Goal: Information Seeking & Learning: Learn about a topic

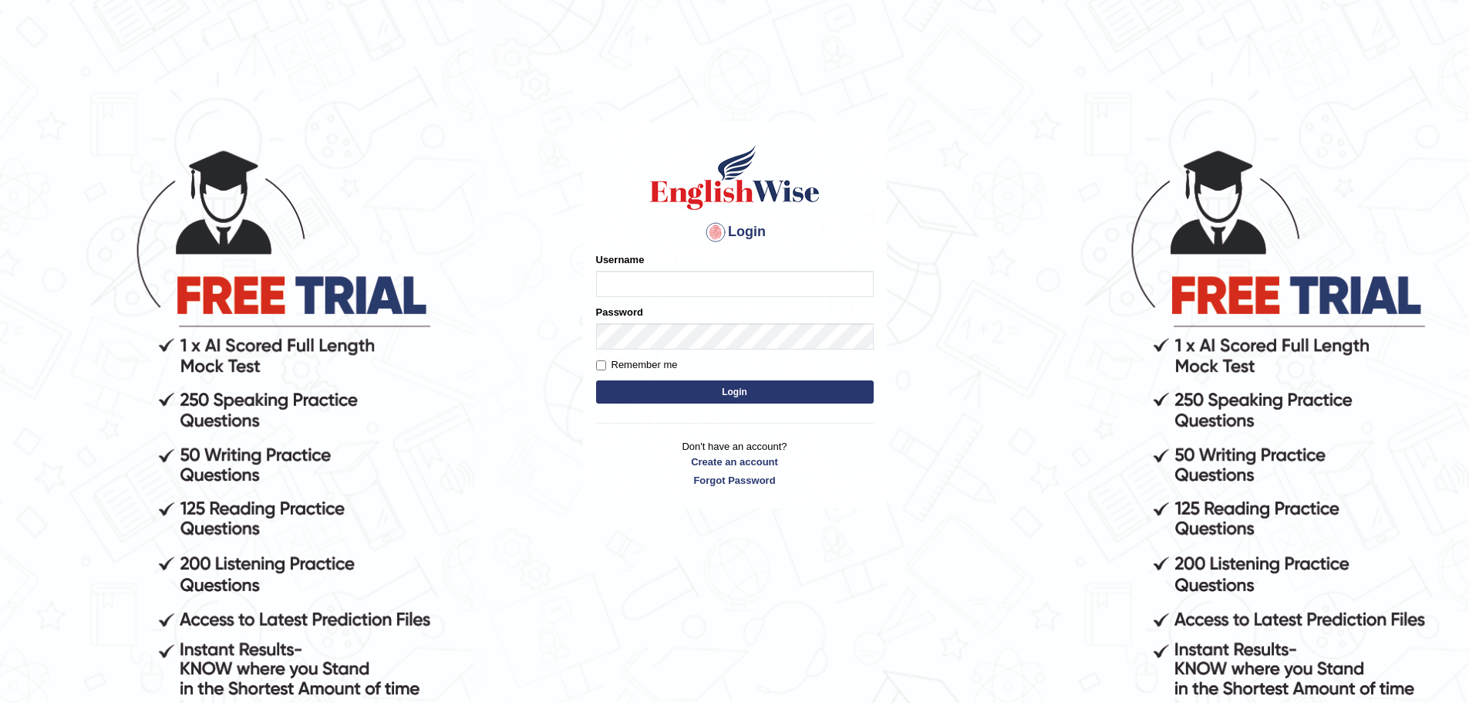
type input "devendra137"
click at [596, 380] on button "Login" at bounding box center [735, 391] width 278 height 23
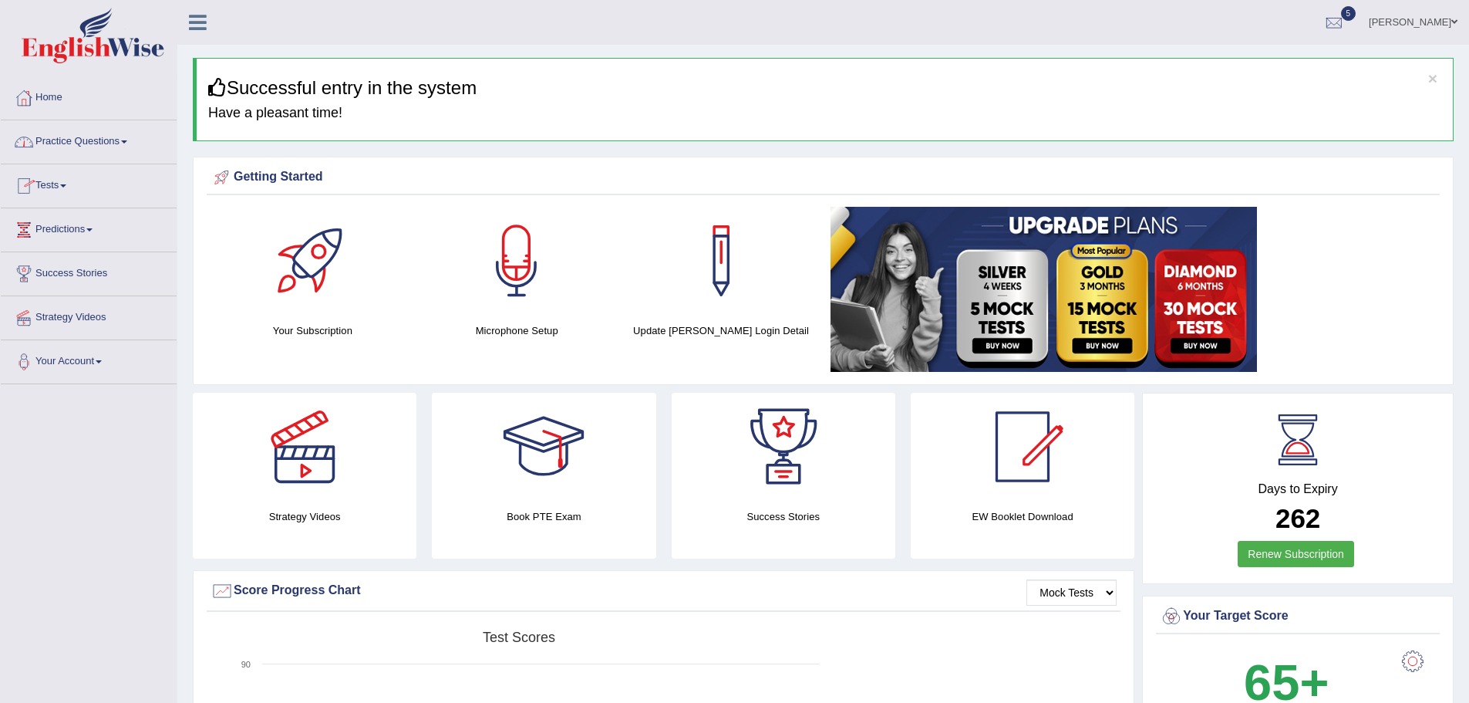
click at [79, 192] on link "Tests" at bounding box center [89, 183] width 176 height 39
click at [91, 216] on link "Take Practice Sectional Test" at bounding box center [101, 221] width 144 height 28
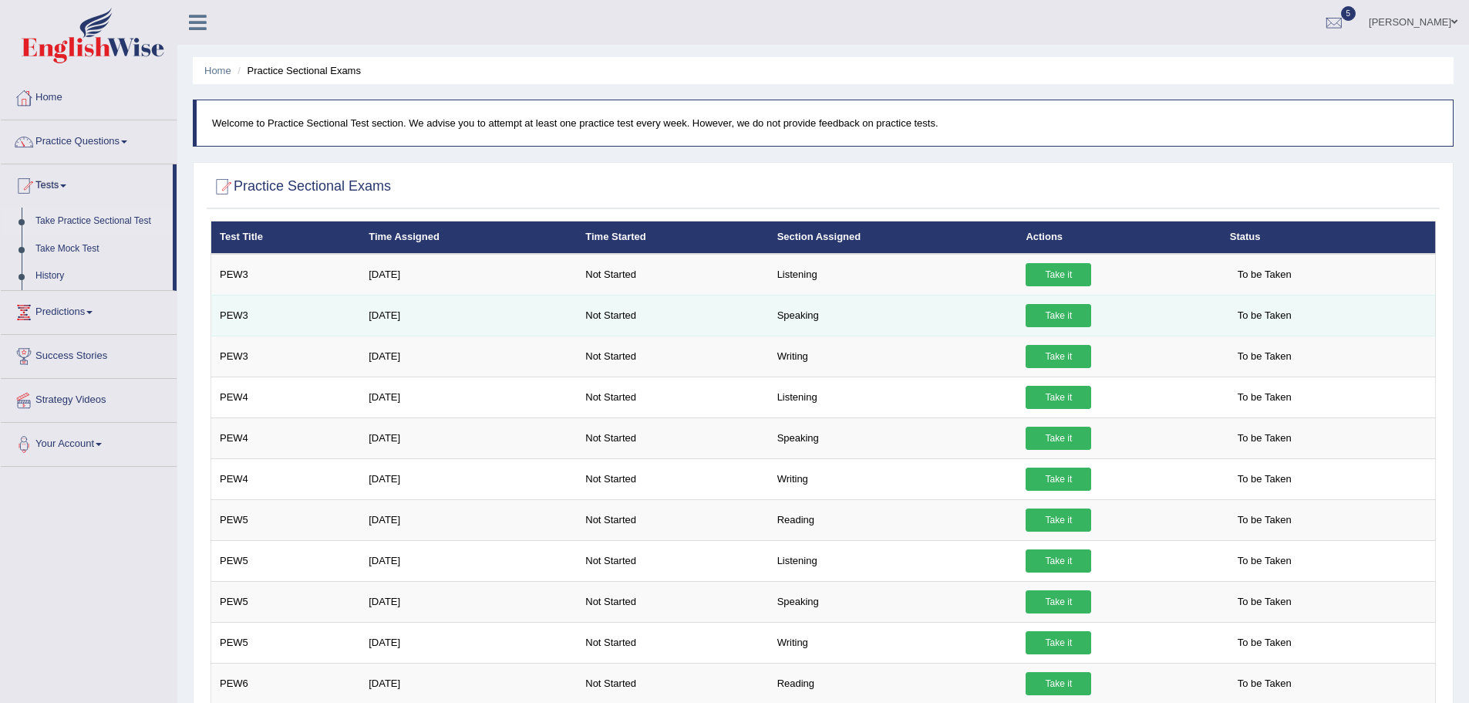
click at [1053, 312] on link "Take it" at bounding box center [1059, 315] width 66 height 23
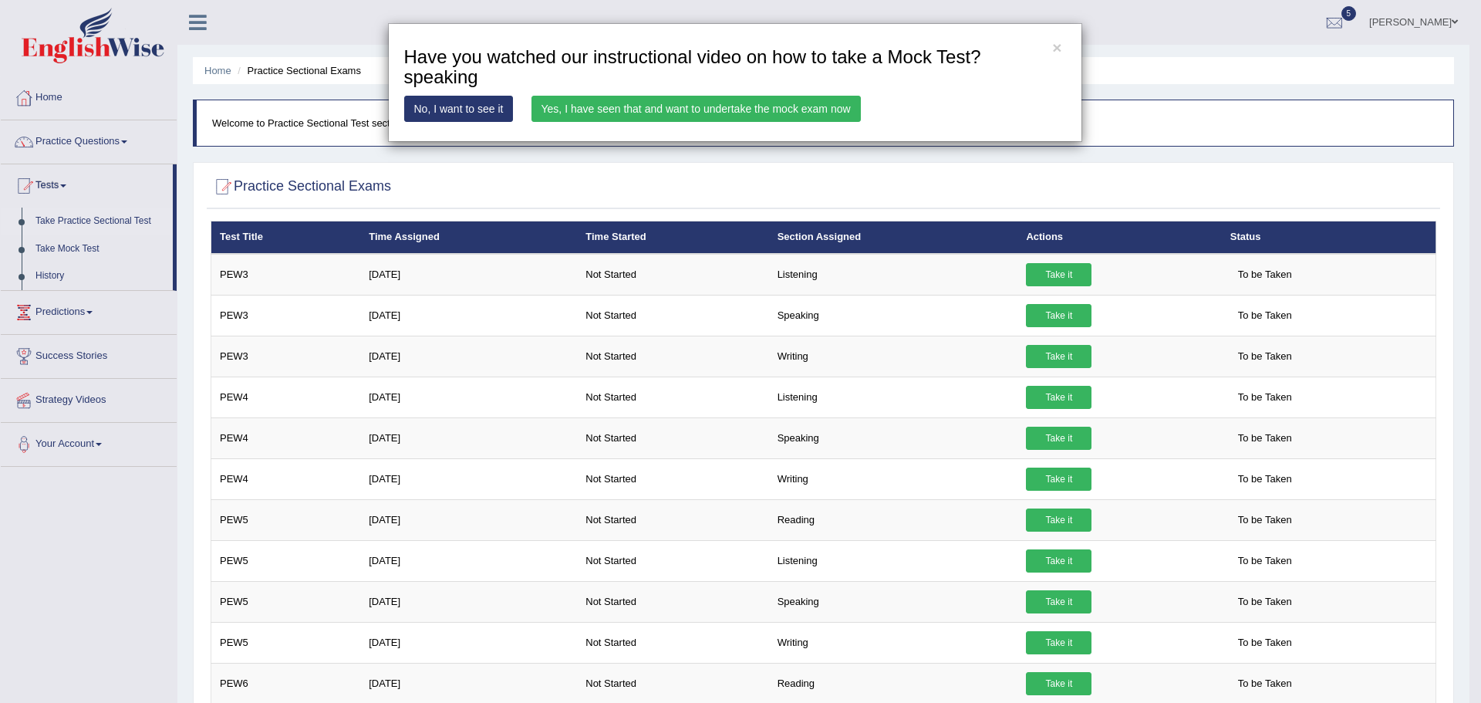
click at [454, 109] on link "No, I want to see it" at bounding box center [459, 109] width 110 height 26
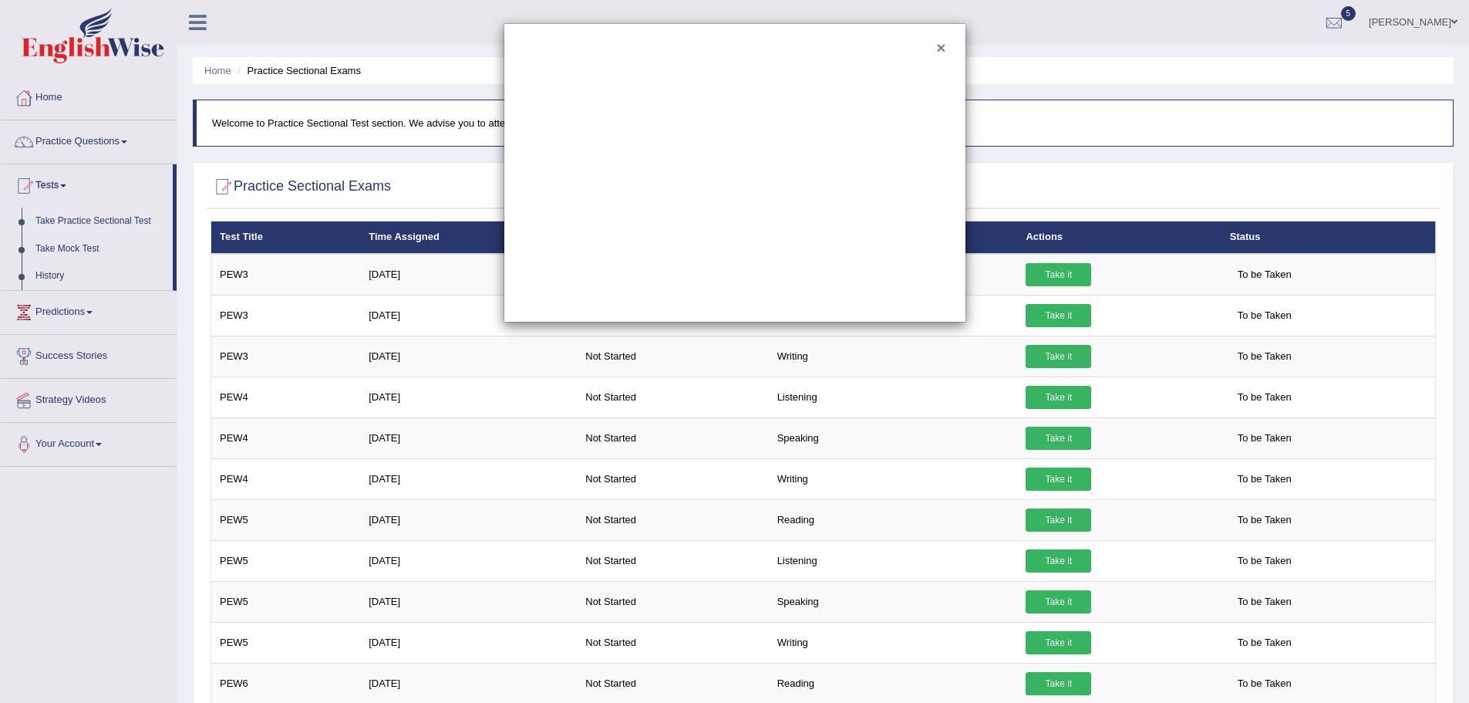
click at [942, 47] on button "×" at bounding box center [940, 47] width 9 height 16
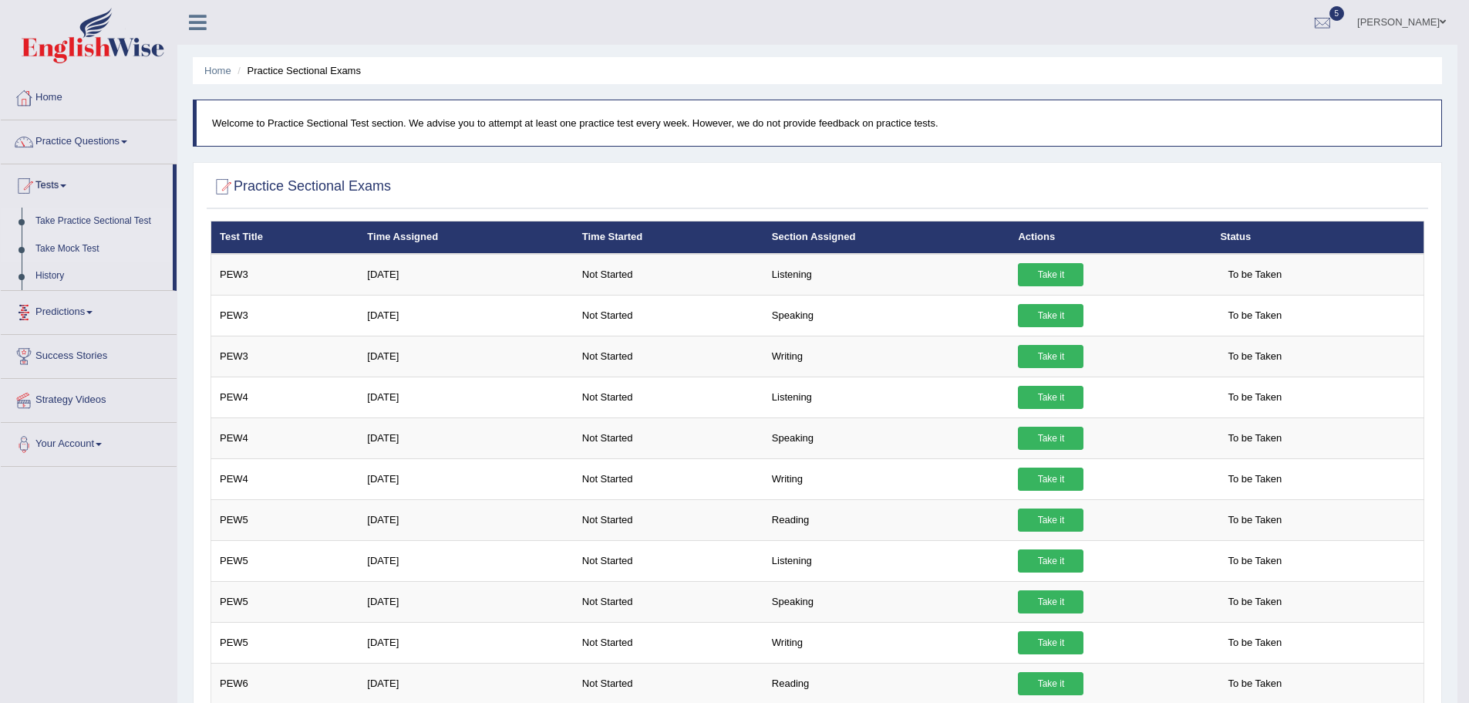
click at [79, 248] on link "Take Mock Test" at bounding box center [101, 249] width 144 height 28
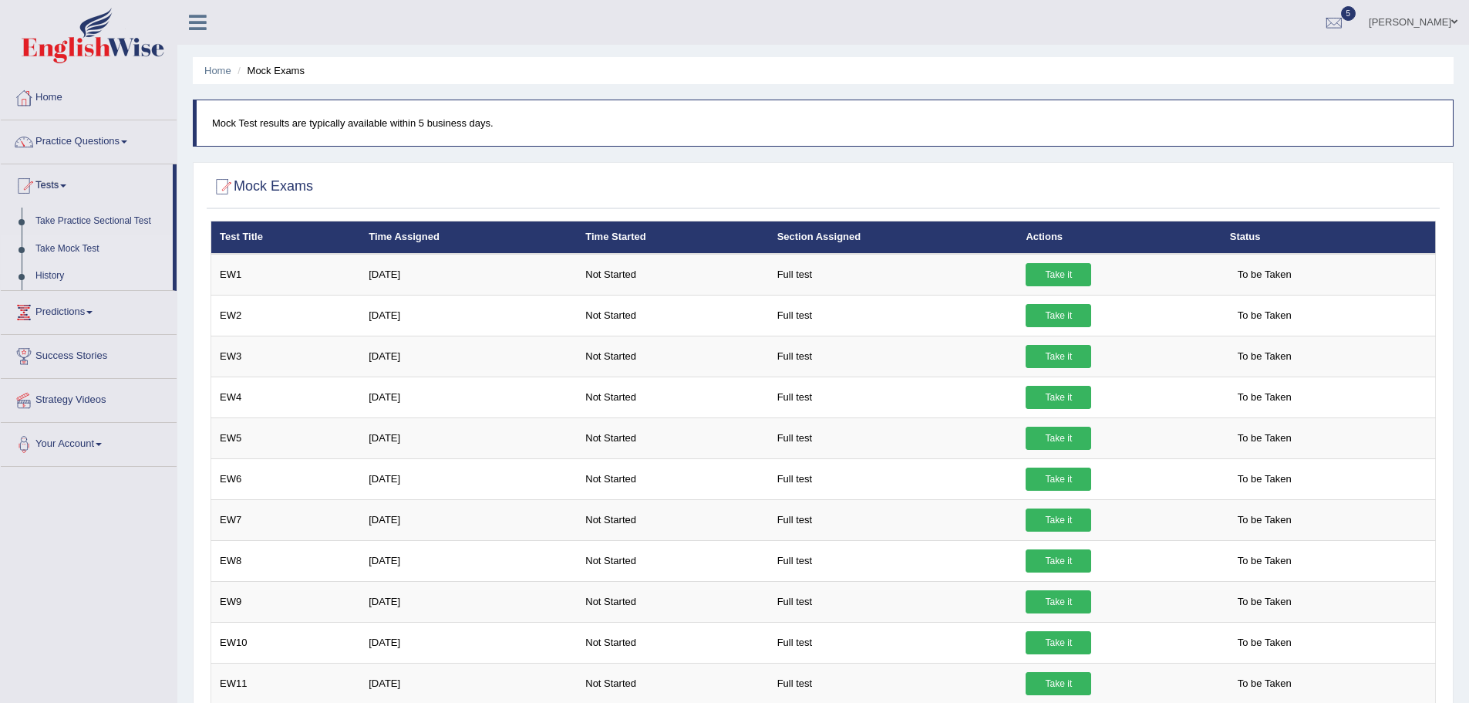
click at [59, 279] on link "History" at bounding box center [101, 276] width 144 height 28
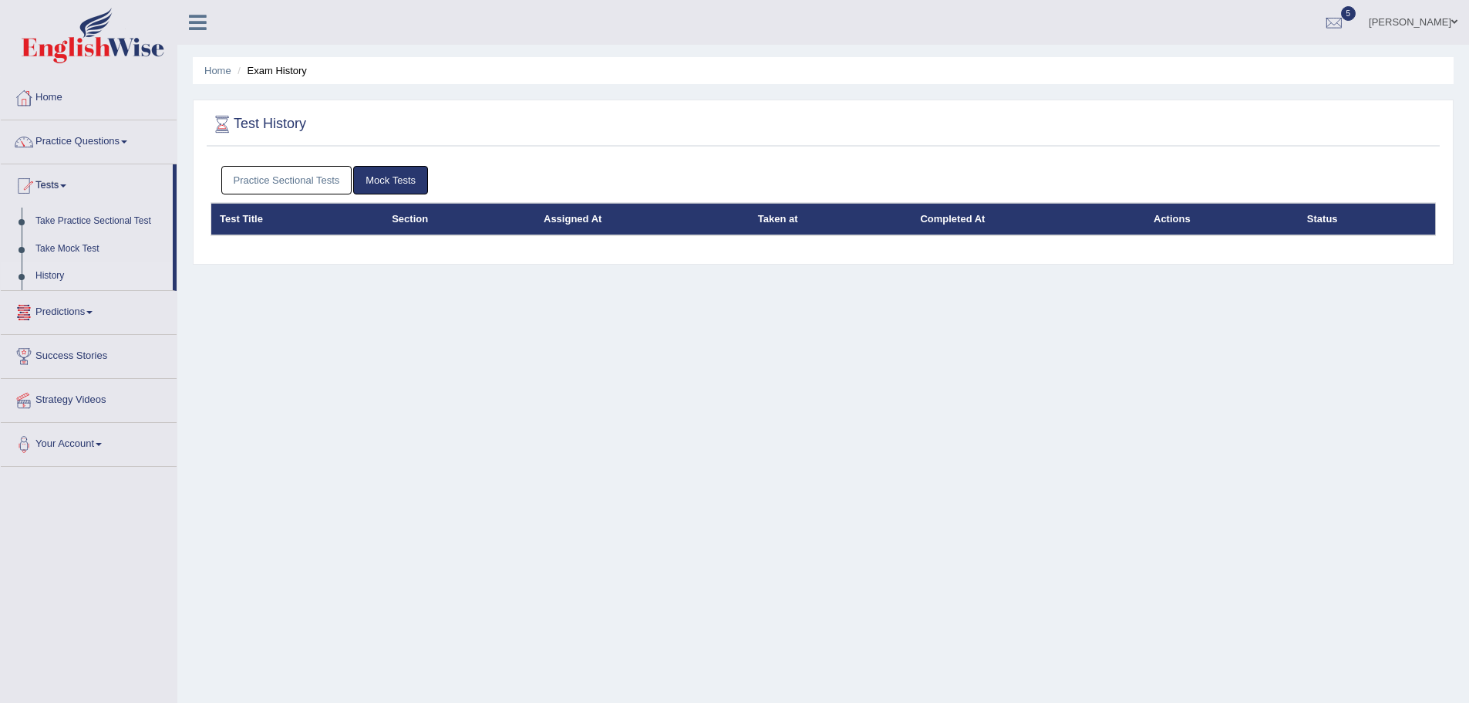
click at [322, 179] on link "Practice Sectional Tests" at bounding box center [286, 180] width 131 height 29
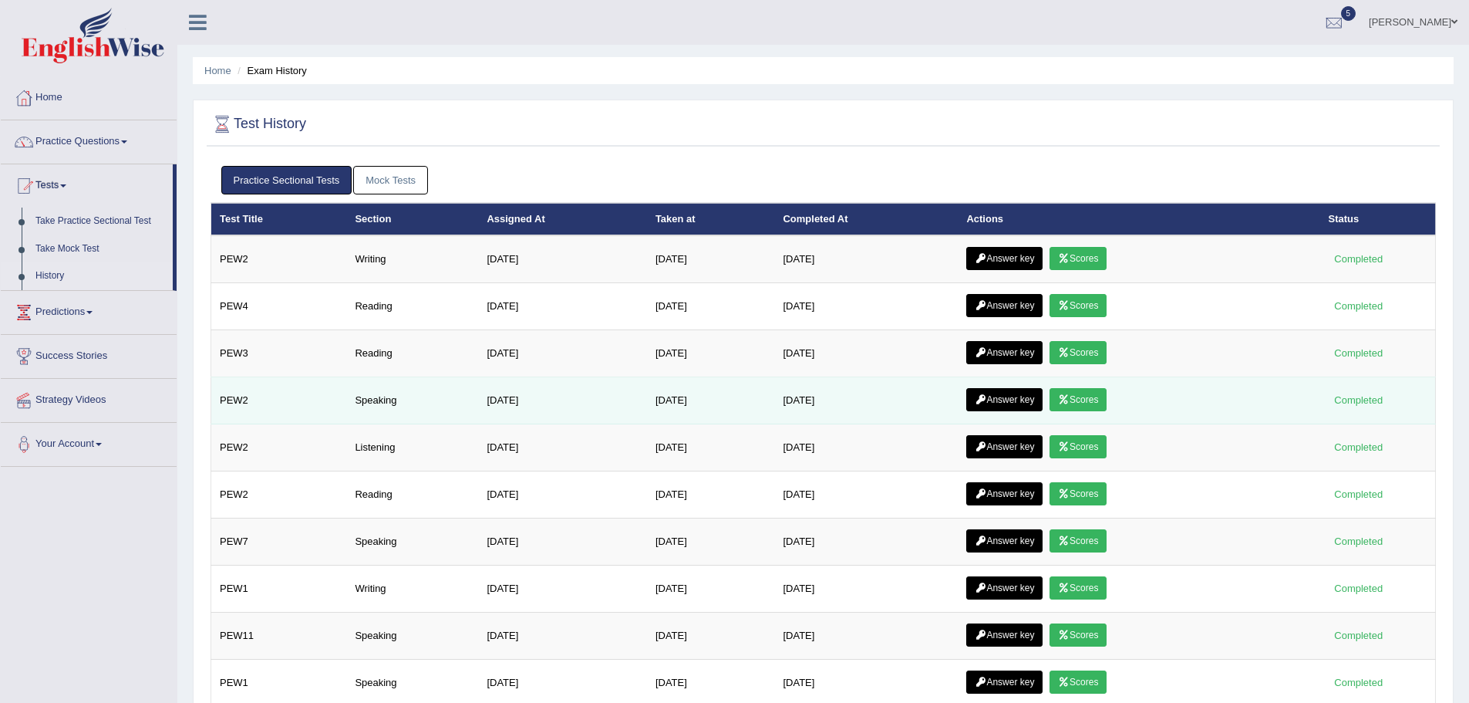
click at [1003, 397] on link "Answer key" at bounding box center [1004, 399] width 76 height 23
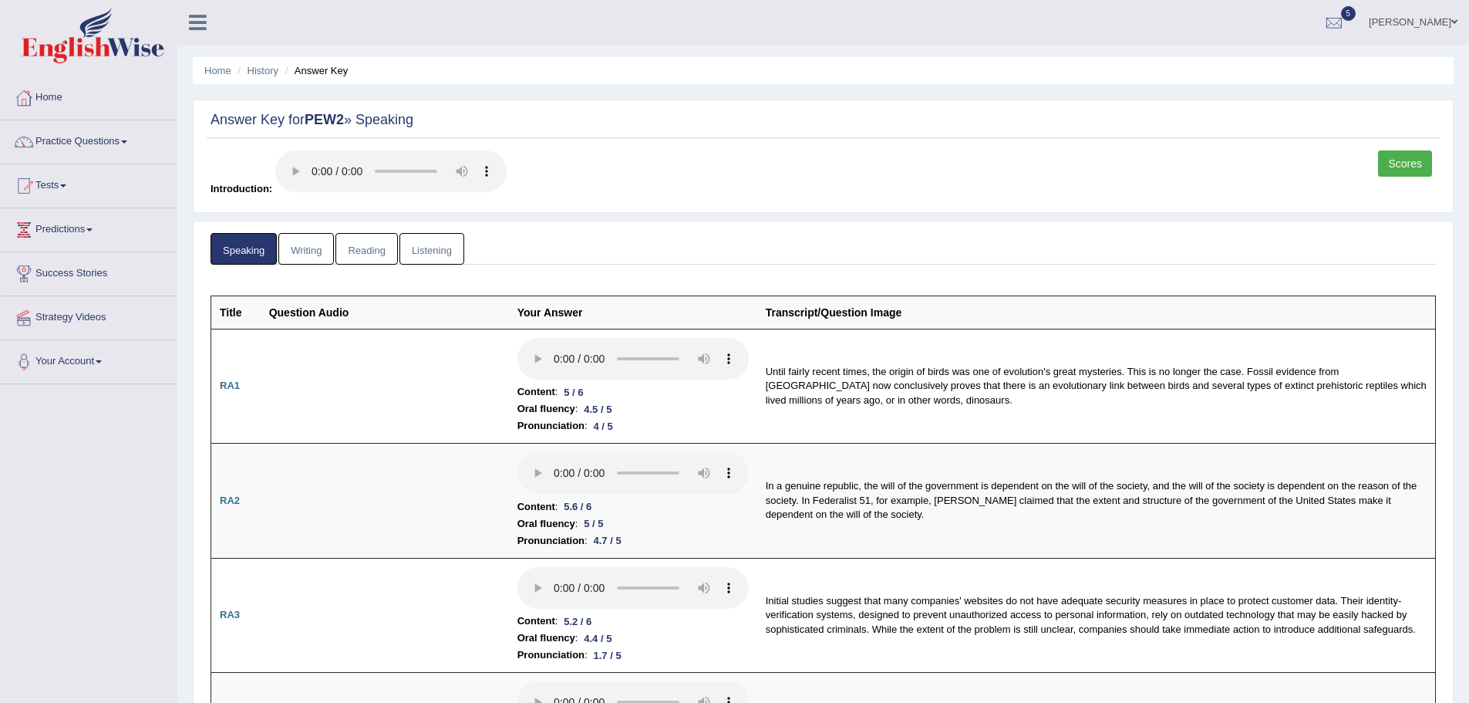
click at [315, 257] on link "Writing" at bounding box center [306, 249] width 56 height 32
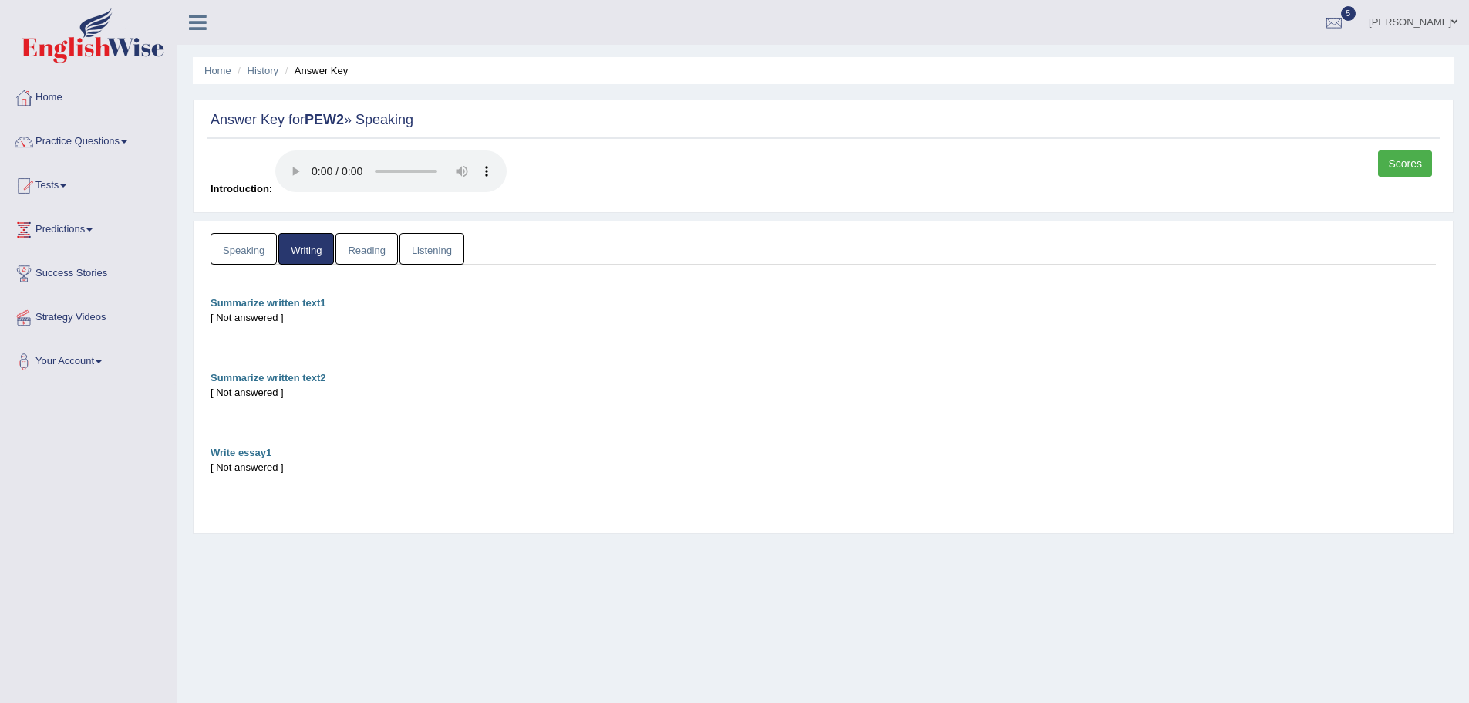
click at [353, 253] on link "Reading" at bounding box center [366, 249] width 62 height 32
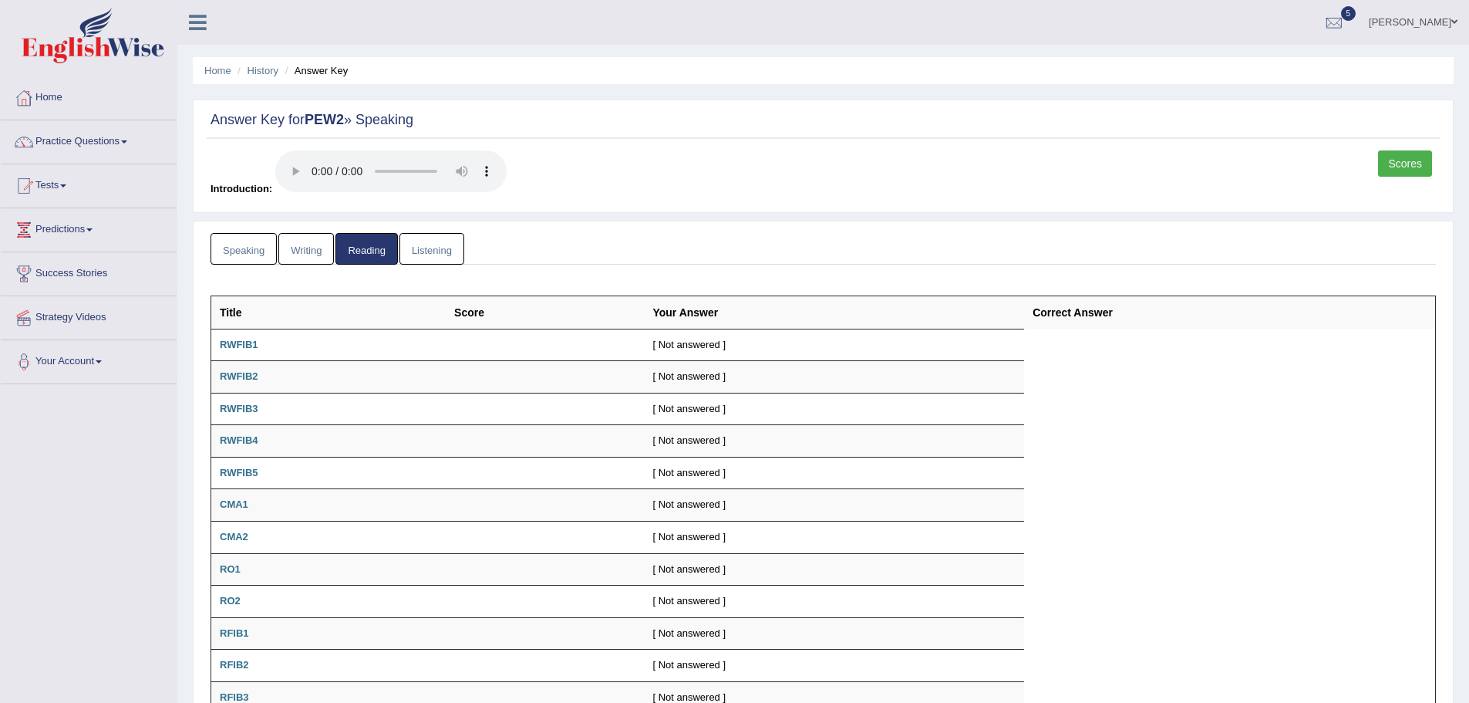
click at [444, 261] on link "Listening" at bounding box center [431, 249] width 65 height 32
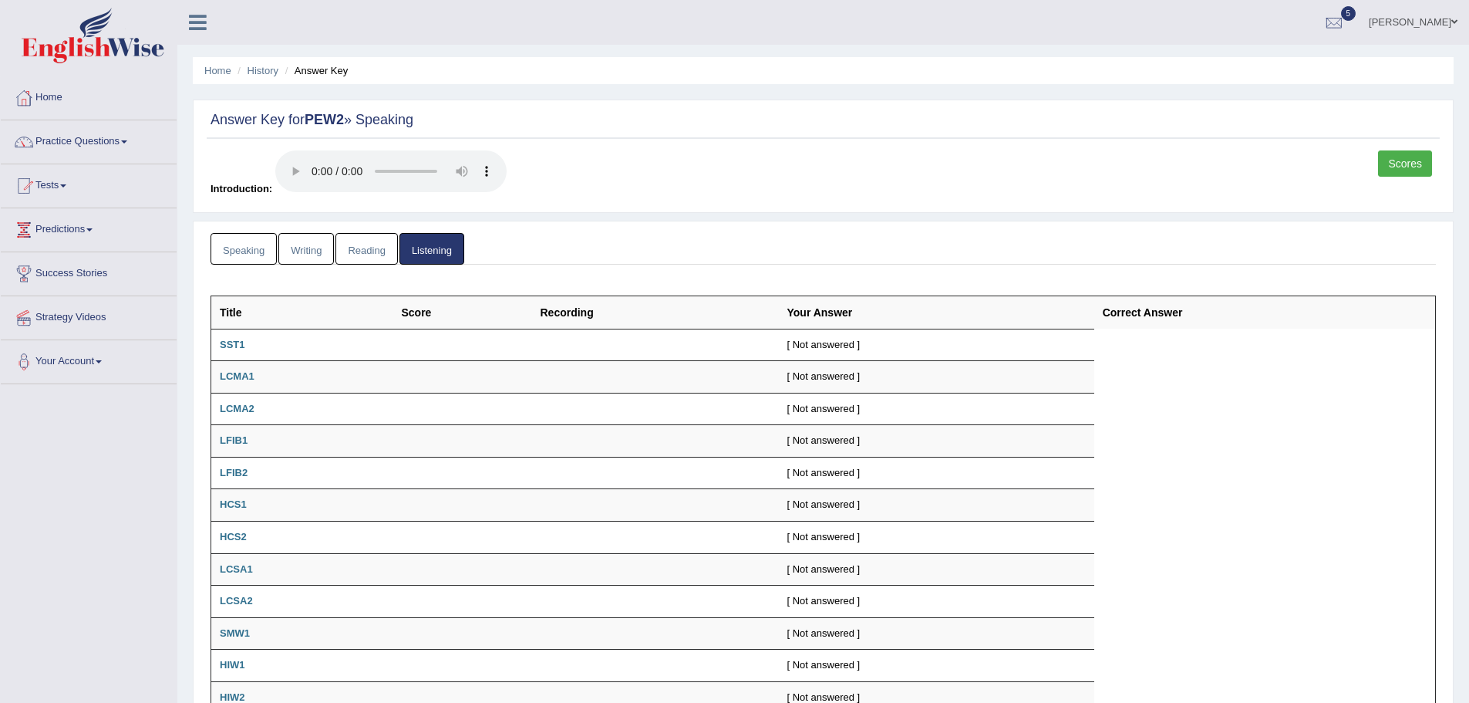
click at [251, 243] on link "Speaking" at bounding box center [244, 249] width 66 height 32
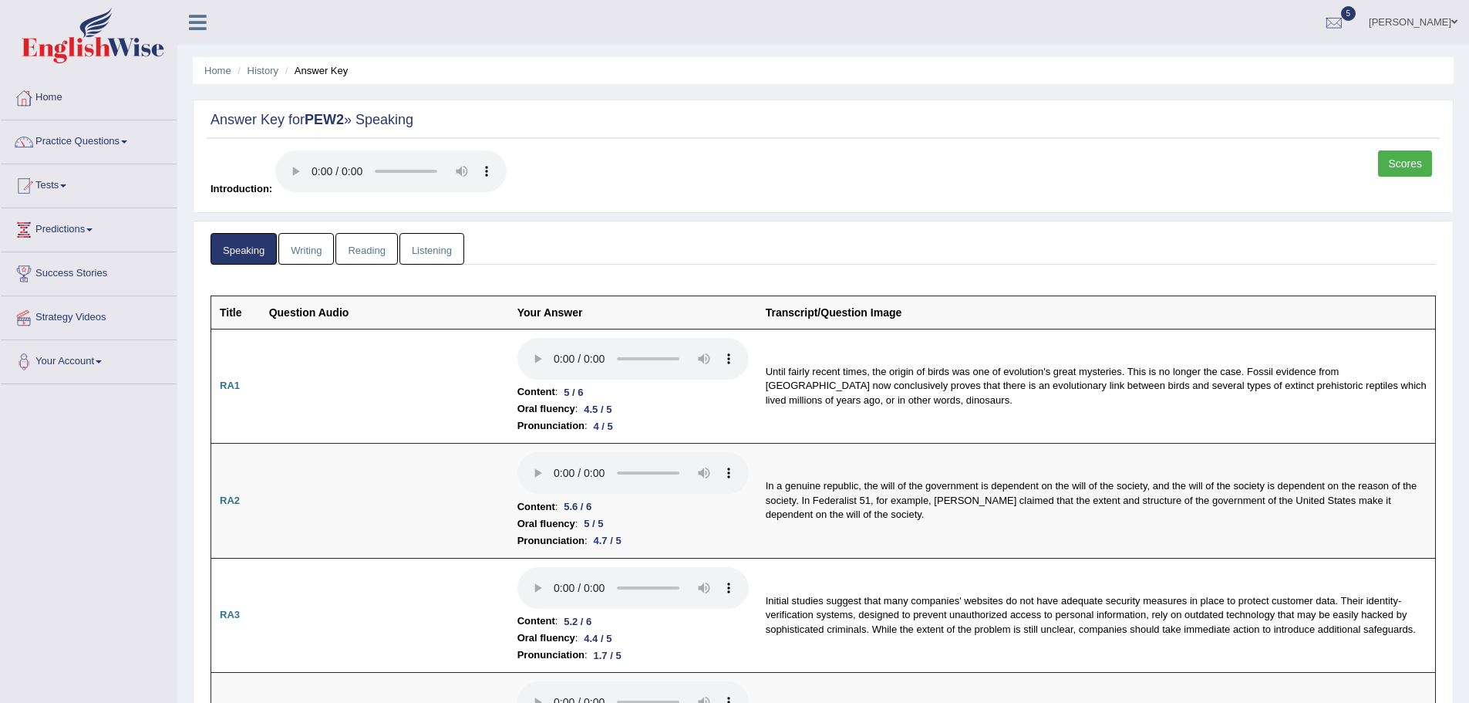
click at [1399, 163] on link "Scores" at bounding box center [1405, 163] width 54 height 26
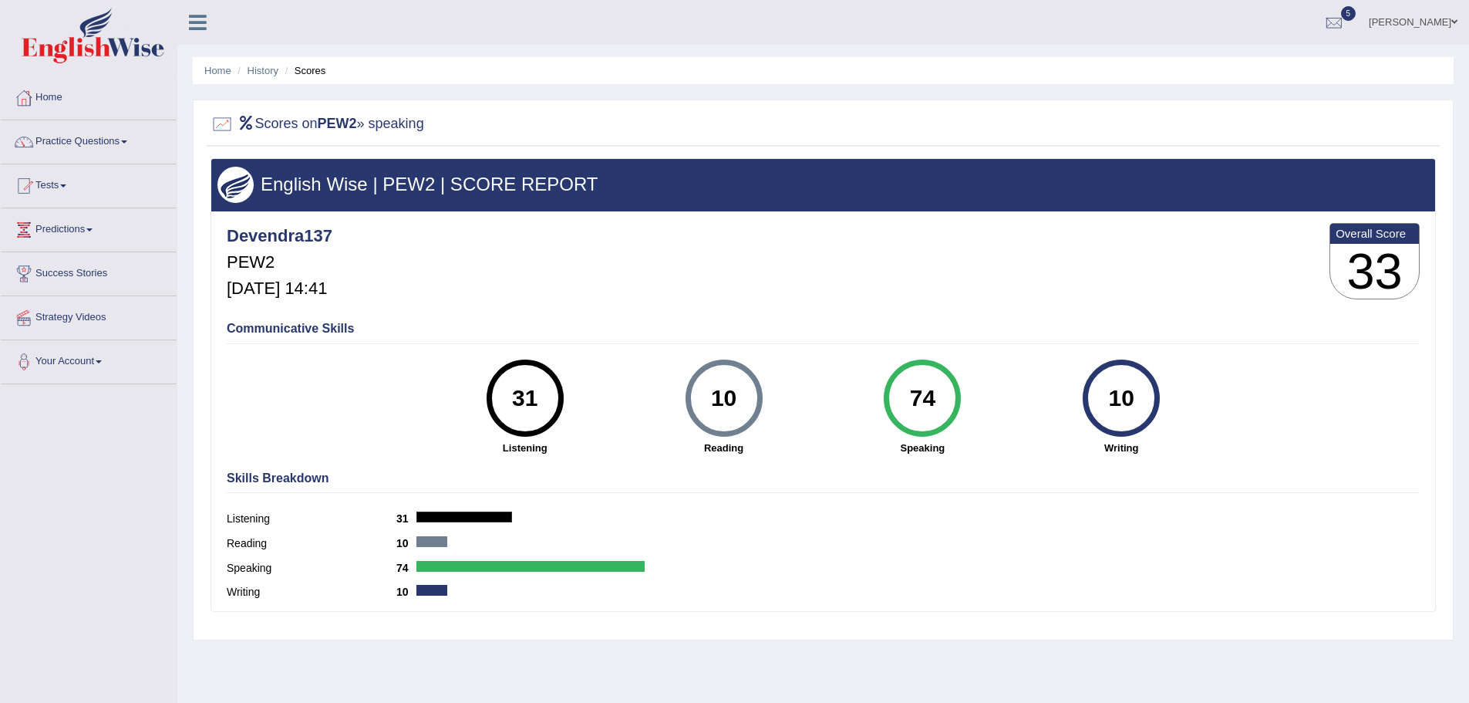
click at [61, 190] on link "Tests" at bounding box center [89, 183] width 176 height 39
click at [61, 278] on link "History" at bounding box center [101, 276] width 144 height 28
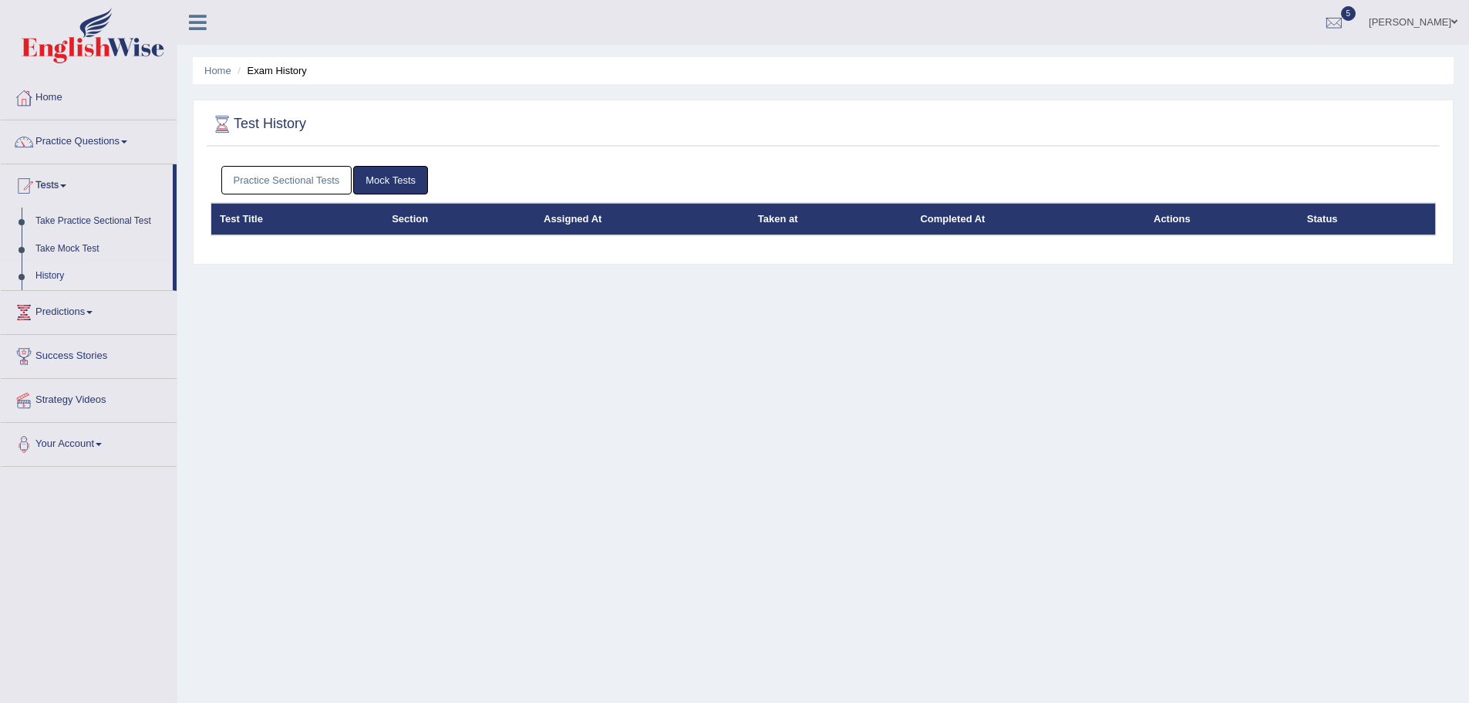
click at [294, 174] on link "Practice Sectional Tests" at bounding box center [286, 180] width 131 height 29
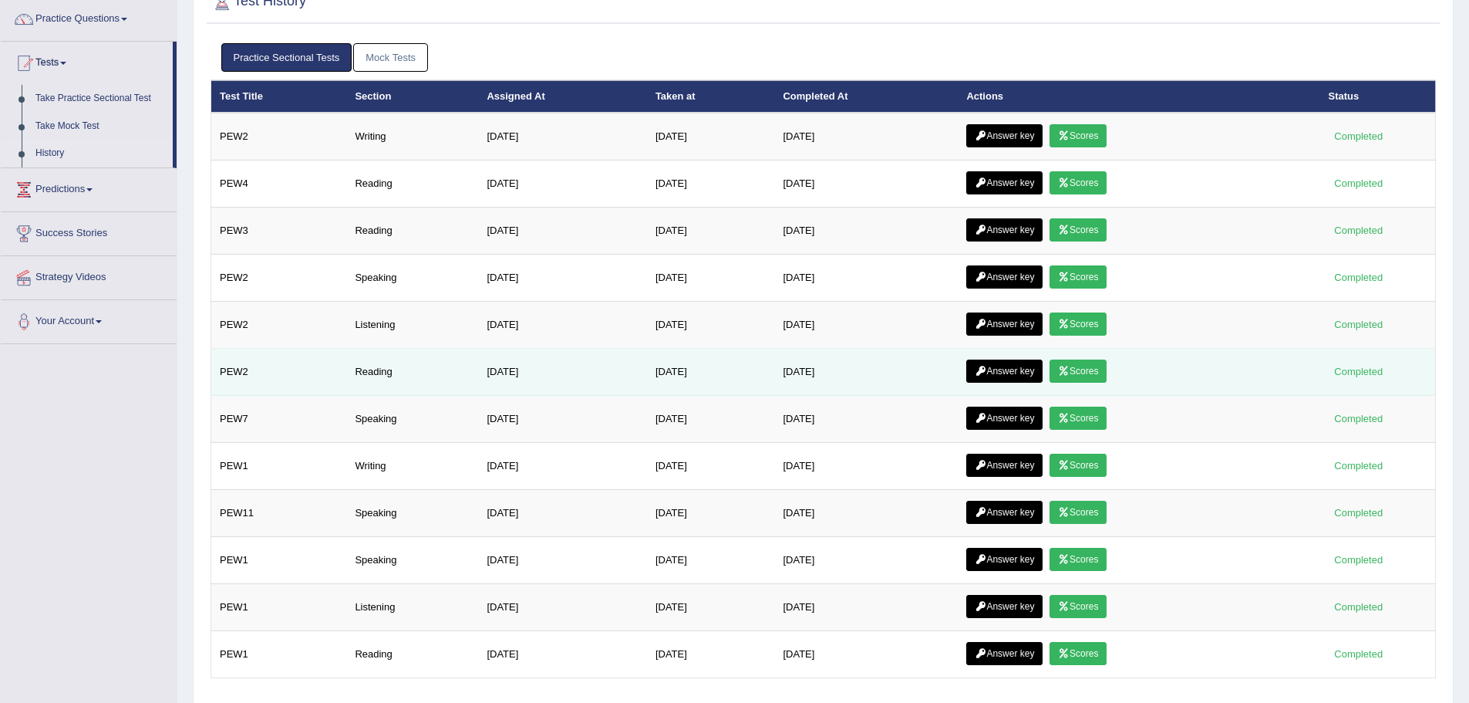
scroll to position [96, 0]
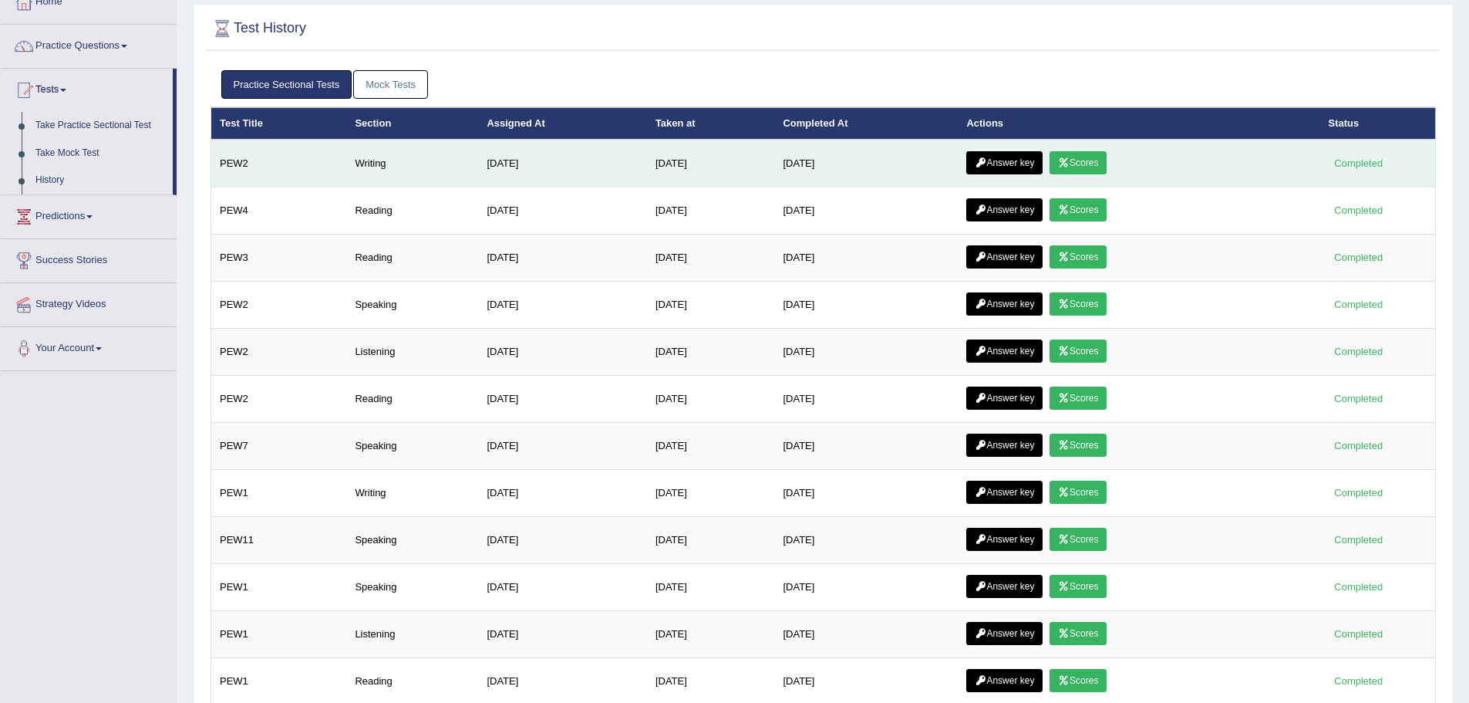
click at [1070, 160] on icon at bounding box center [1064, 162] width 12 height 9
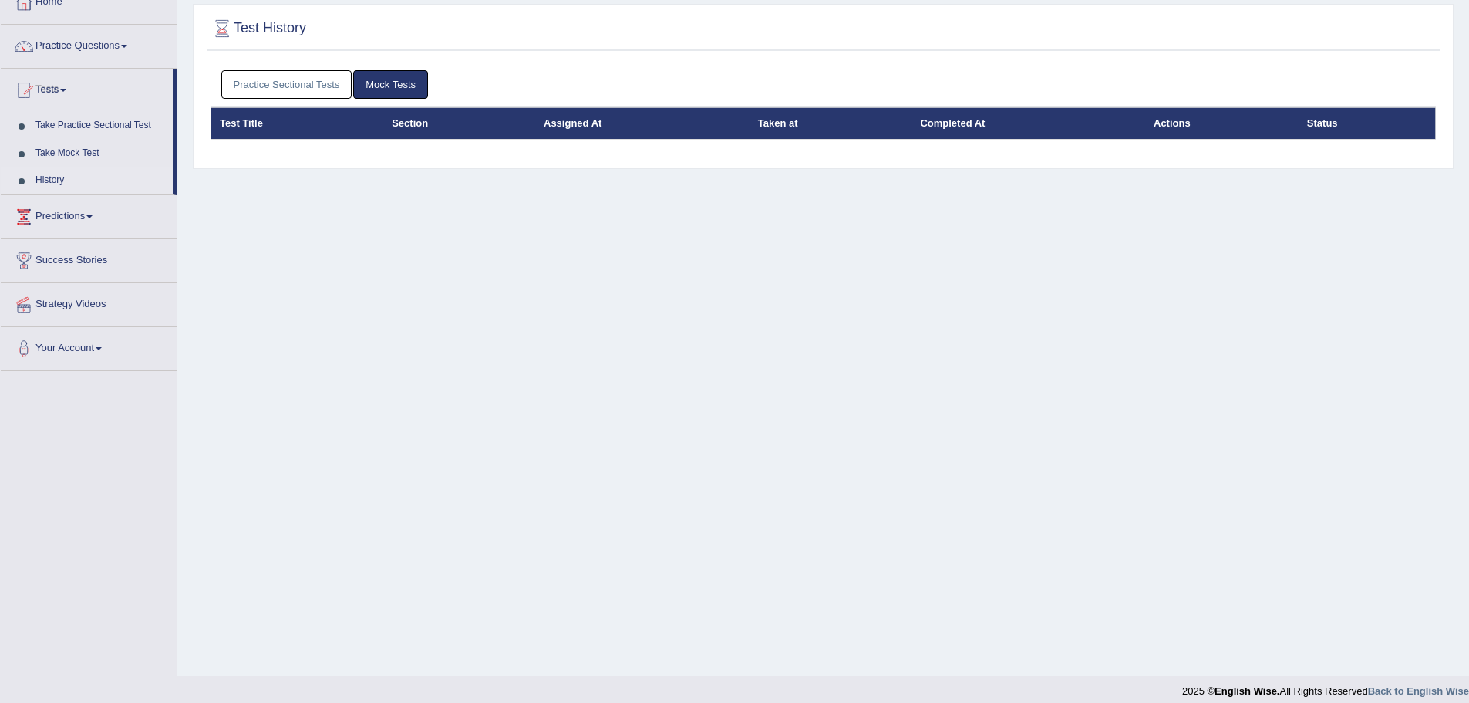
click at [322, 96] on link "Practice Sectional Tests" at bounding box center [286, 84] width 131 height 29
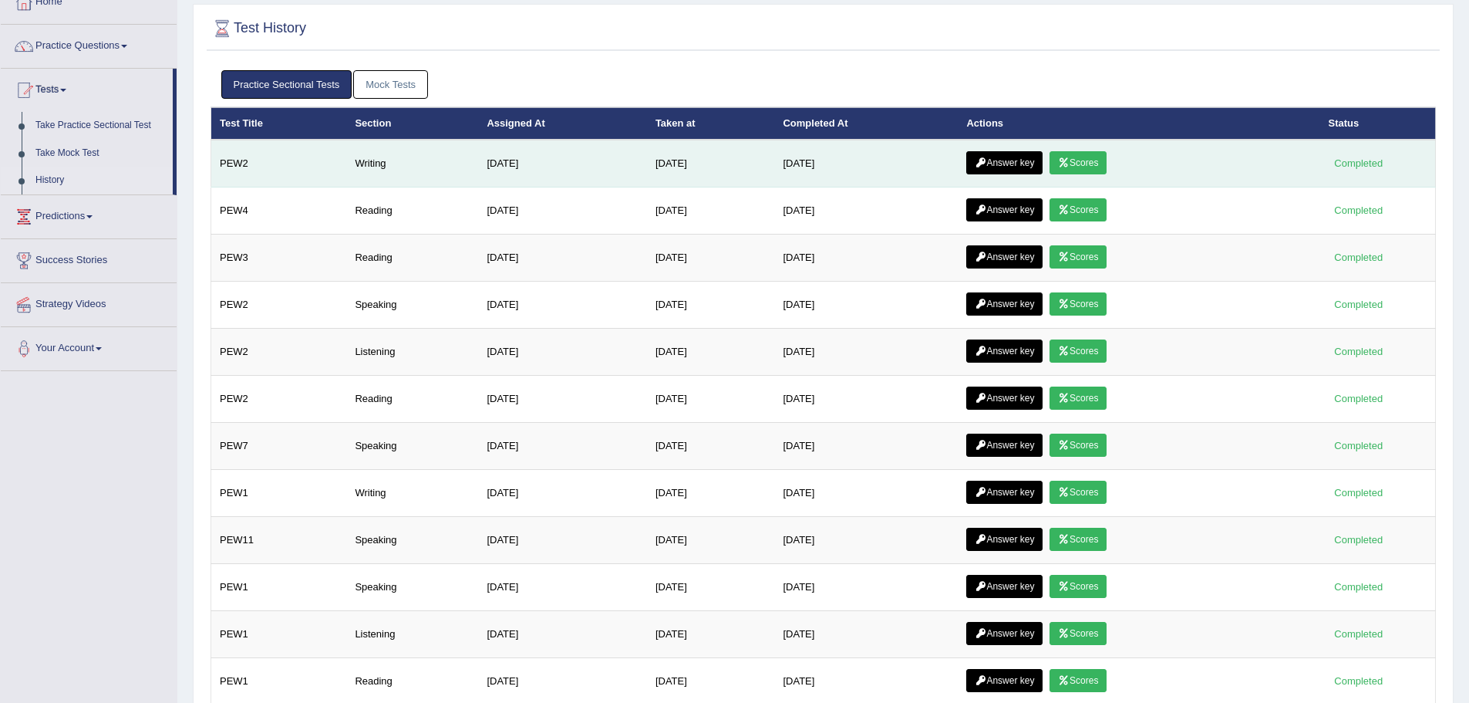
click at [1013, 160] on link "Answer key" at bounding box center [1004, 162] width 76 height 23
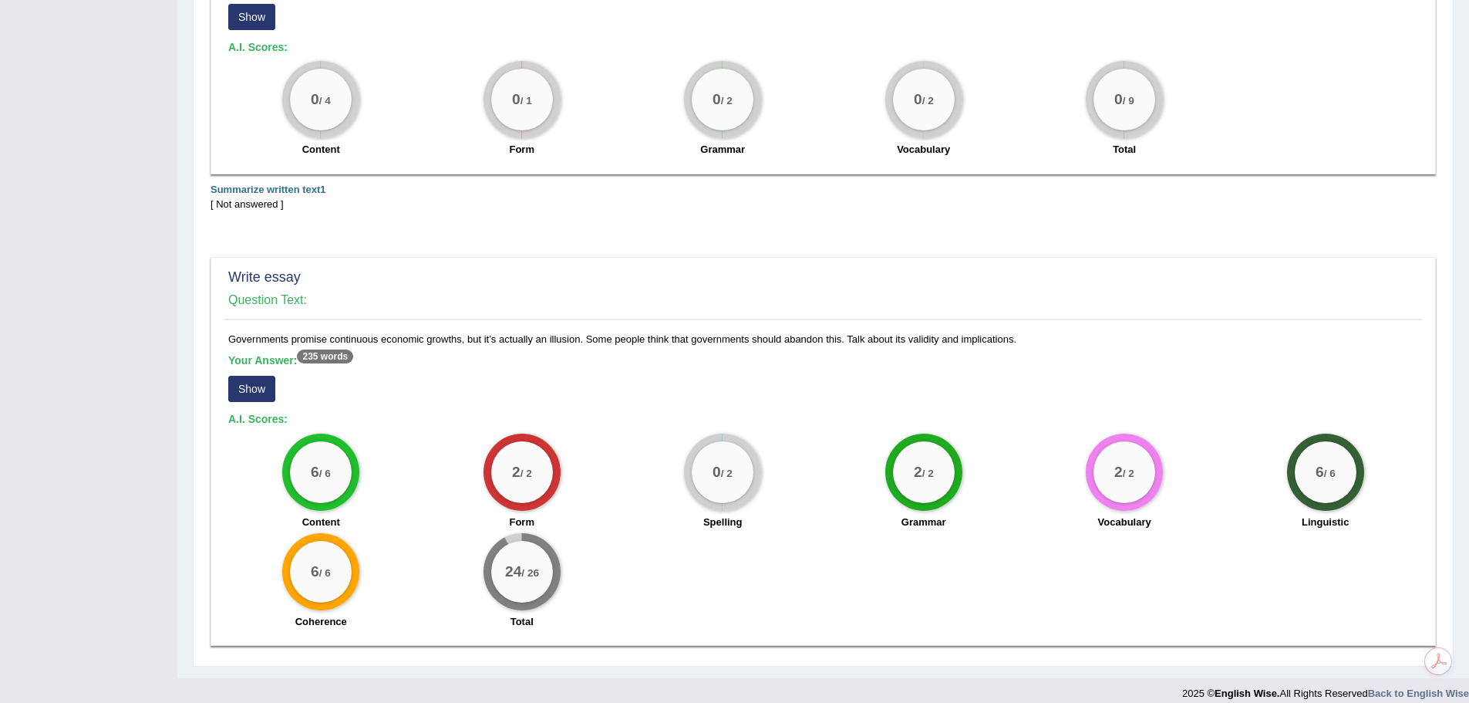
scroll to position [538, 0]
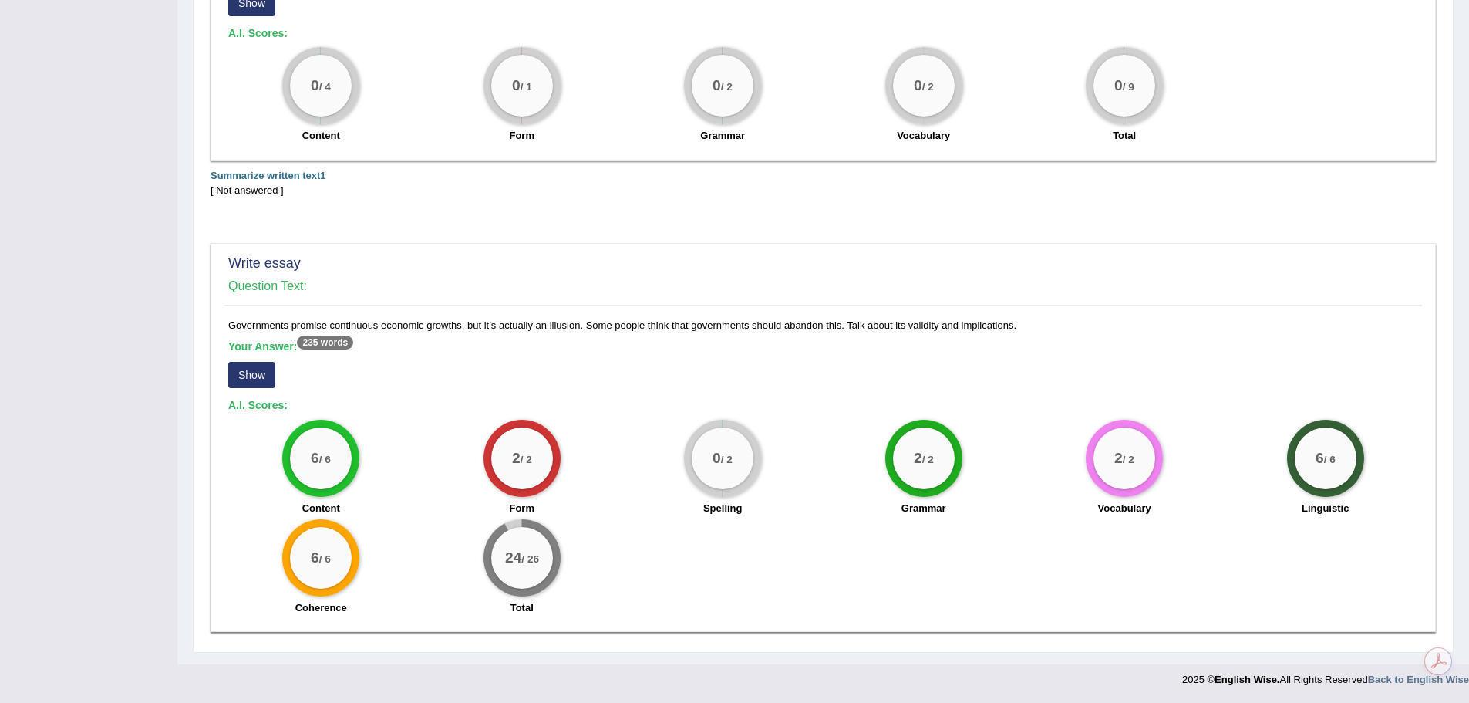
click at [236, 369] on button "Show" at bounding box center [251, 375] width 47 height 26
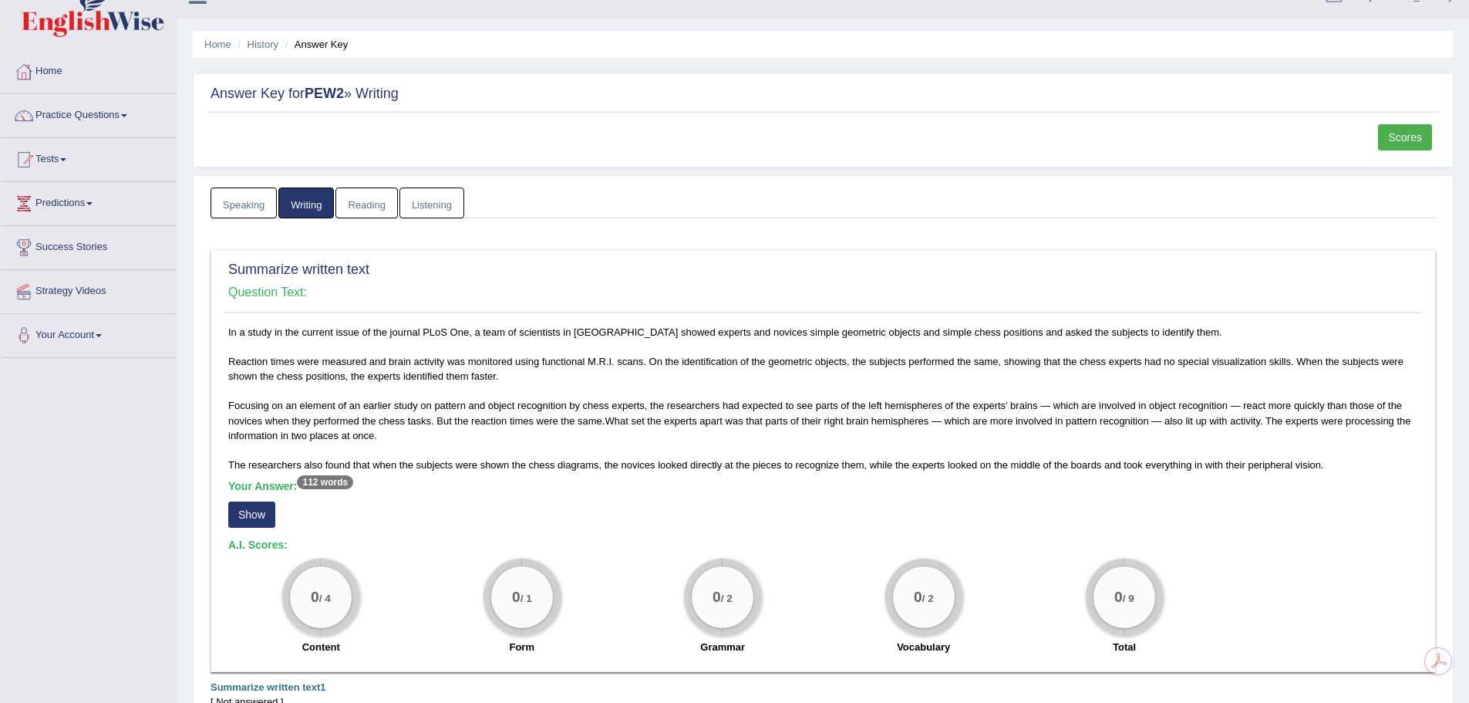
scroll to position [0, 0]
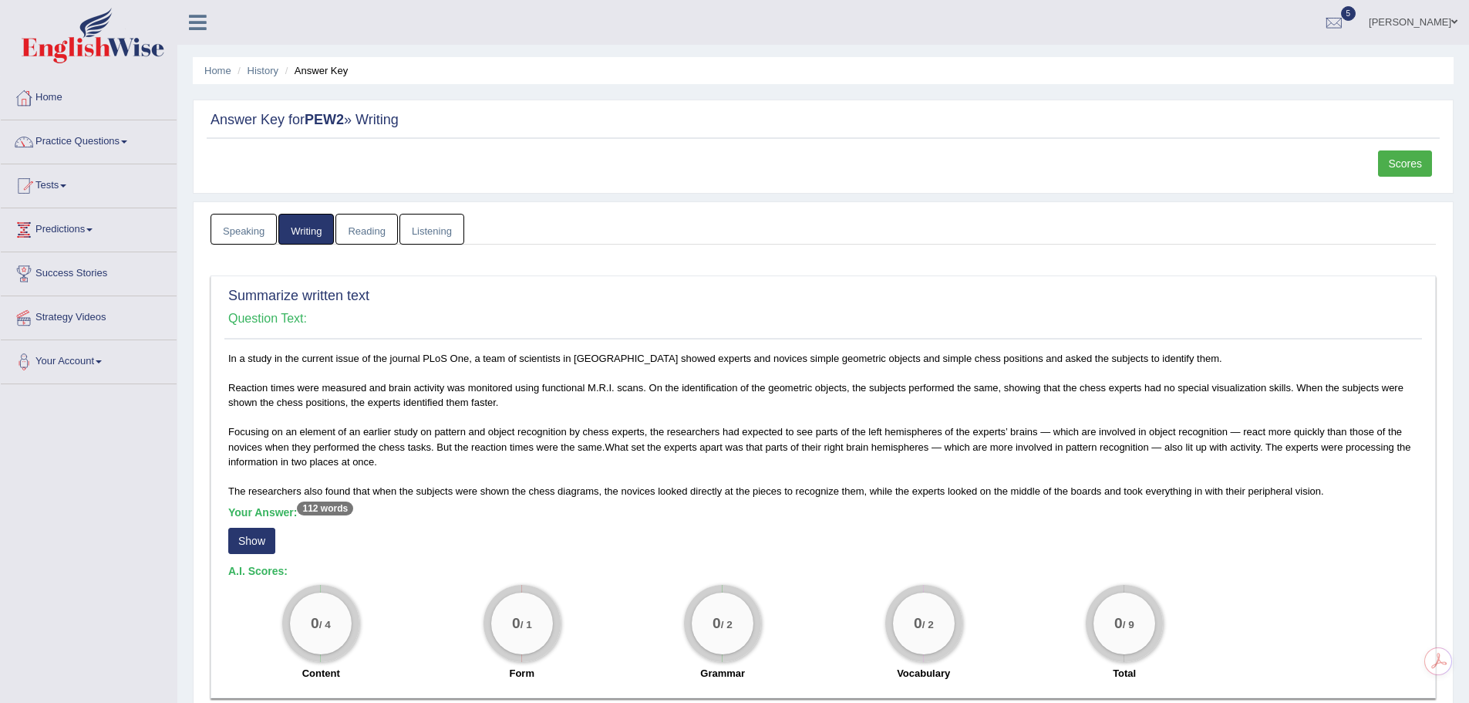
click at [362, 231] on link "Reading" at bounding box center [366, 230] width 62 height 32
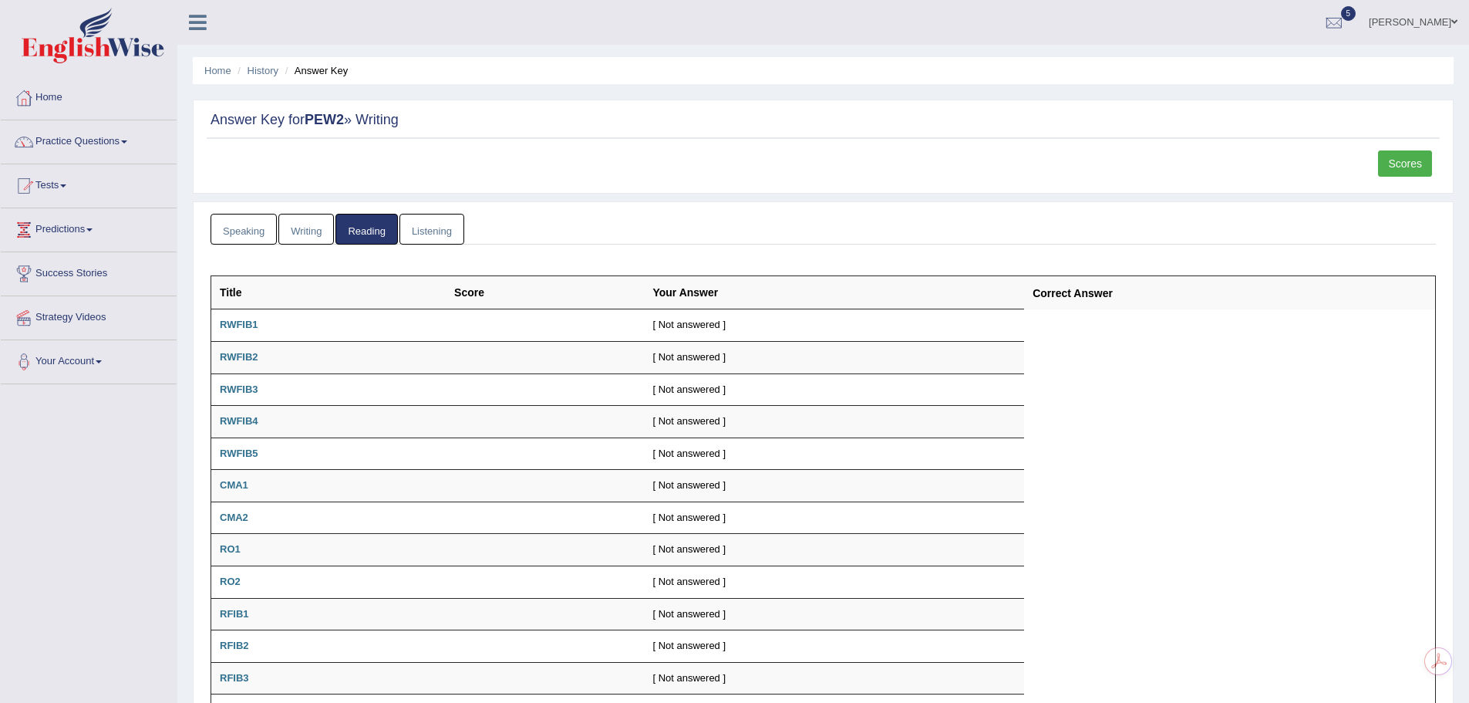
click at [305, 232] on link "Writing" at bounding box center [306, 230] width 56 height 32
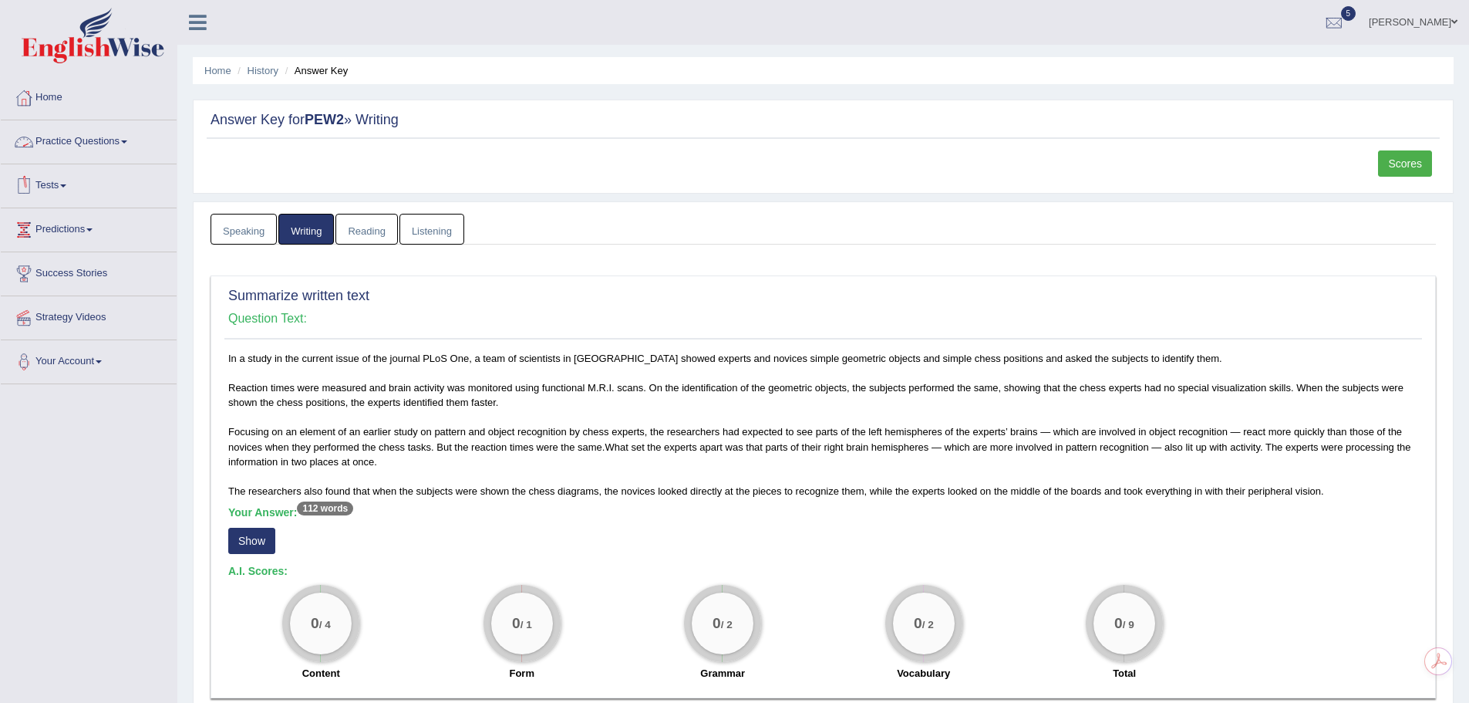
click at [59, 187] on link "Tests" at bounding box center [89, 183] width 176 height 39
click at [44, 275] on link "History" at bounding box center [101, 276] width 144 height 28
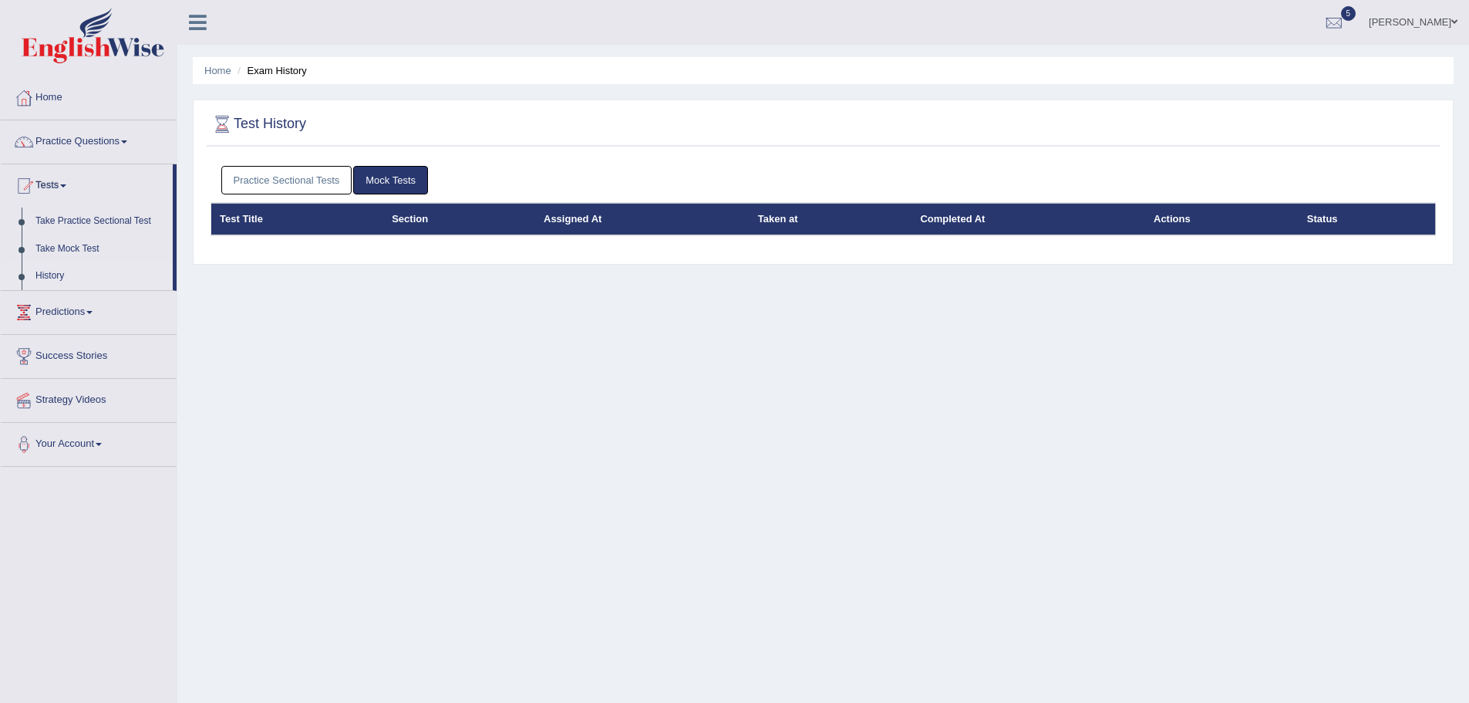
click at [283, 179] on link "Practice Sectional Tests" at bounding box center [286, 180] width 131 height 29
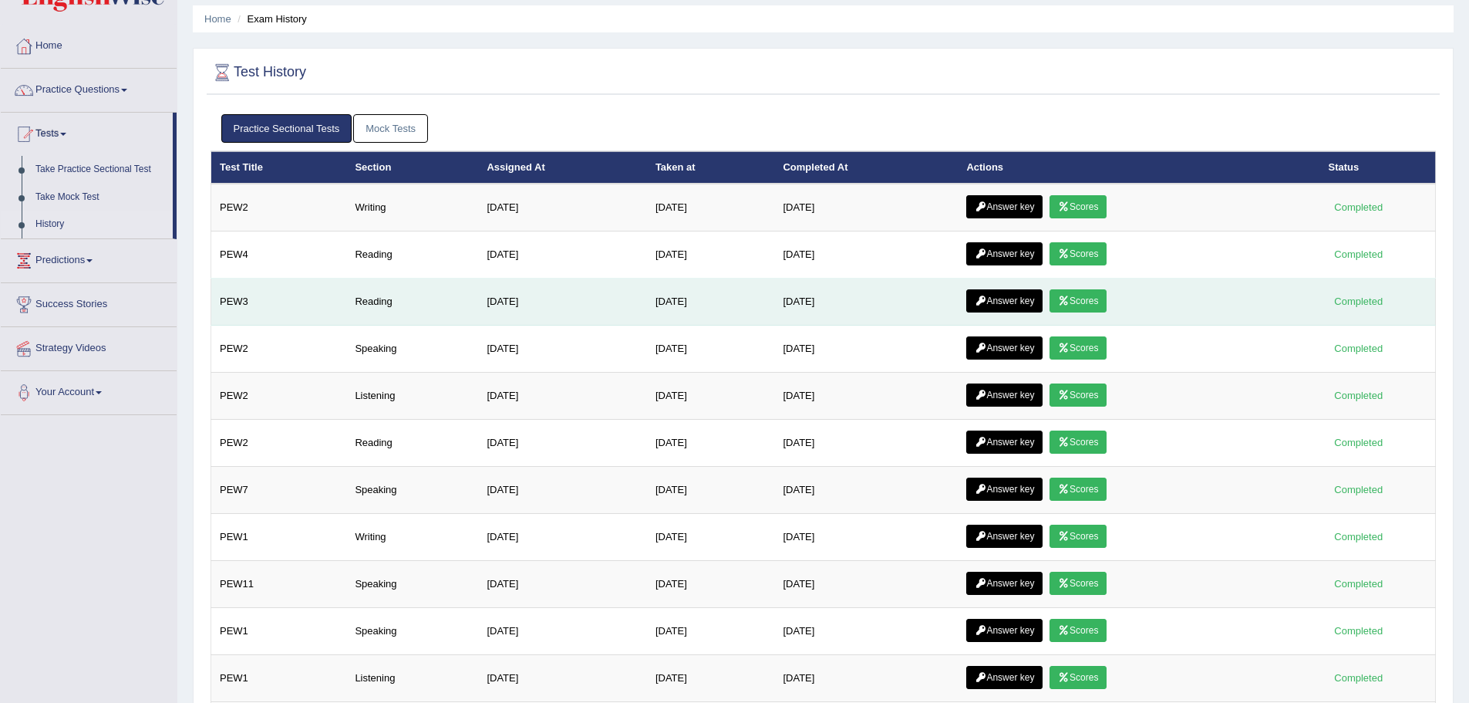
scroll to position [77, 0]
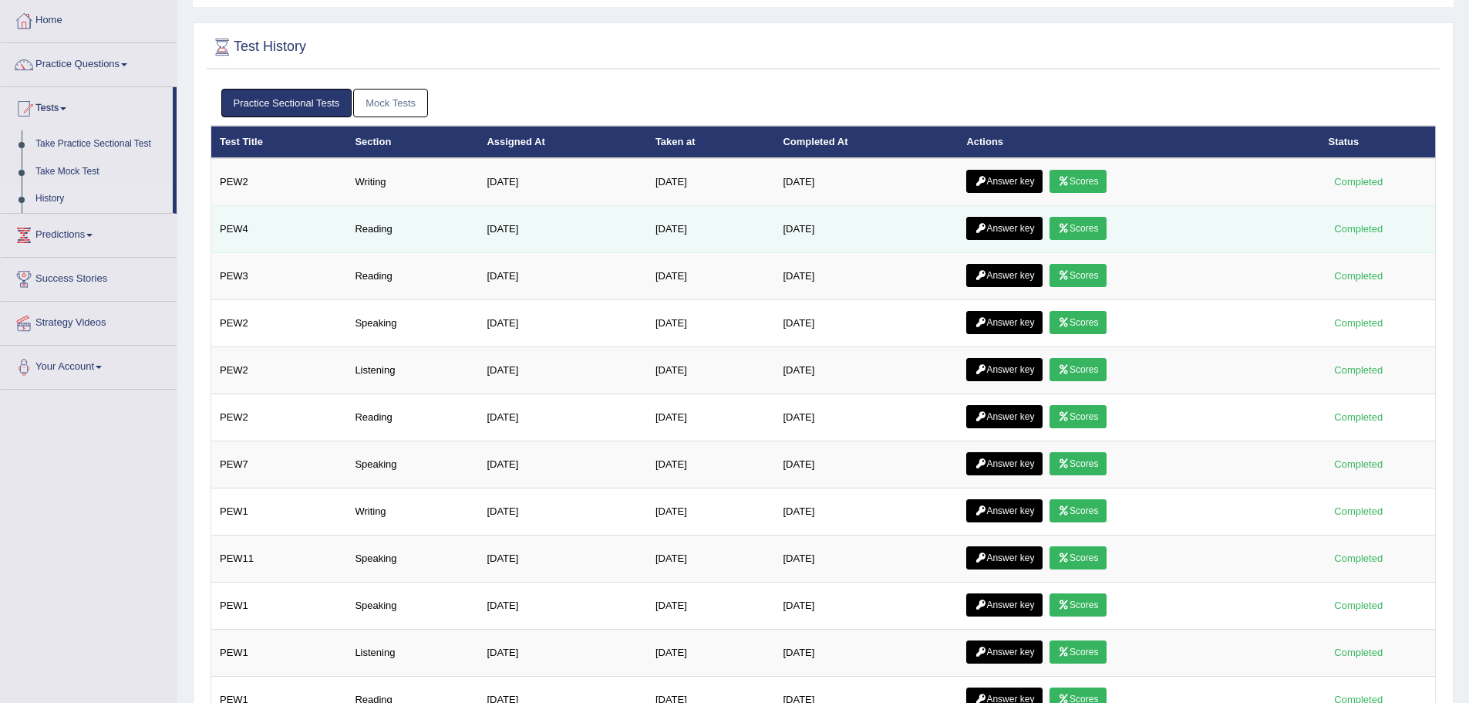
click at [1098, 229] on link "Scores" at bounding box center [1078, 228] width 57 height 23
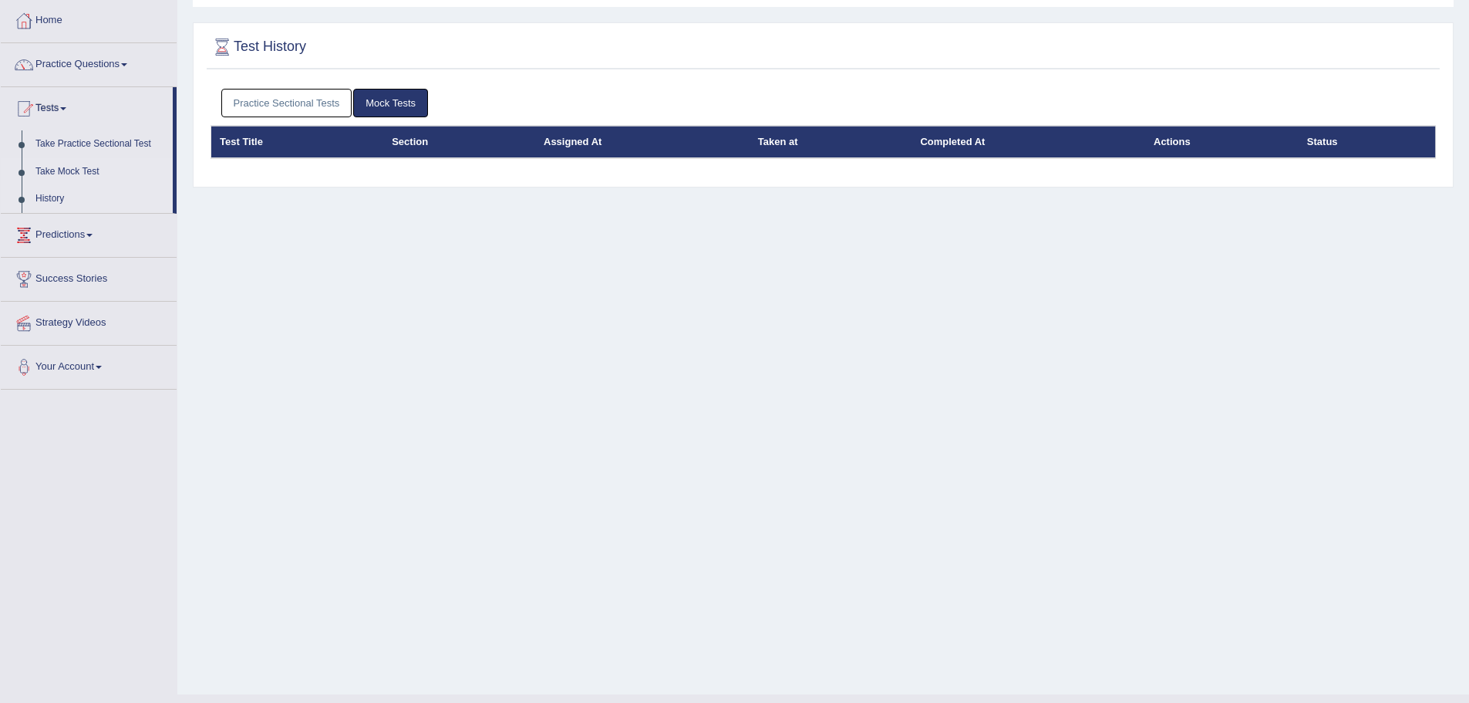
click at [68, 174] on link "Take Mock Test" at bounding box center [101, 172] width 144 height 28
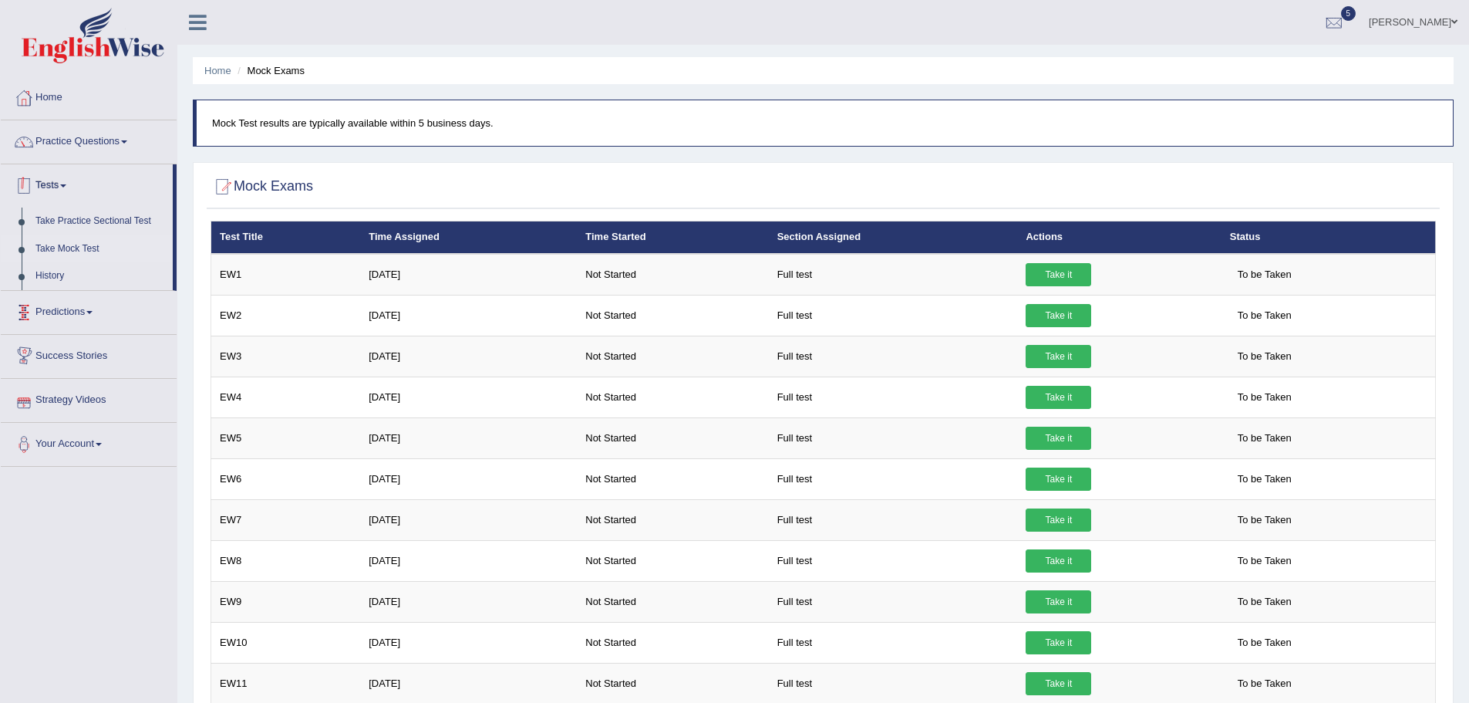
click at [62, 188] on link "Tests" at bounding box center [87, 183] width 172 height 39
click at [59, 187] on link "Tests" at bounding box center [89, 183] width 176 height 39
click at [61, 275] on link "History" at bounding box center [101, 276] width 144 height 28
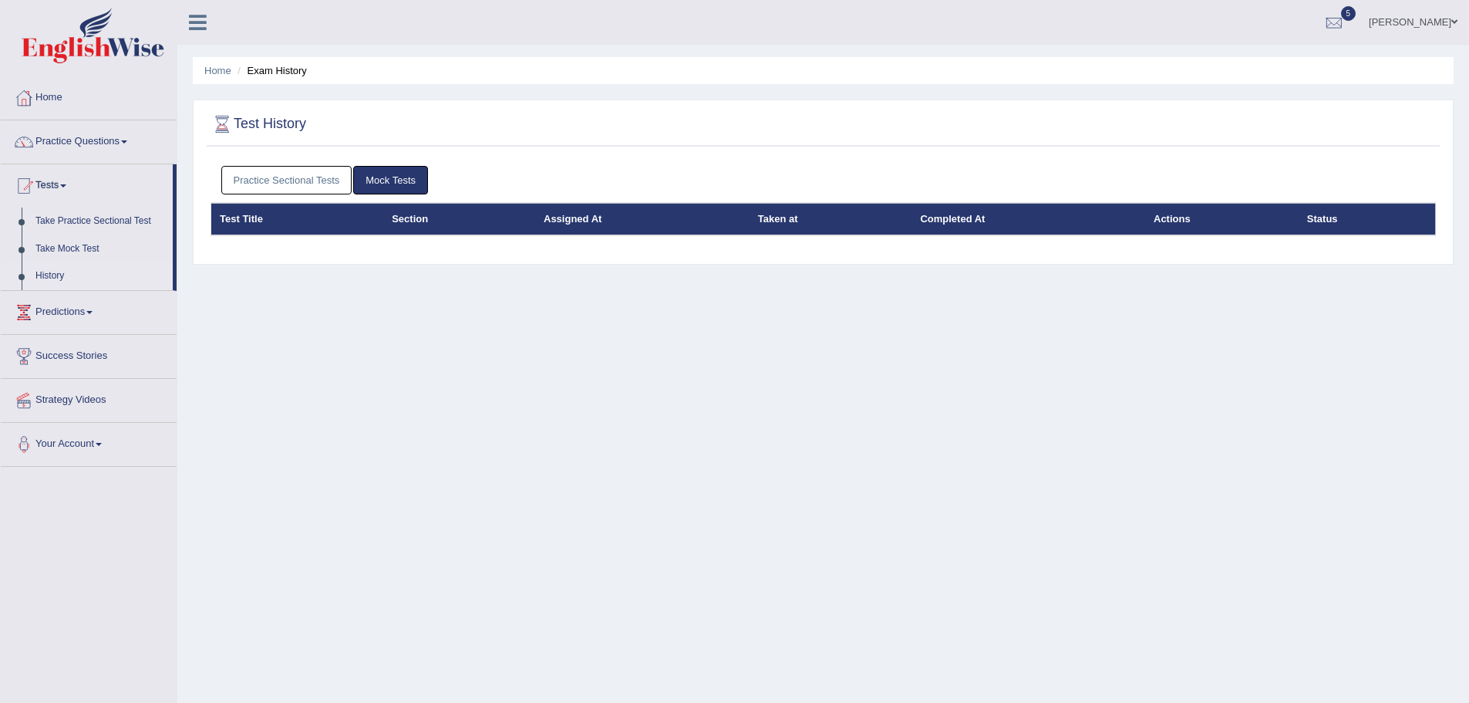
click at [251, 184] on link "Practice Sectional Tests" at bounding box center [286, 180] width 131 height 29
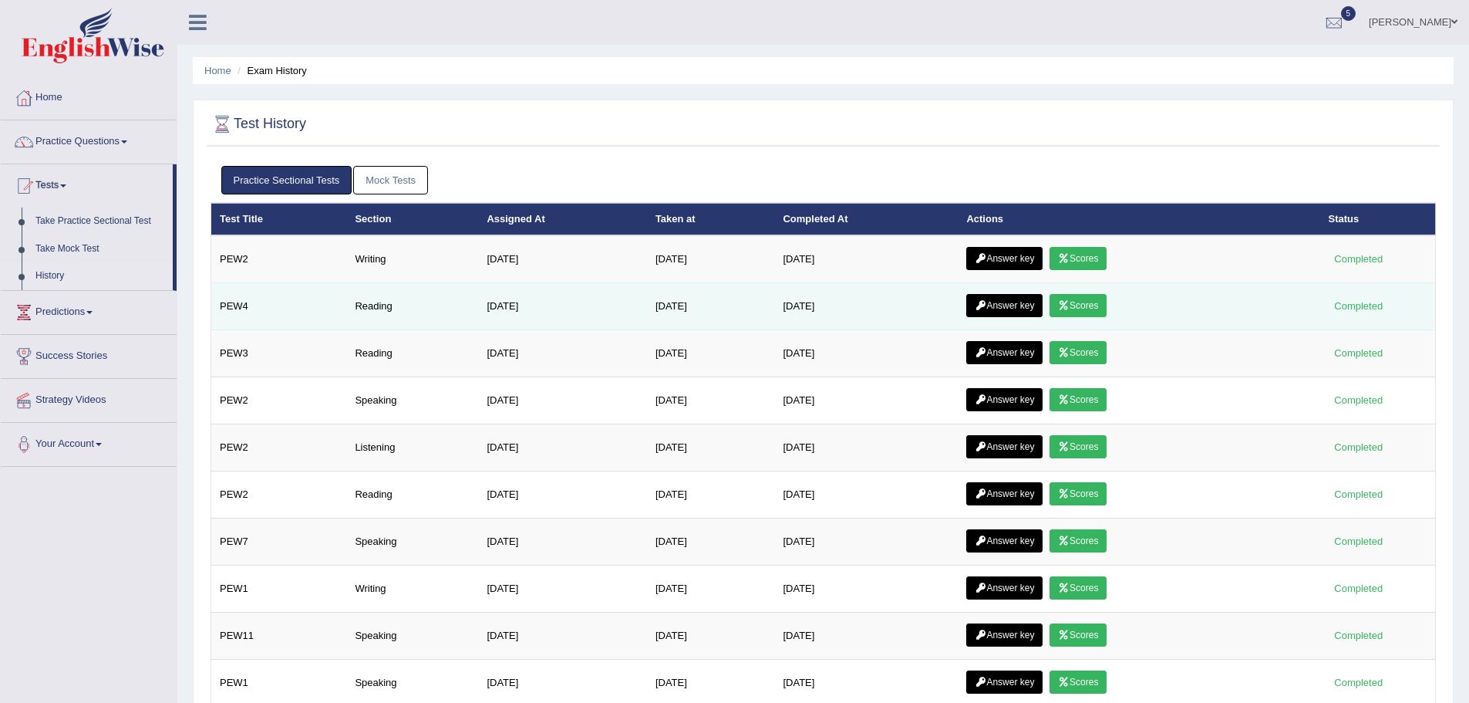
click at [999, 298] on link "Answer key" at bounding box center [1004, 305] width 76 height 23
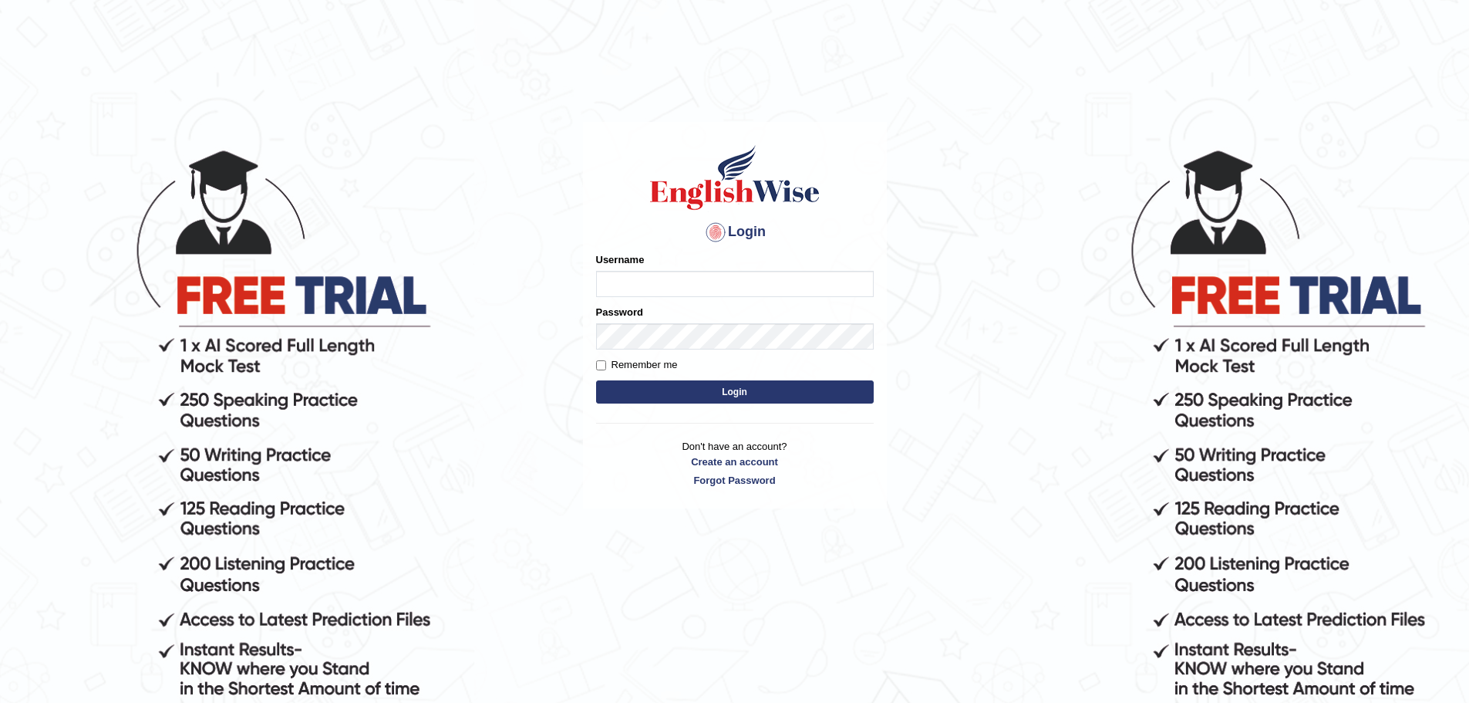
click at [689, 286] on input "Username" at bounding box center [735, 284] width 278 height 26
type input "devendra137"
click at [720, 351] on form "Please fix the following errors: Username devendra137 Password Remember me Login" at bounding box center [735, 329] width 278 height 155
click at [596, 380] on button "Login" at bounding box center [735, 391] width 278 height 23
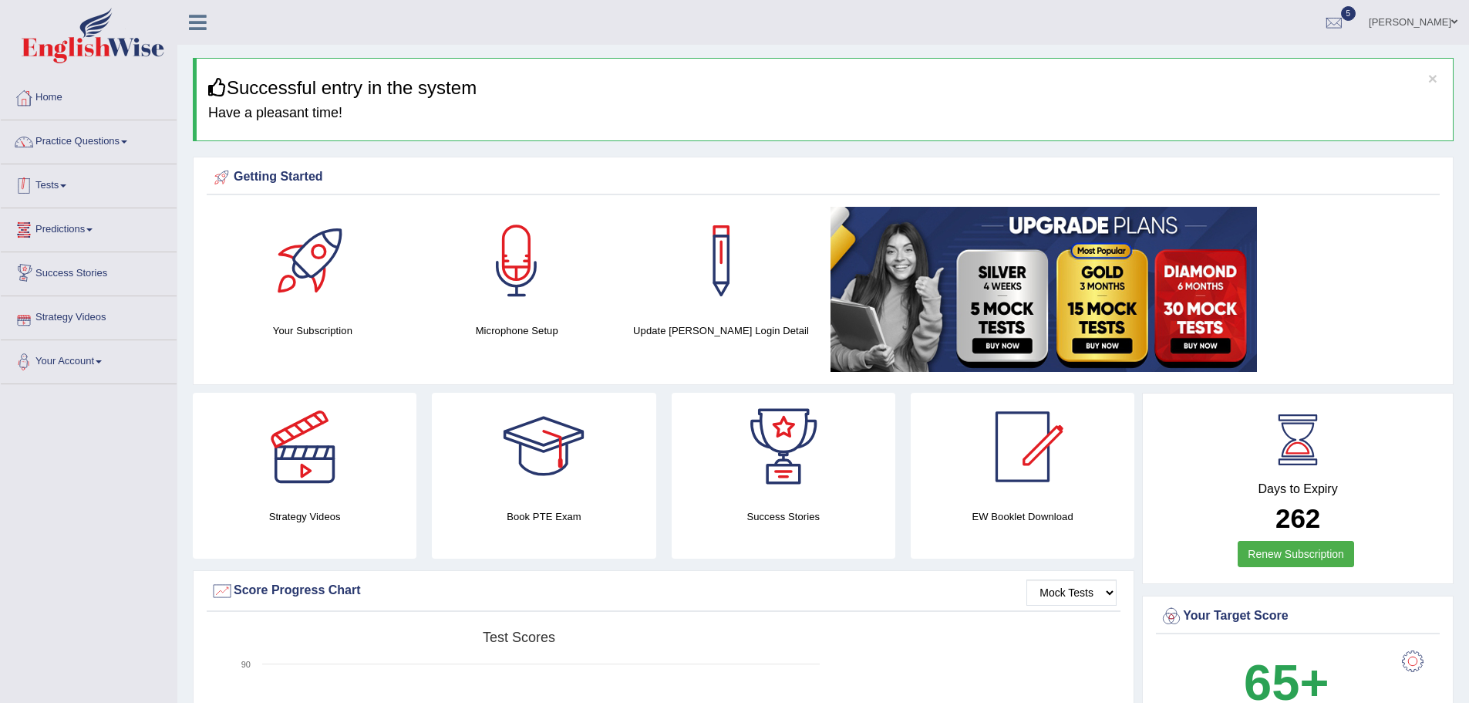
click at [57, 188] on link "Tests" at bounding box center [89, 183] width 176 height 39
click at [56, 271] on link "History" at bounding box center [101, 276] width 144 height 28
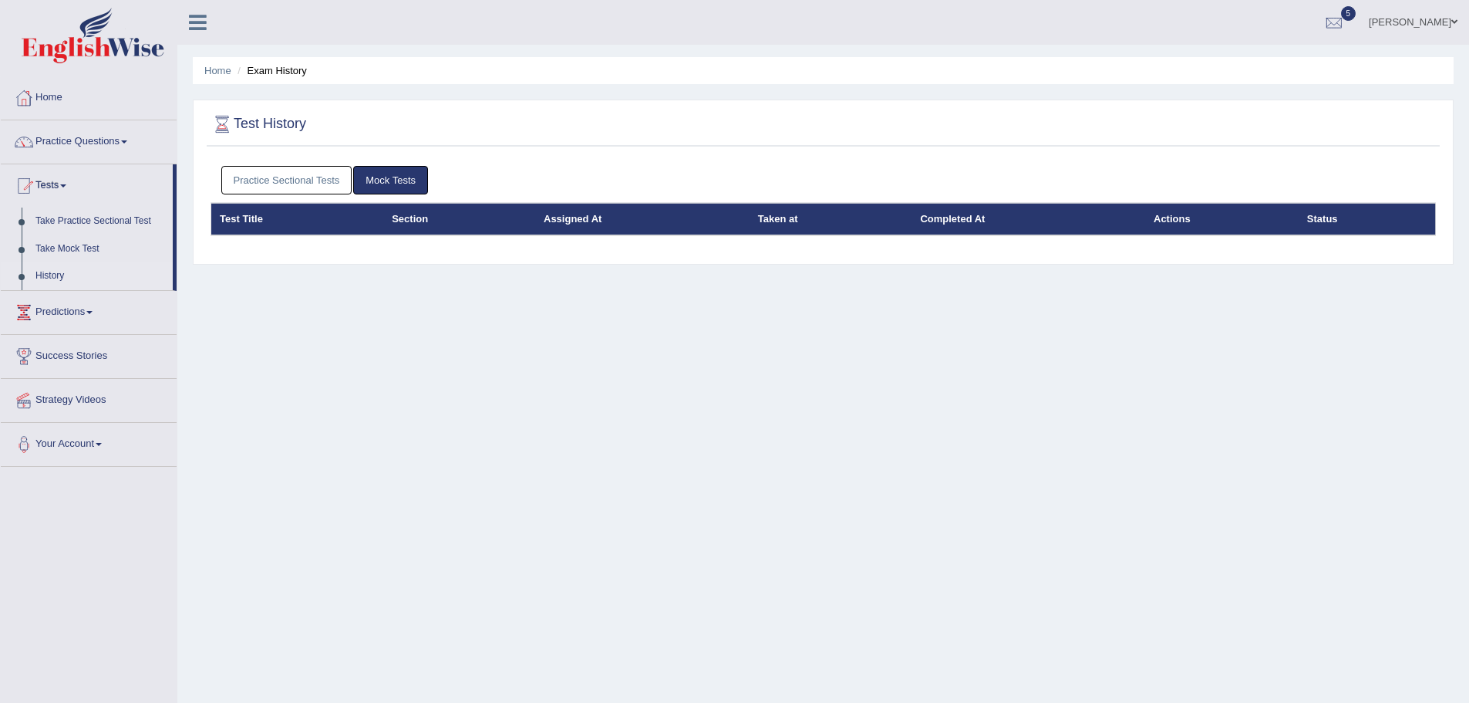
click at [267, 181] on link "Practice Sectional Tests" at bounding box center [286, 180] width 131 height 29
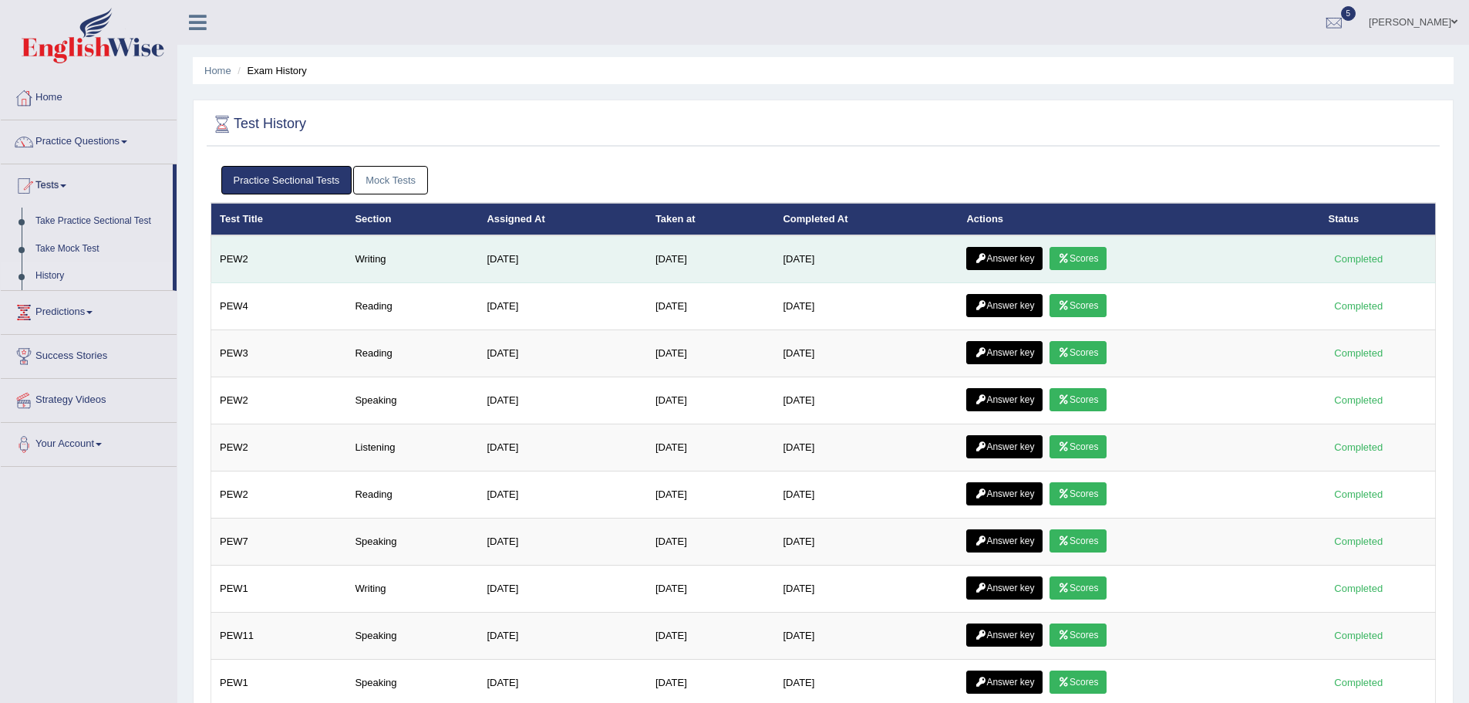
click at [1064, 255] on icon at bounding box center [1064, 258] width 12 height 9
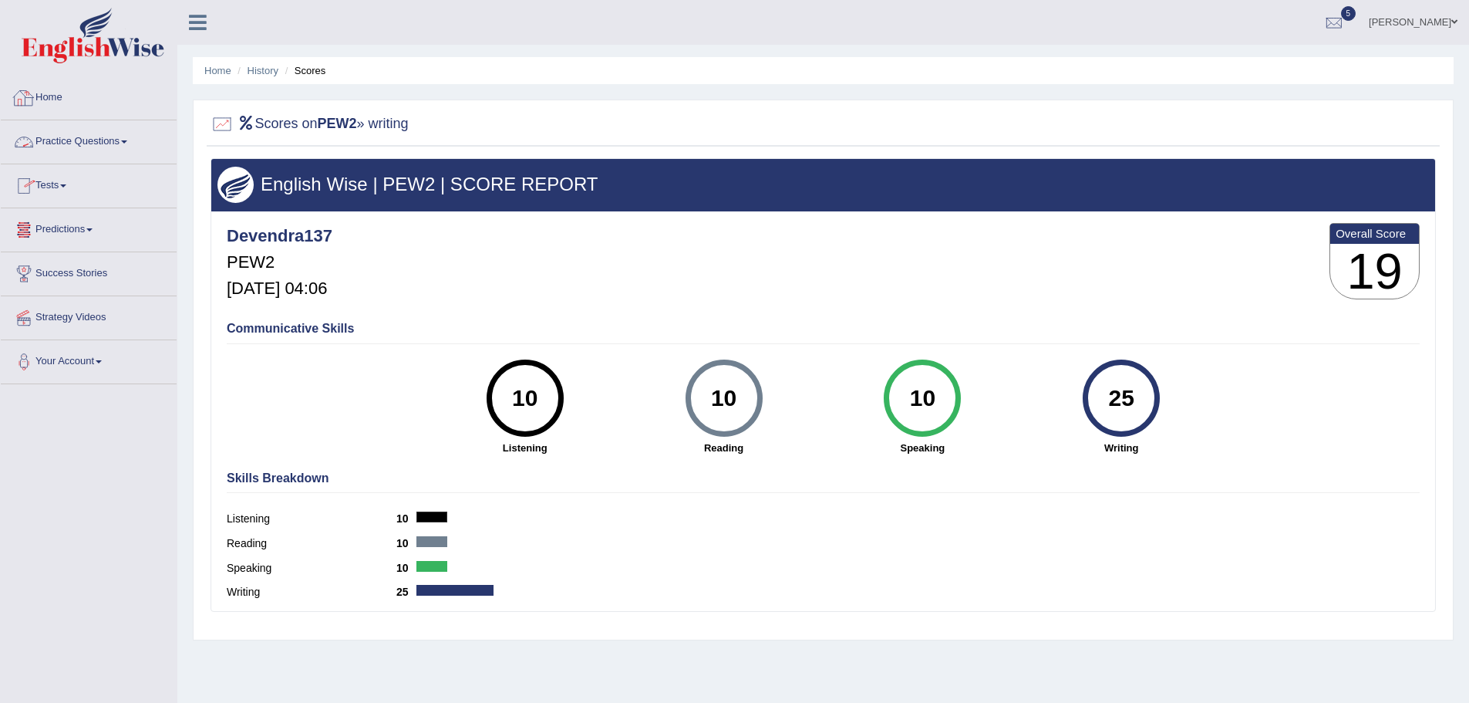
click at [106, 143] on link "Practice Questions" at bounding box center [89, 139] width 176 height 39
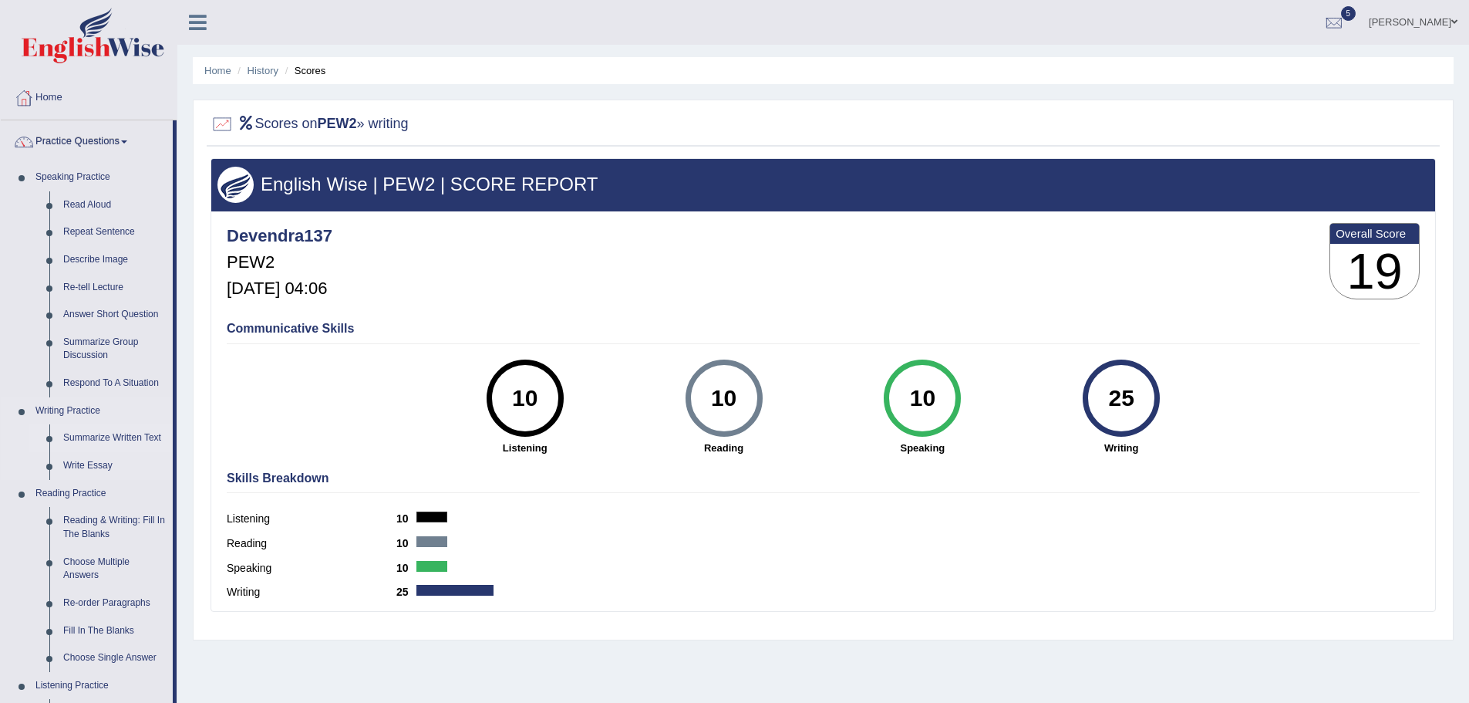
click at [104, 445] on link "Summarize Written Text" at bounding box center [114, 438] width 116 height 28
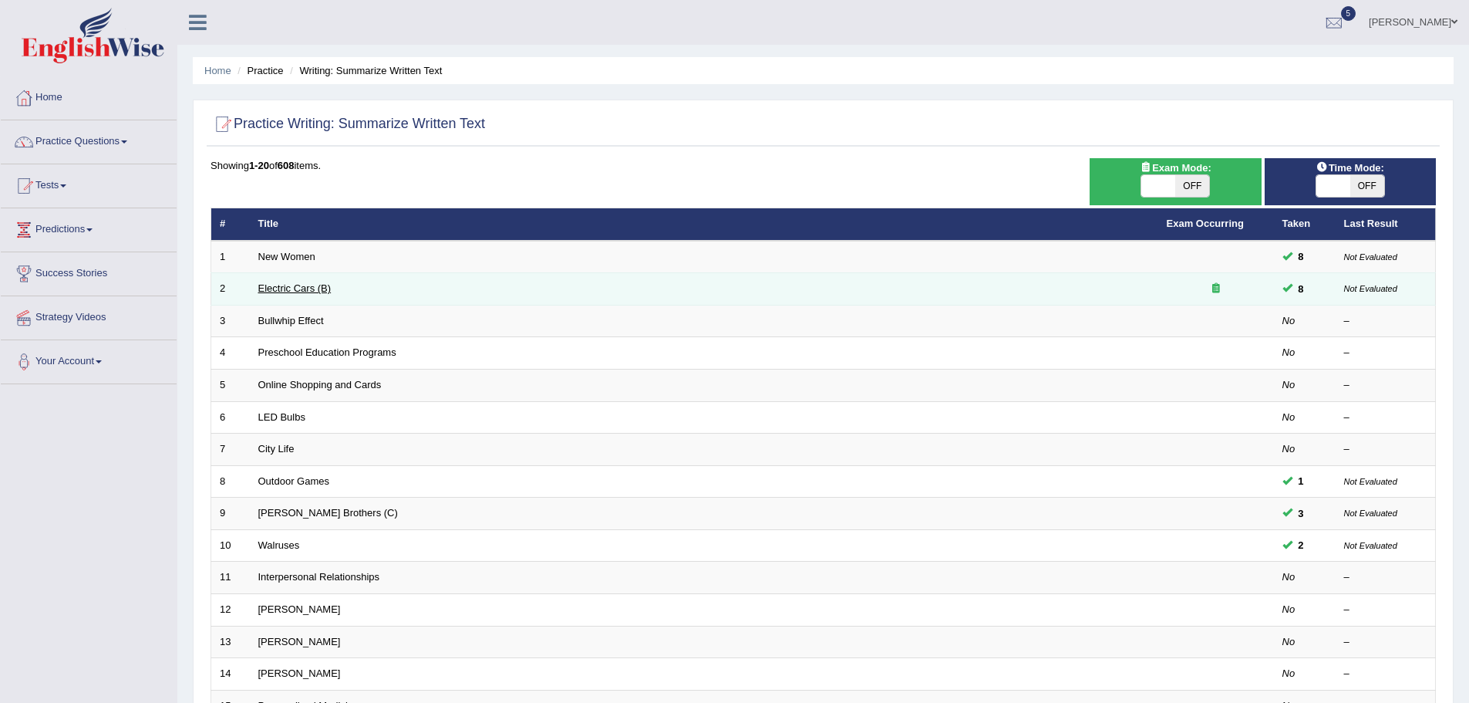
click at [293, 288] on link "Electric Cars (B)" at bounding box center [294, 288] width 73 height 12
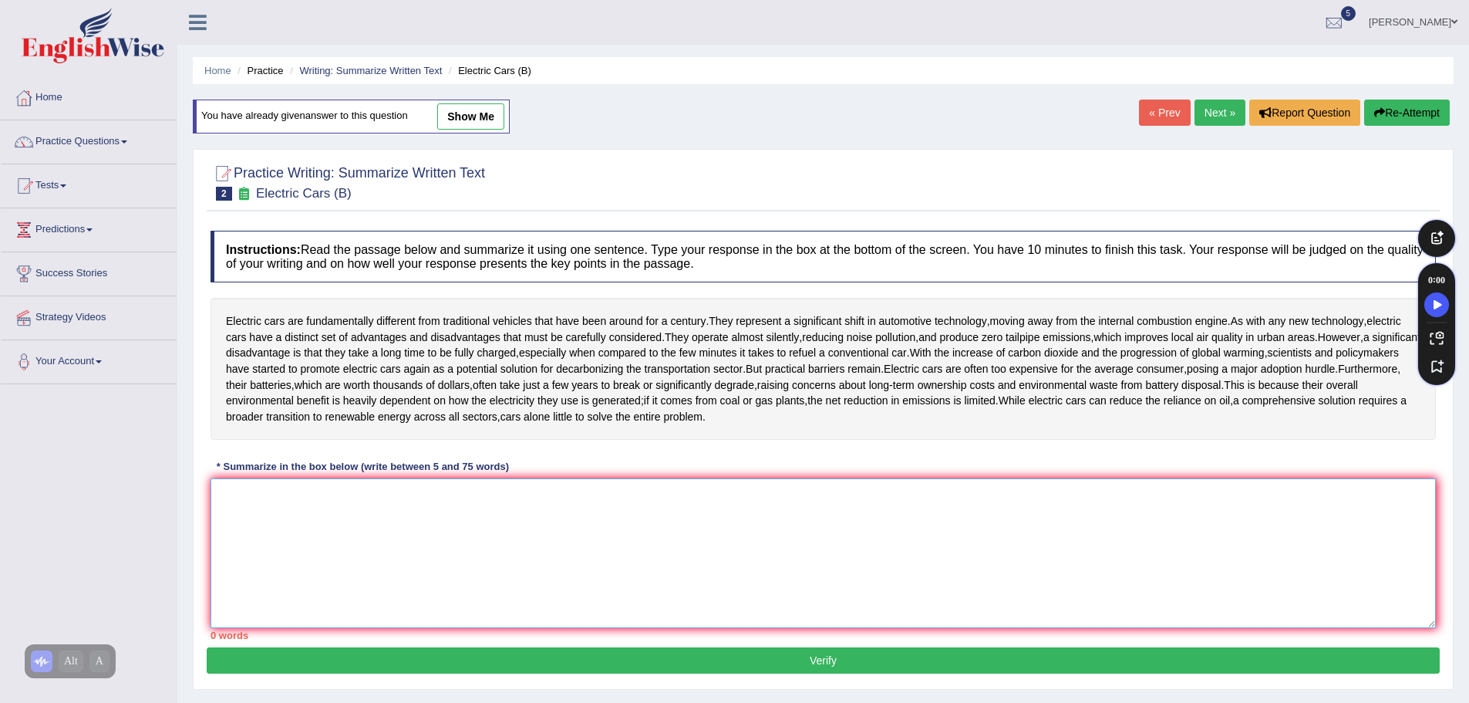
click at [440, 554] on textarea at bounding box center [823, 553] width 1225 height 150
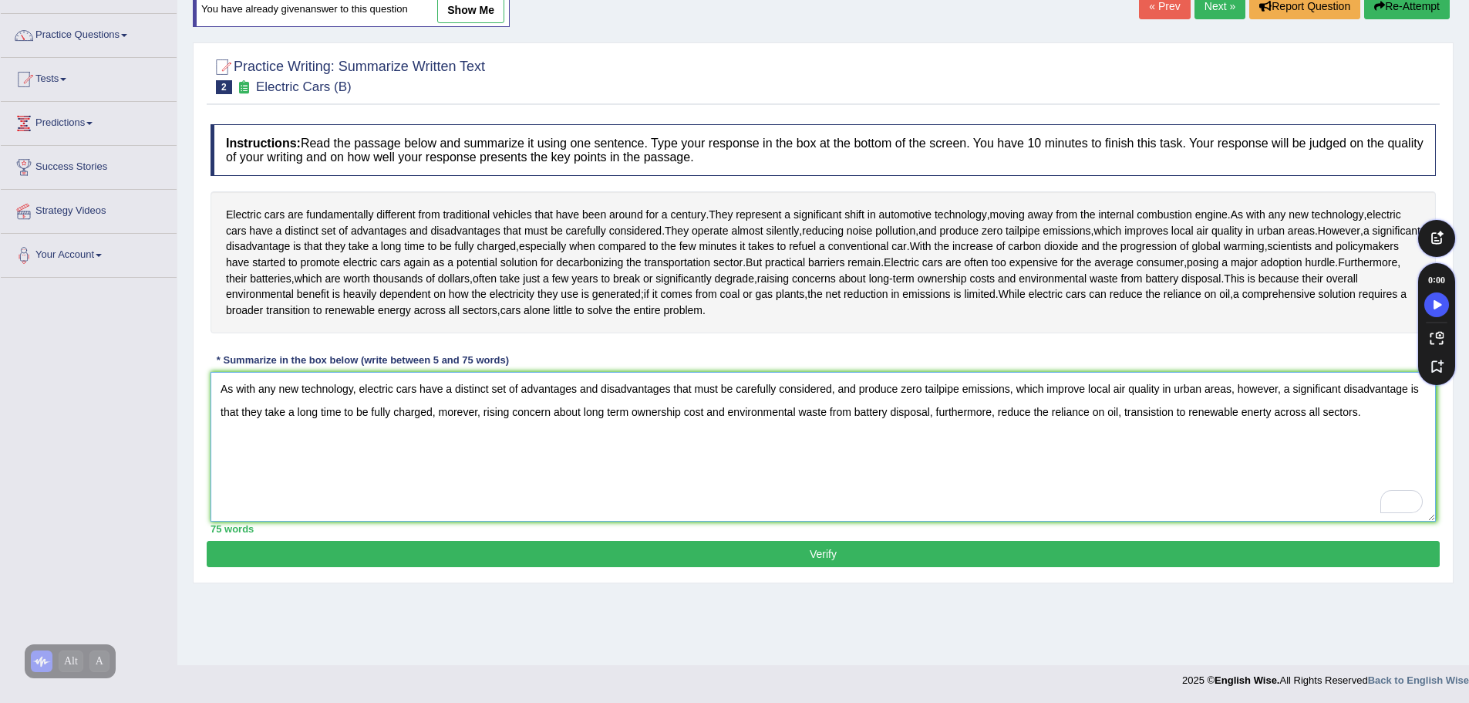
scroll to position [107, 0]
type textarea "As with any new technology, electric cars have a distinct set of advantages and…"
click at [735, 556] on button "Verify" at bounding box center [823, 553] width 1233 height 26
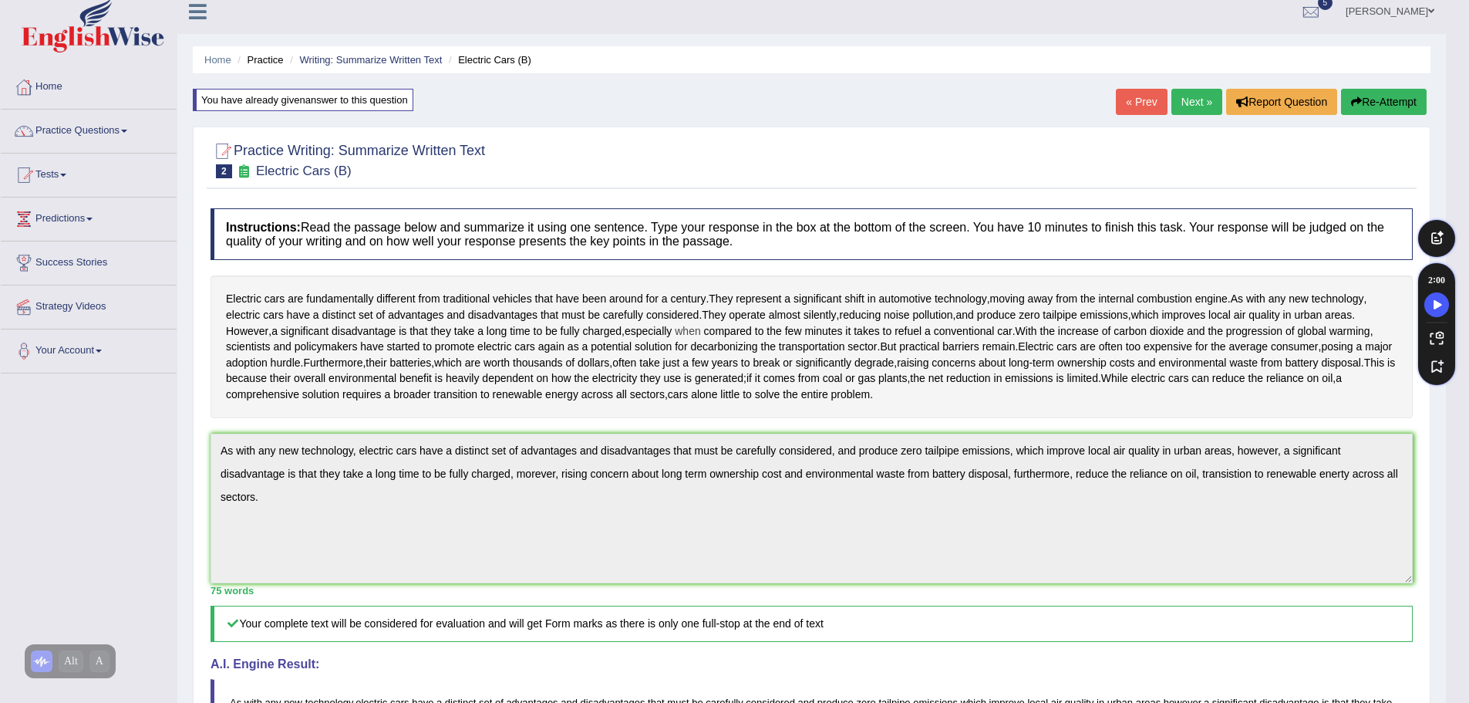
scroll to position [0, 0]
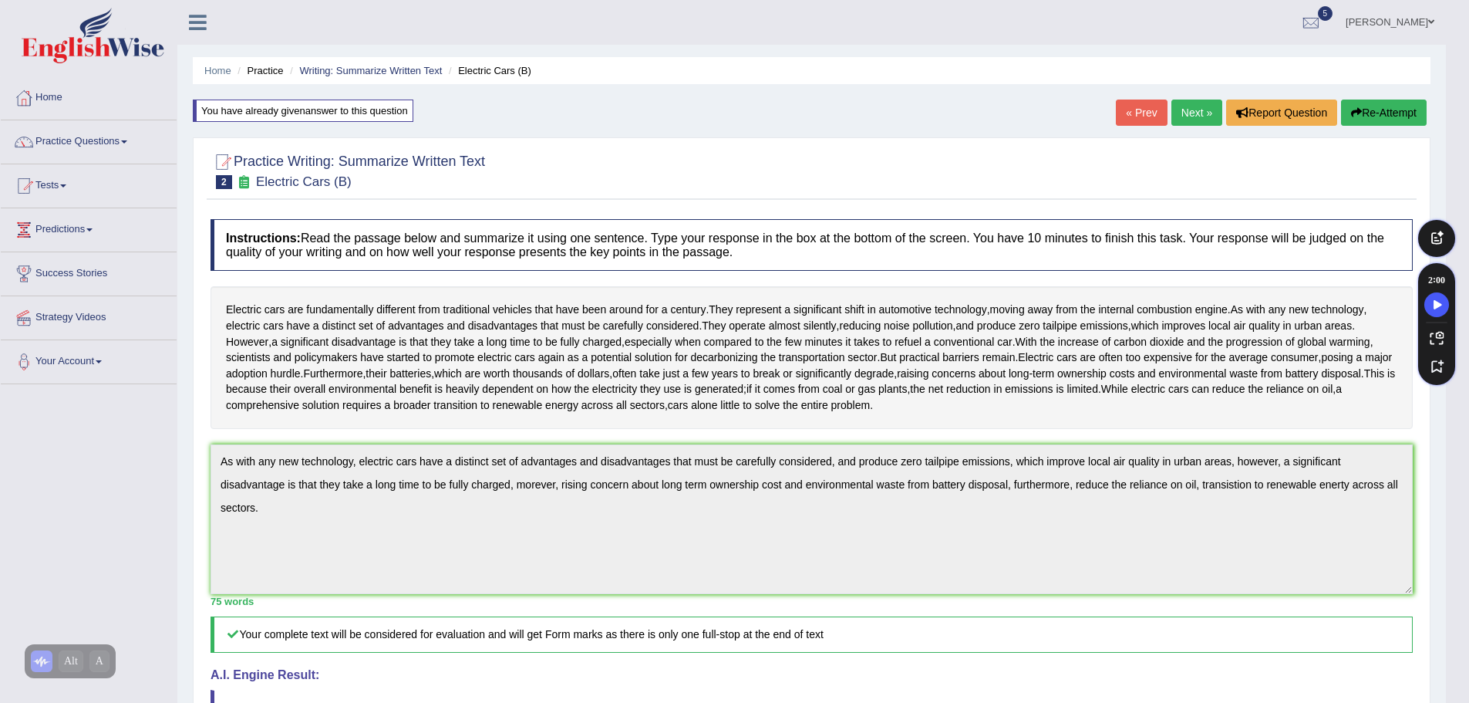
click at [1350, 120] on button "Re-Attempt" at bounding box center [1384, 112] width 86 height 26
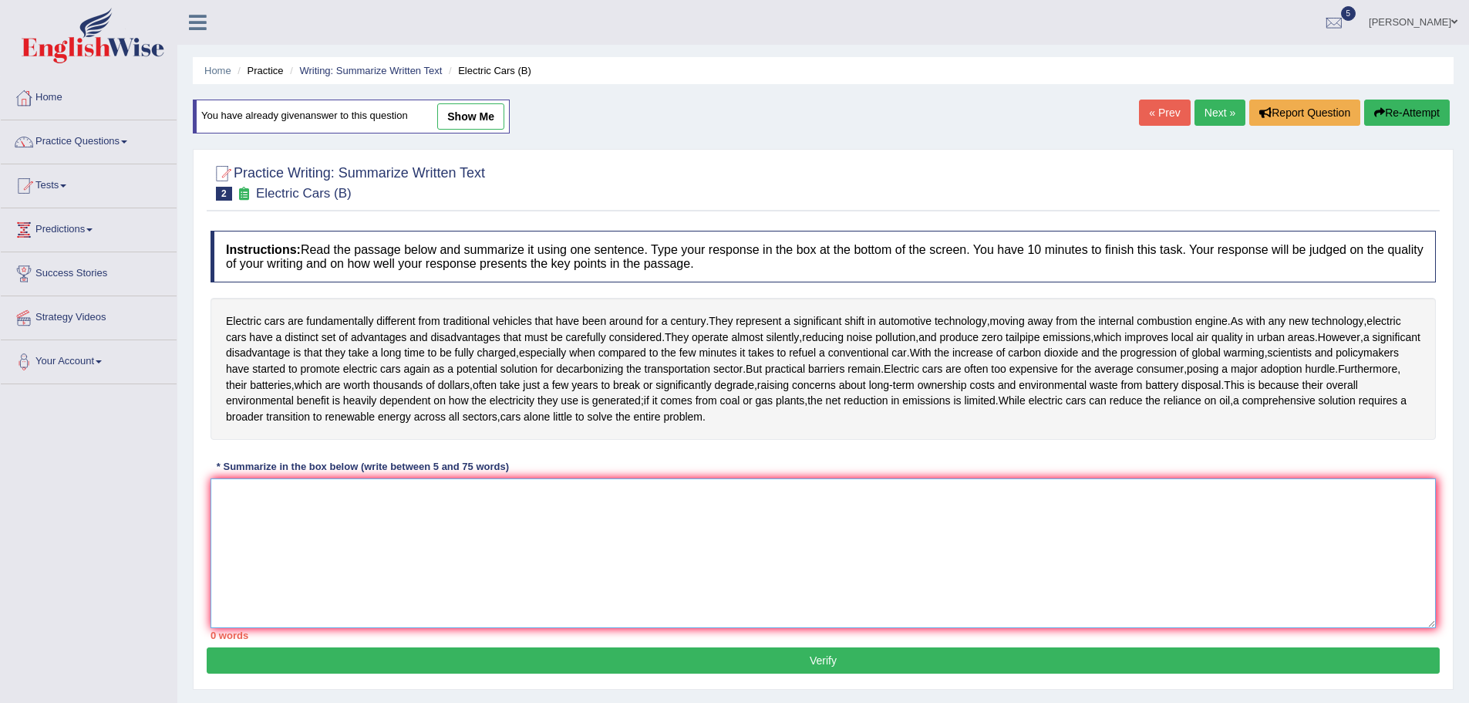
click at [347, 541] on textarea at bounding box center [823, 553] width 1225 height 150
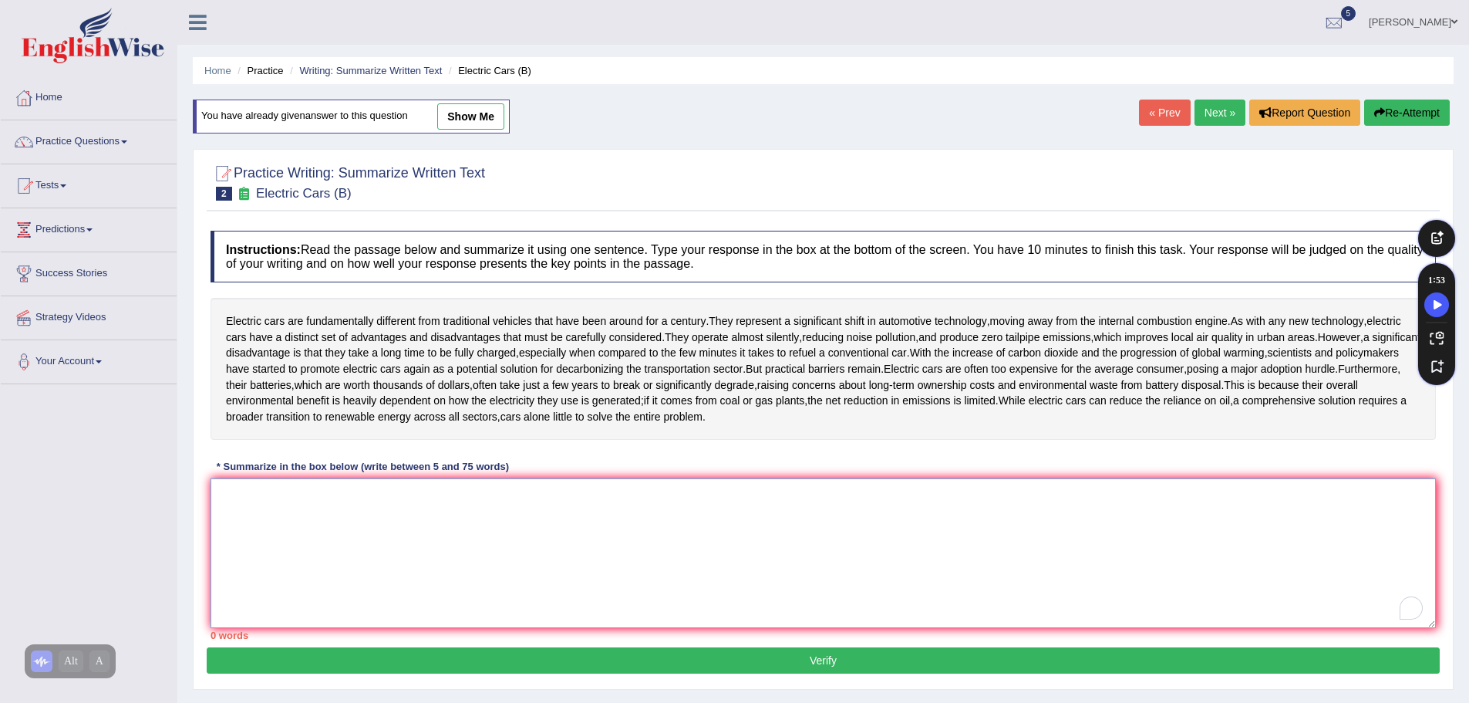
paste textarea "As with any new technology, electric cars have a distinct set of advantages and…"
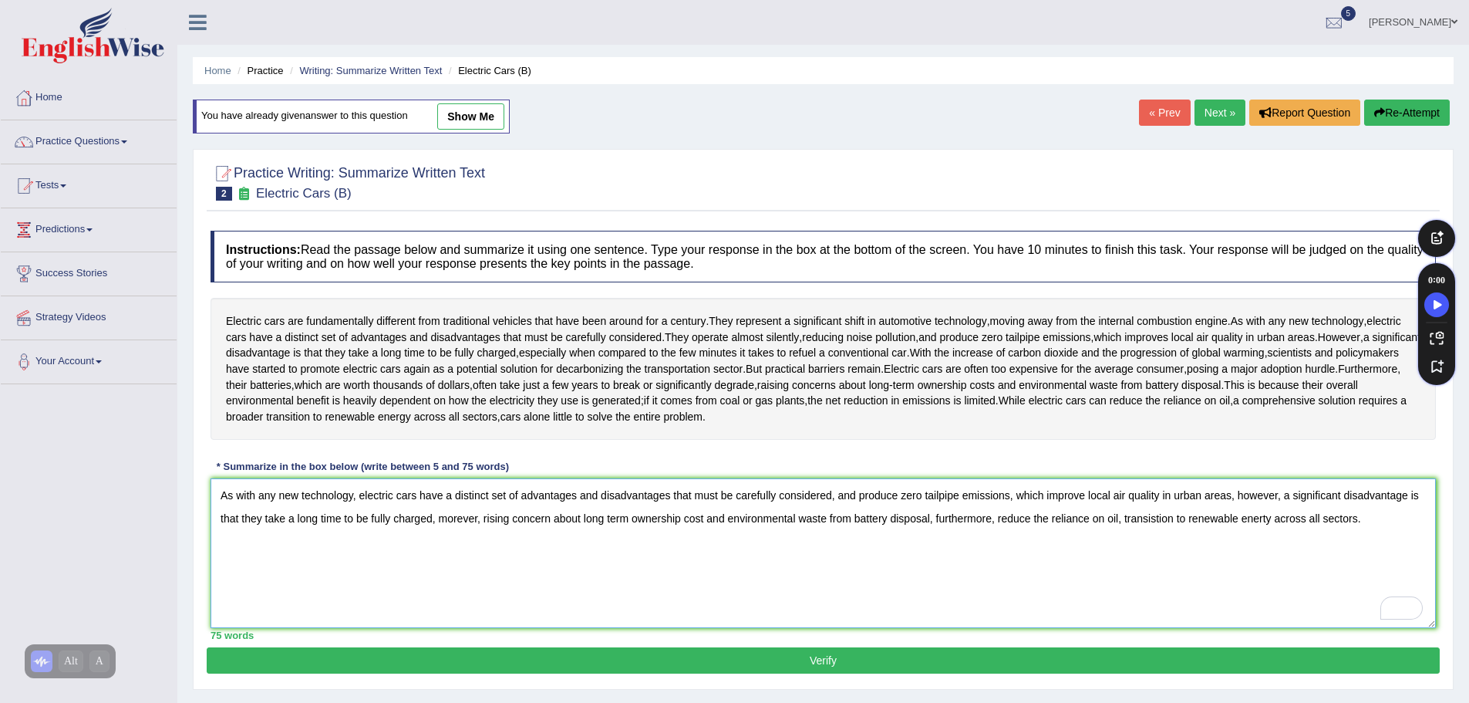
drag, startPoint x: 280, startPoint y: 499, endPoint x: 295, endPoint y: 498, distance: 15.4
click at [295, 498] on textarea "As with any new technology, electric cars have a distinct set of advantages and…" at bounding box center [823, 553] width 1225 height 150
type textarea "As with any modern technology, electric cars have a distinct set of advantages …"
click at [692, 667] on button "Verify" at bounding box center [823, 660] width 1233 height 26
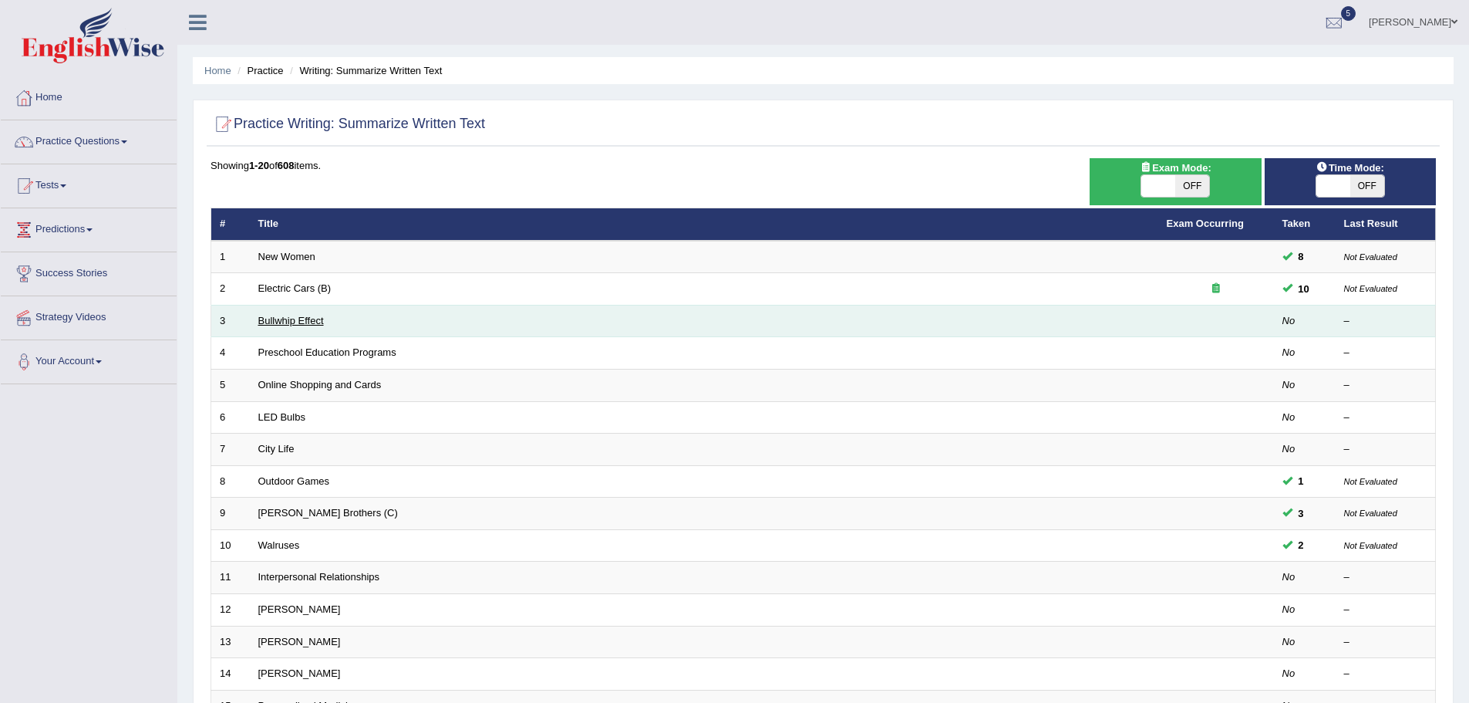
click at [285, 316] on link "Bullwhip Effect" at bounding box center [291, 321] width 66 height 12
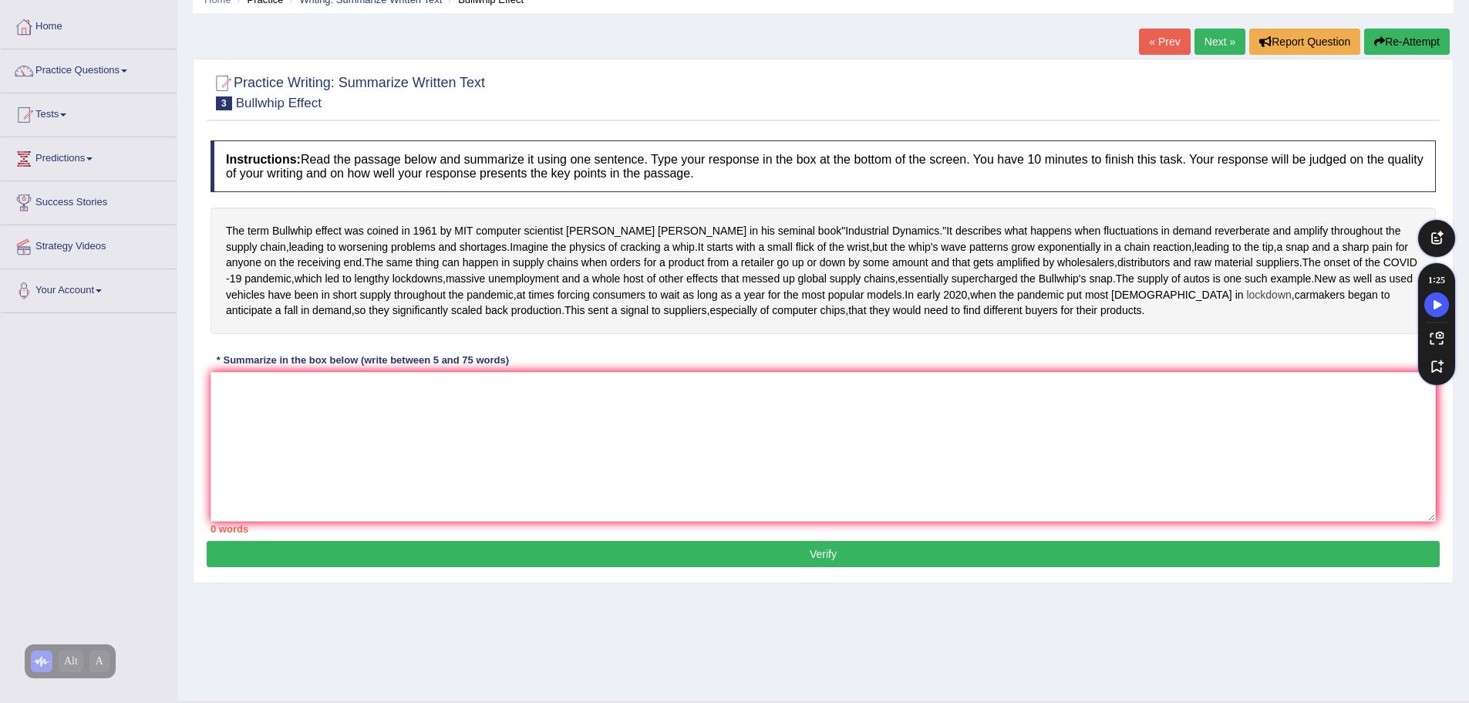
scroll to position [107, 0]
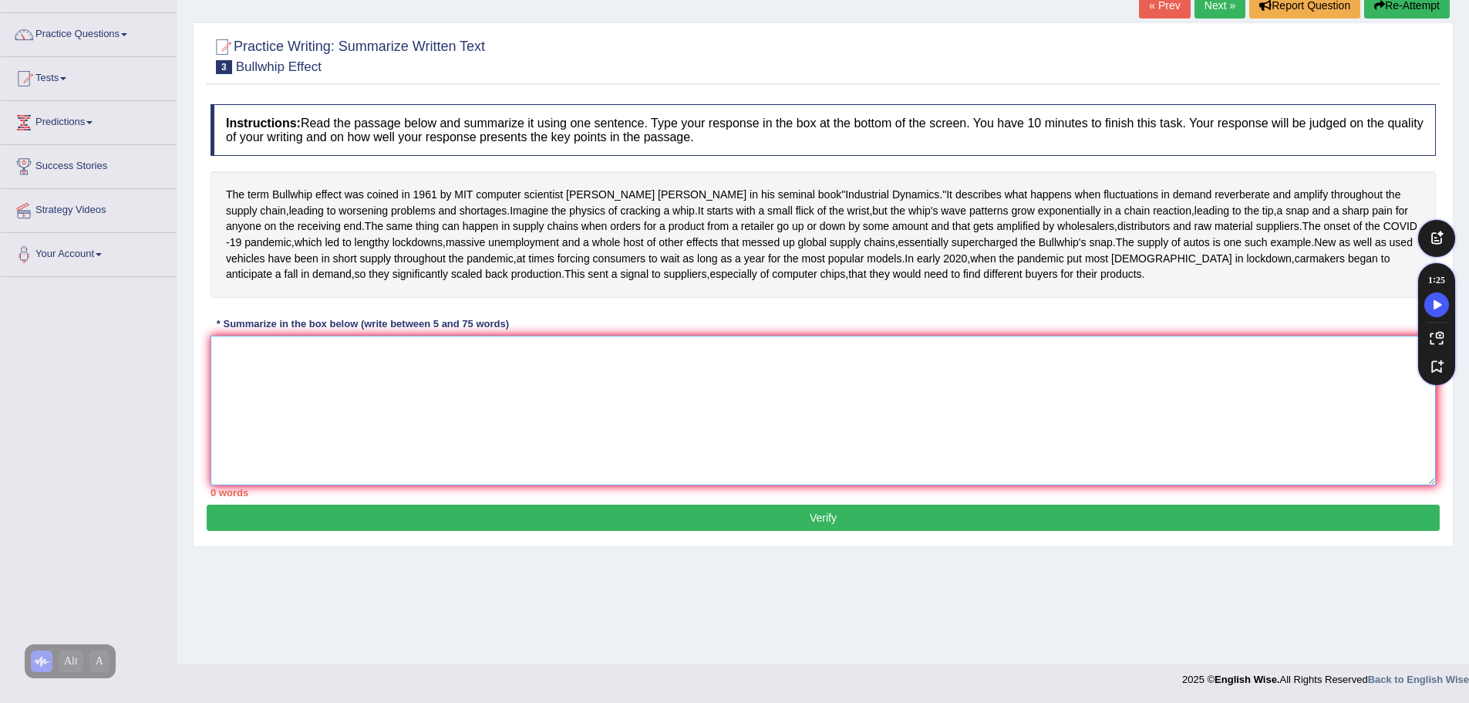
click at [255, 403] on textarea at bounding box center [823, 410] width 1225 height 150
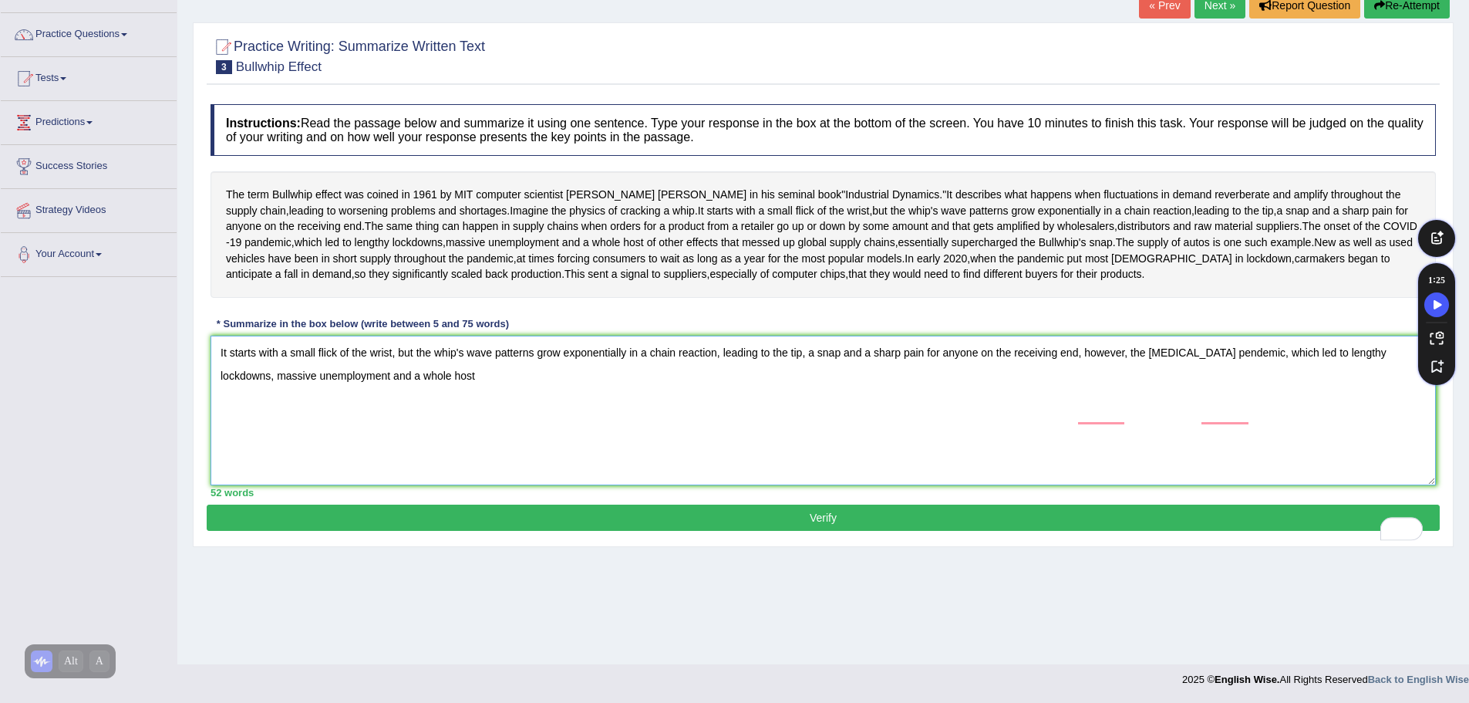
click at [424, 439] on textarea "It starts with a small flick of the wrist, but the whip's wave patterns grow ex…" at bounding box center [823, 410] width 1225 height 150
drag, startPoint x: 1441, startPoint y: 240, endPoint x: 1442, endPoint y: 143, distance: 97.2
click at [1442, 143] on body "Toggle navigation Home Practice Questions Speaking Practice Read Aloud Repeat S…" at bounding box center [734, 244] width 1469 height 703
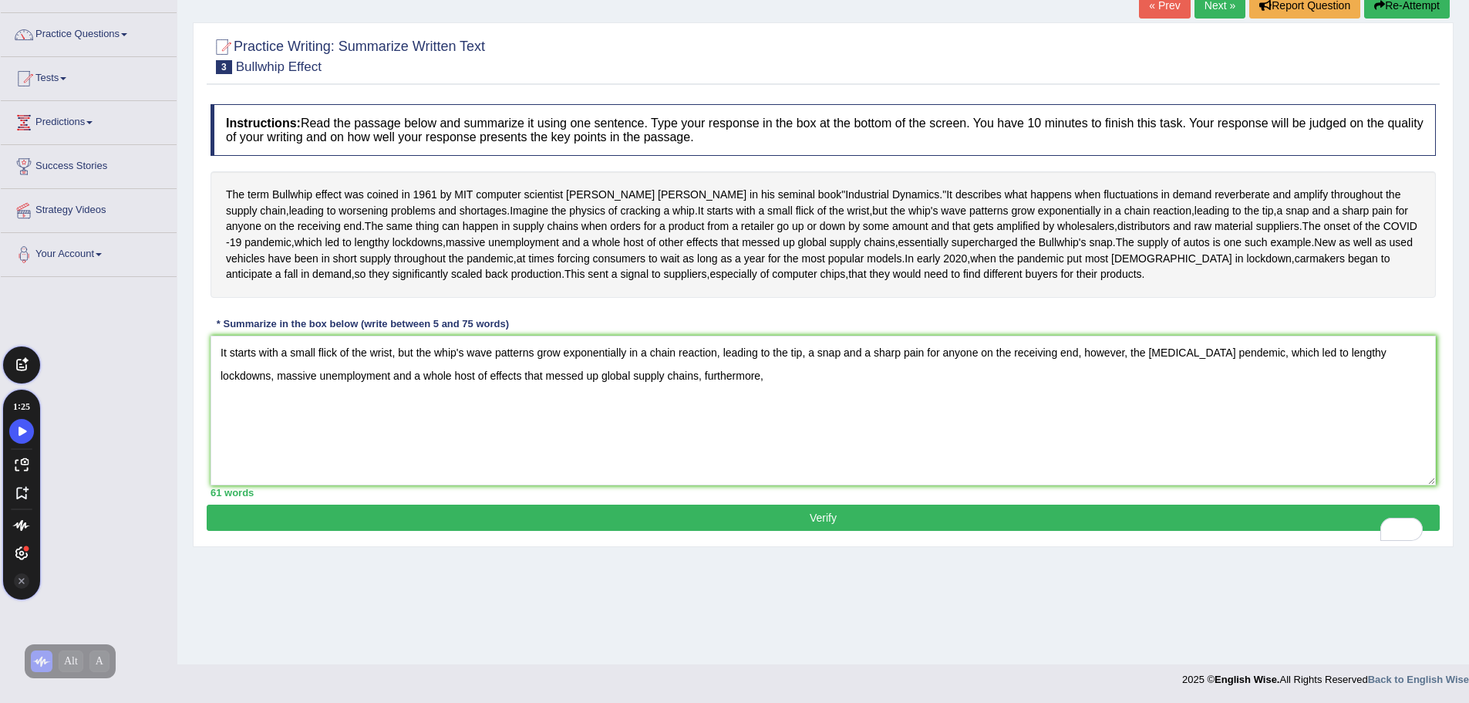
drag, startPoint x: 1437, startPoint y: 278, endPoint x: 33, endPoint y: 404, distance: 1409.2
click at [33, 404] on div "1 : 25" at bounding box center [21, 406] width 37 height 15
click at [727, 444] on textarea "It starts with a small flick of the wrist, but the whip's wave patterns grow ex…" at bounding box center [823, 410] width 1225 height 150
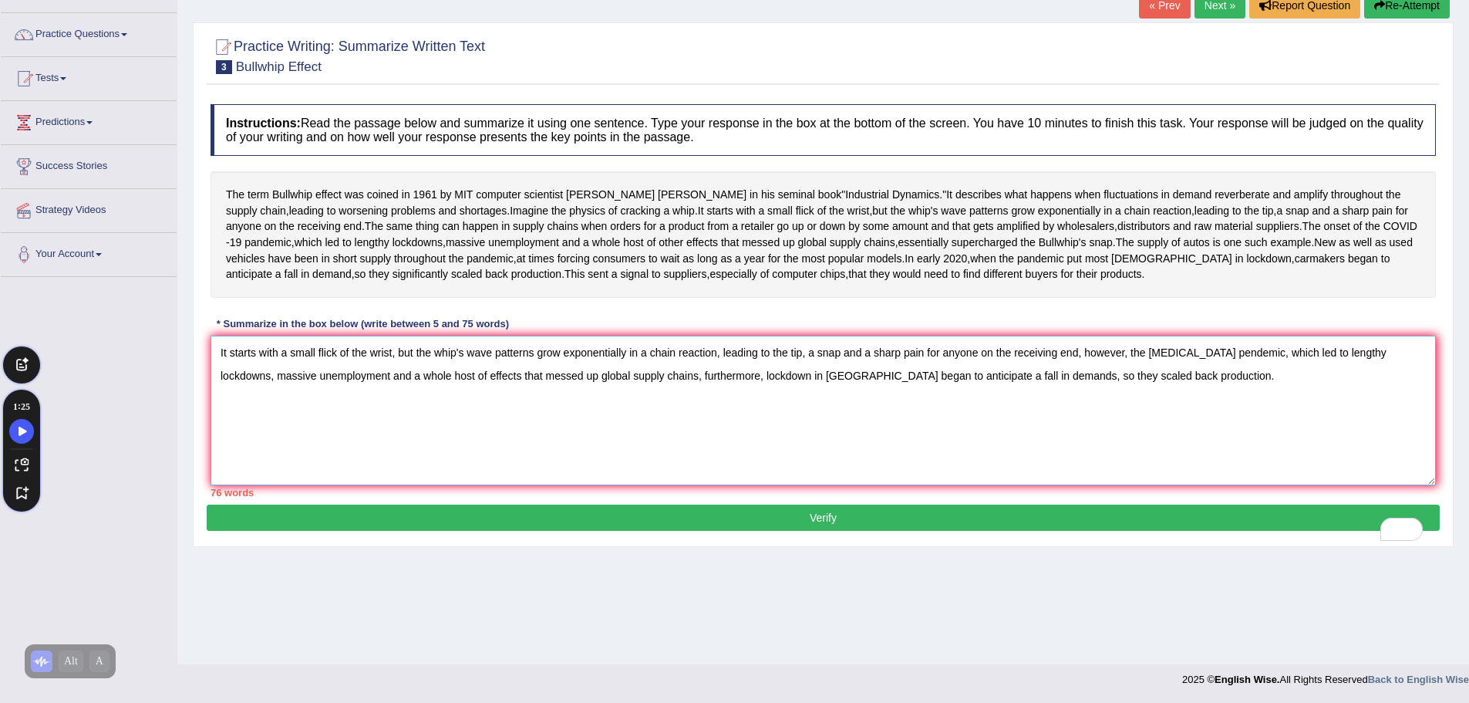
click at [335, 438] on textarea "It starts with a small flick of the wrist, but the whip's wave patterns grow ex…" at bounding box center [823, 410] width 1225 height 150
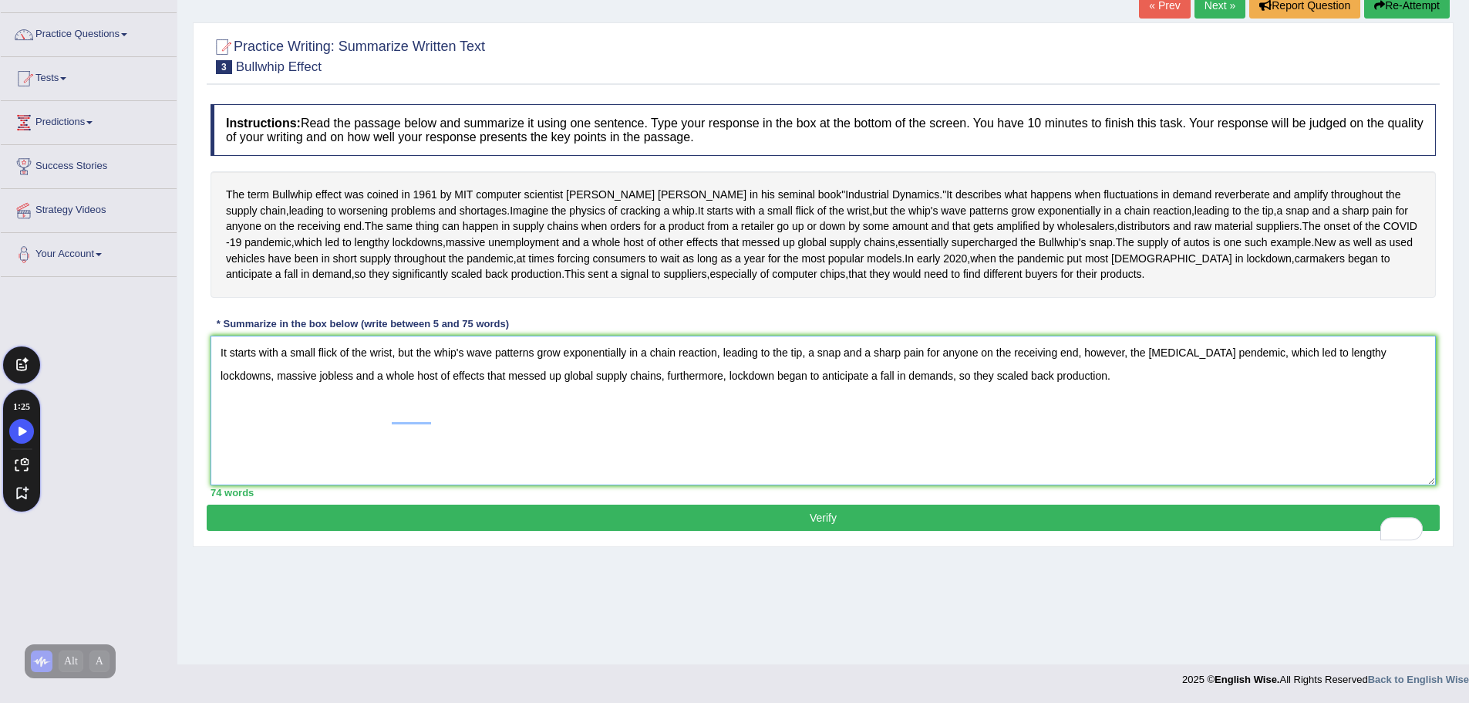
type textarea "It starts with a small flick of the wrist, but the whip's wave patterns grow ex…"
click at [811, 531] on button "Verify" at bounding box center [823, 517] width 1233 height 26
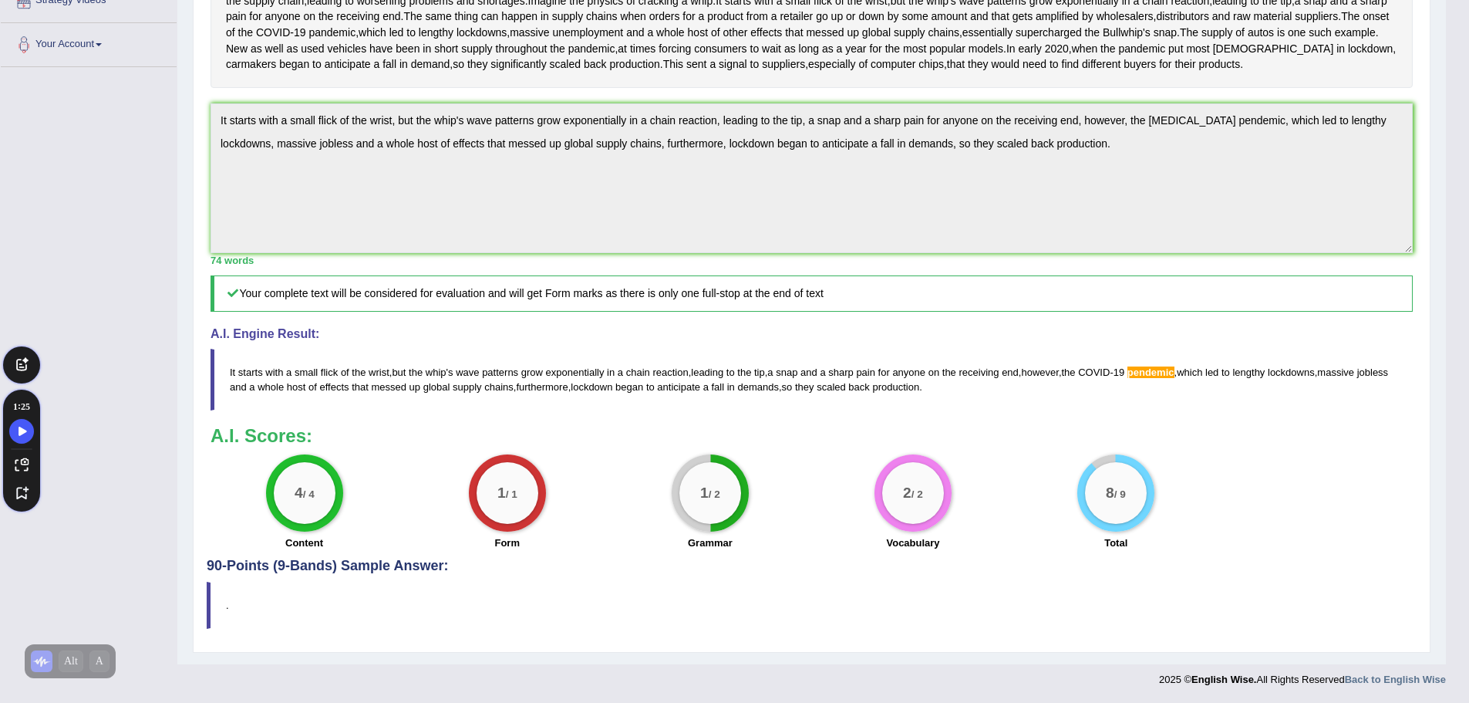
scroll to position [392, 0]
click at [1232, 288] on div "Instructions: Read the passage below and summarize it using one sentence. Type …" at bounding box center [812, 223] width 1210 height 672
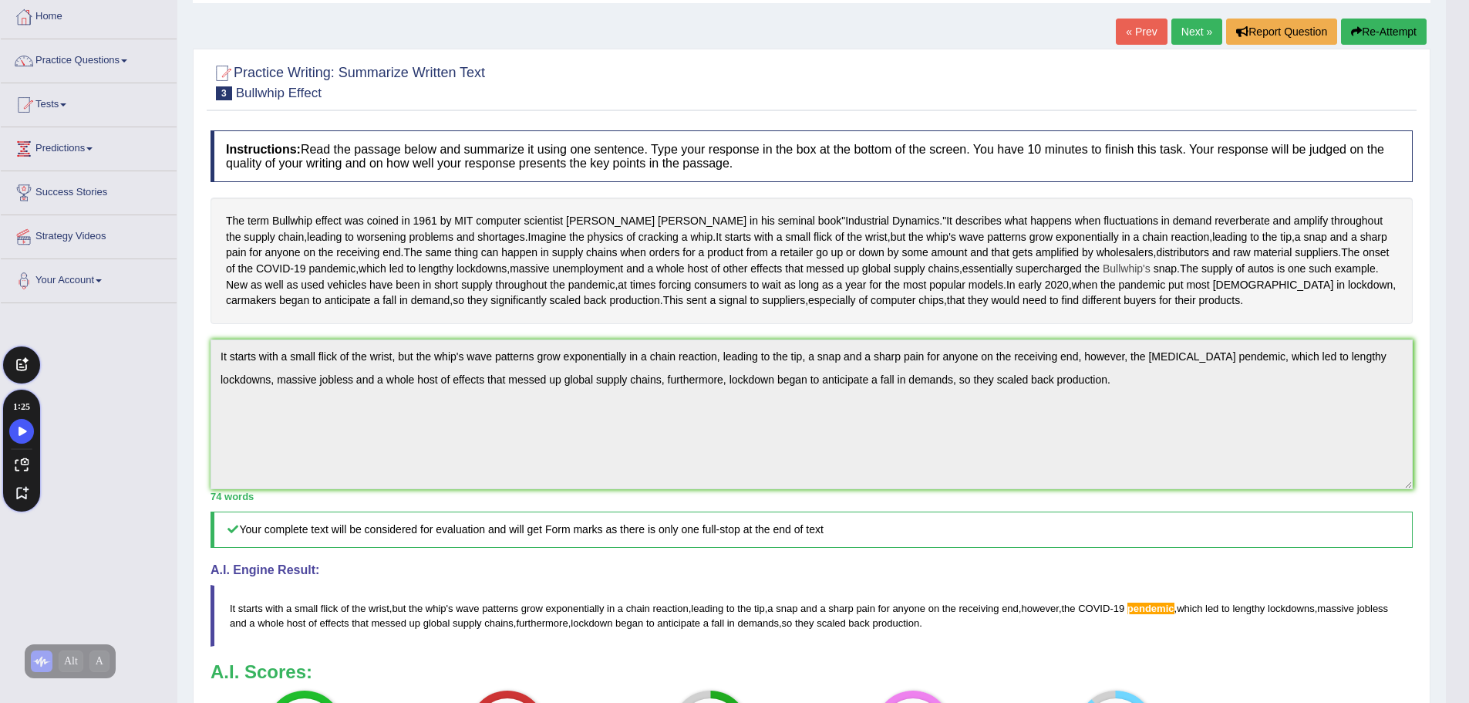
scroll to position [6, 0]
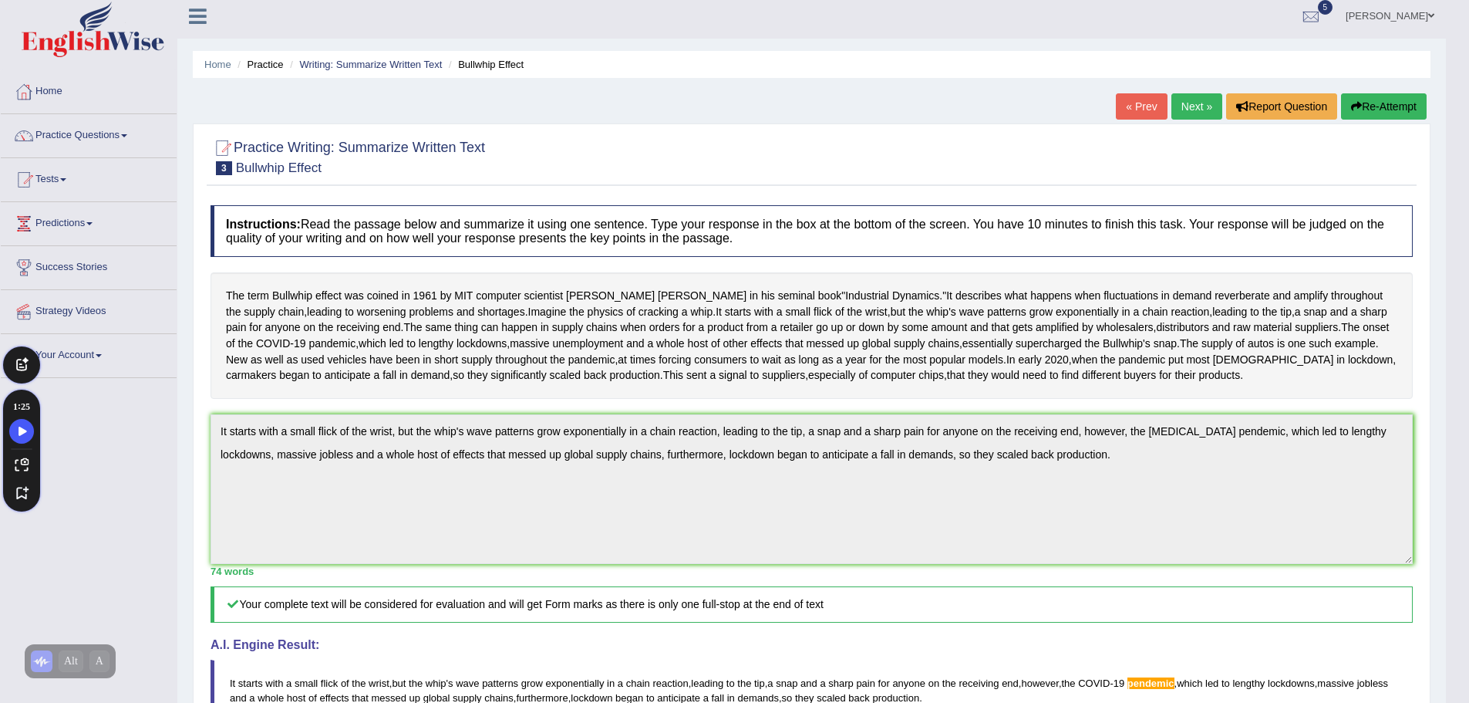
click at [1415, 111] on button "Re-Attempt" at bounding box center [1384, 106] width 86 height 26
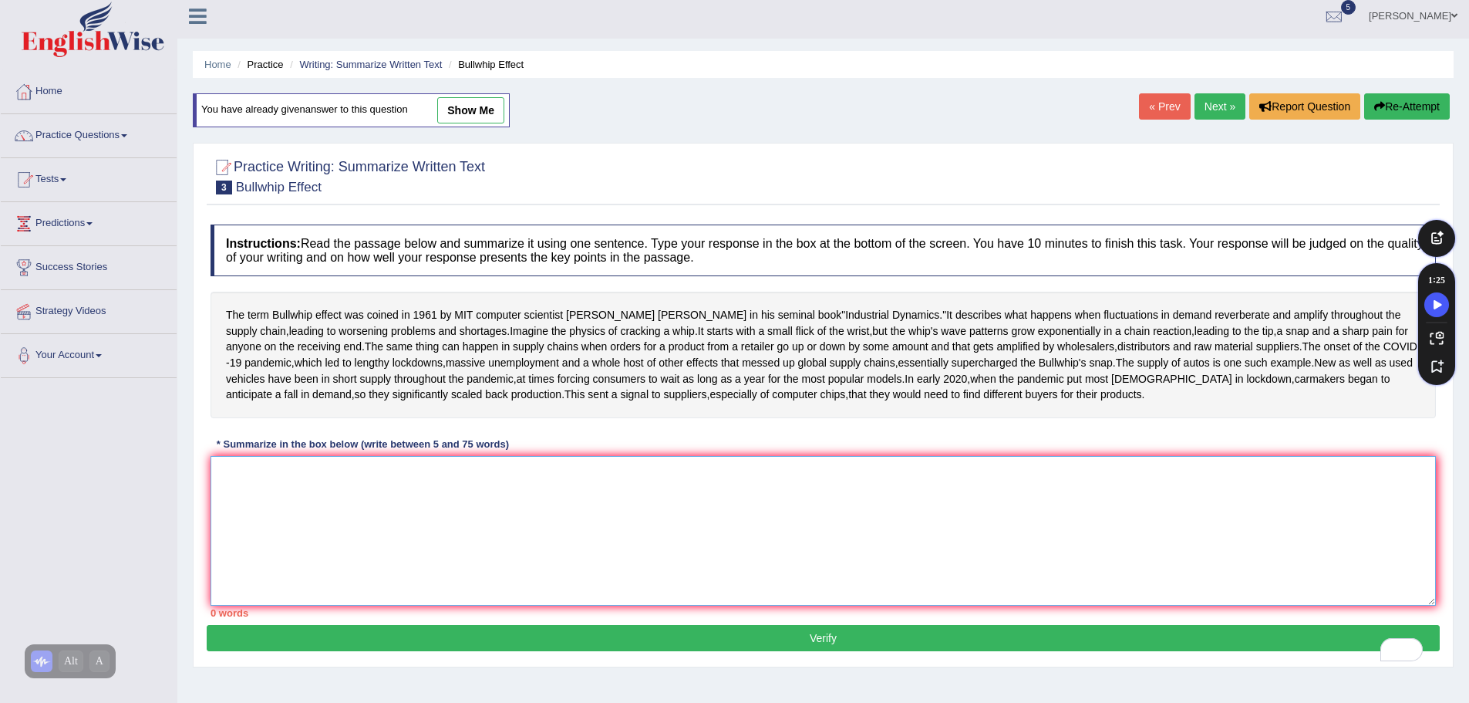
paste textarea "It starts with a small flick of the wrist, but the whip's wave patterns grow ex…"
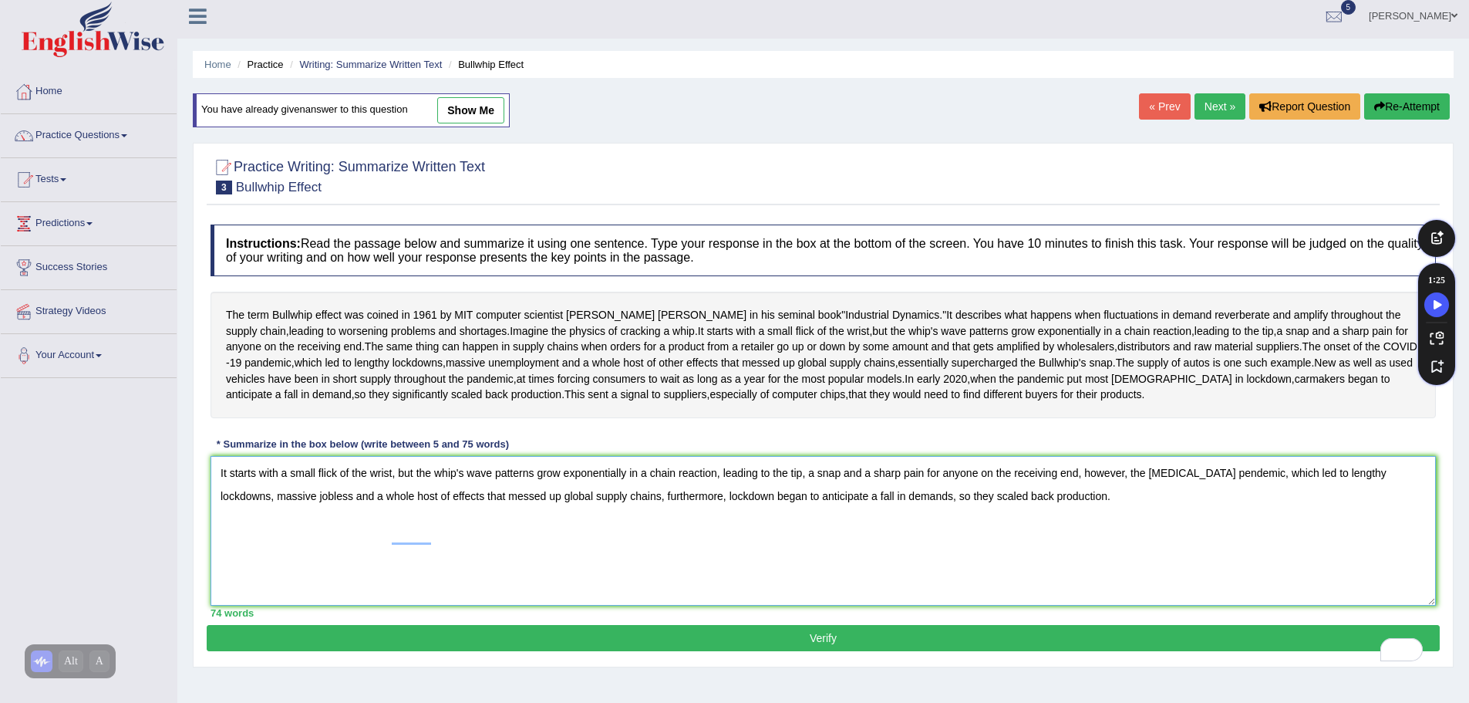
click at [1199, 538] on textarea "It starts with a small flick of the wrist, but the whip's wave patterns grow ex…" at bounding box center [823, 531] width 1225 height 150
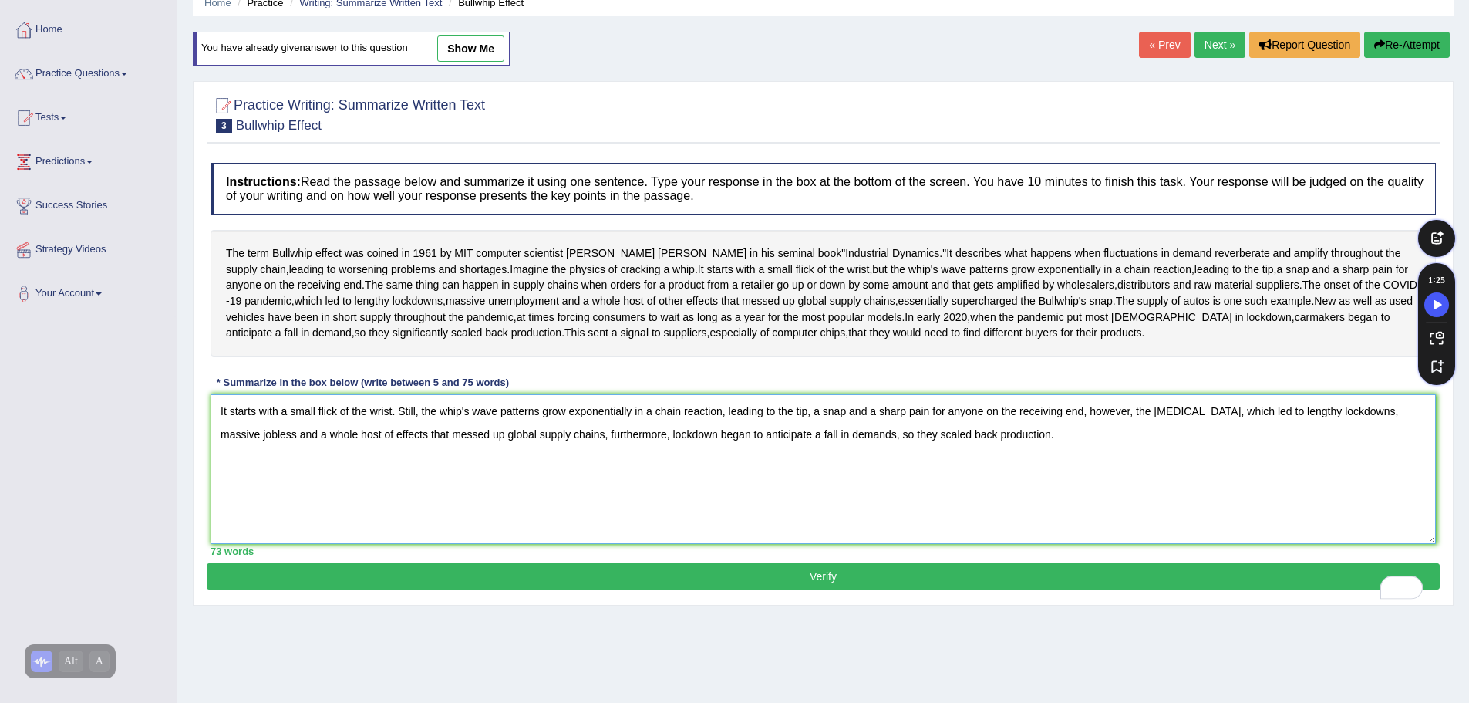
scroll to position [107, 0]
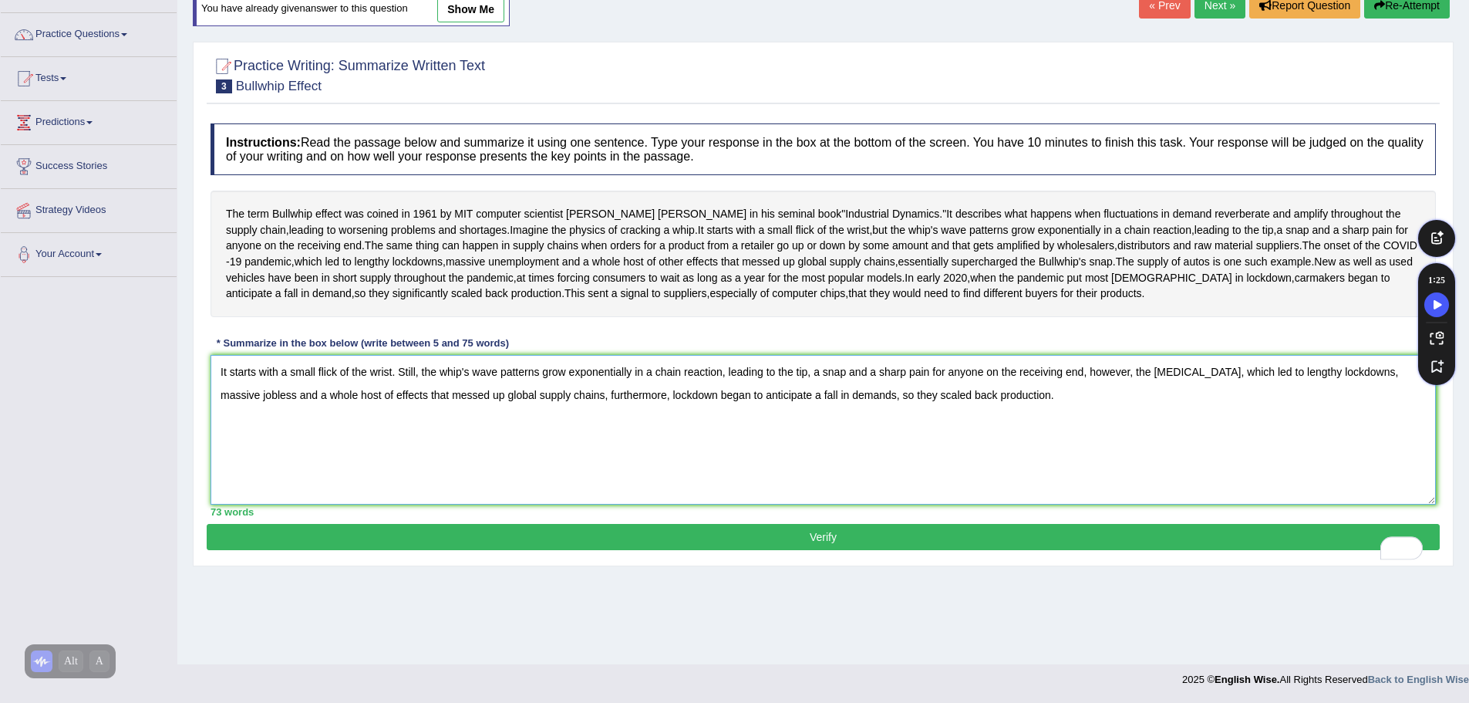
type textarea "It starts with a small flick of the wrist. Still, the whip's wave patterns grow…"
click at [679, 550] on button "Verify" at bounding box center [823, 537] width 1233 height 26
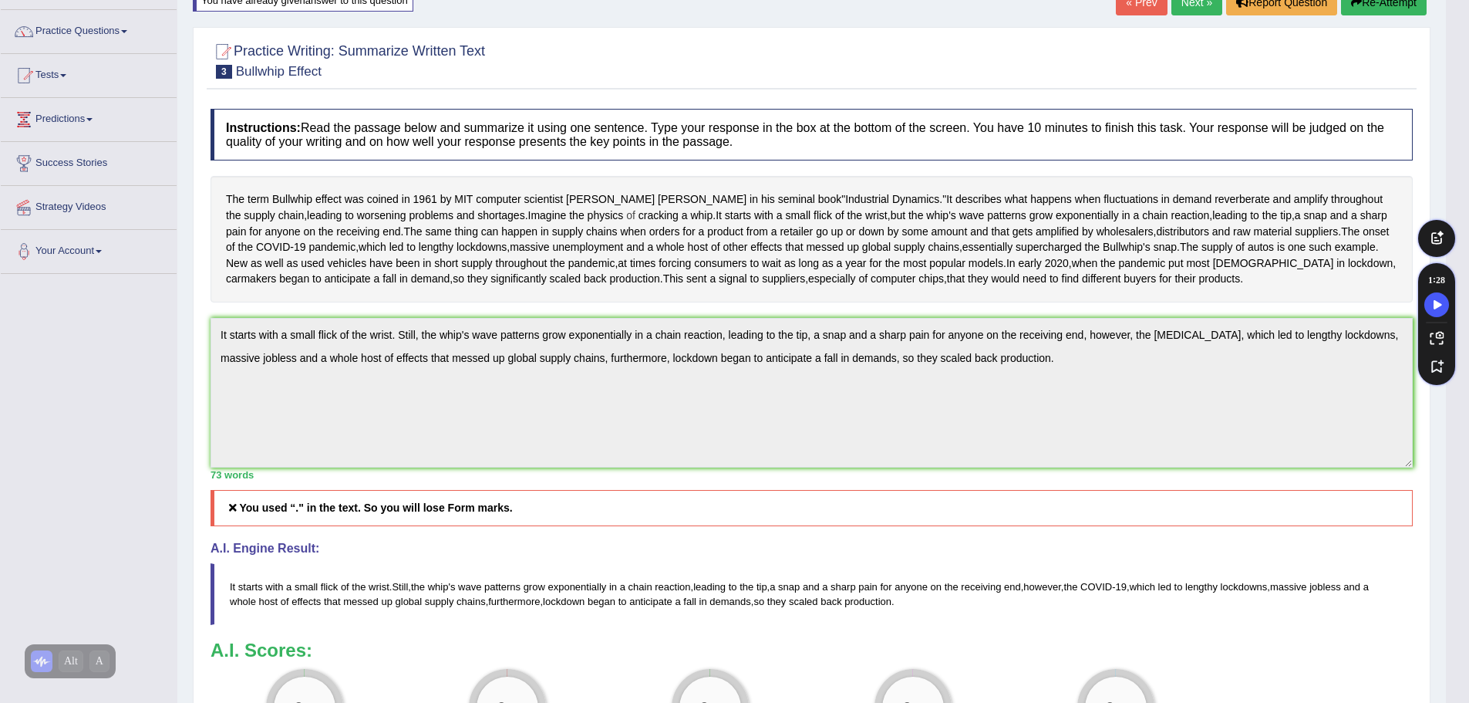
scroll to position [96, 0]
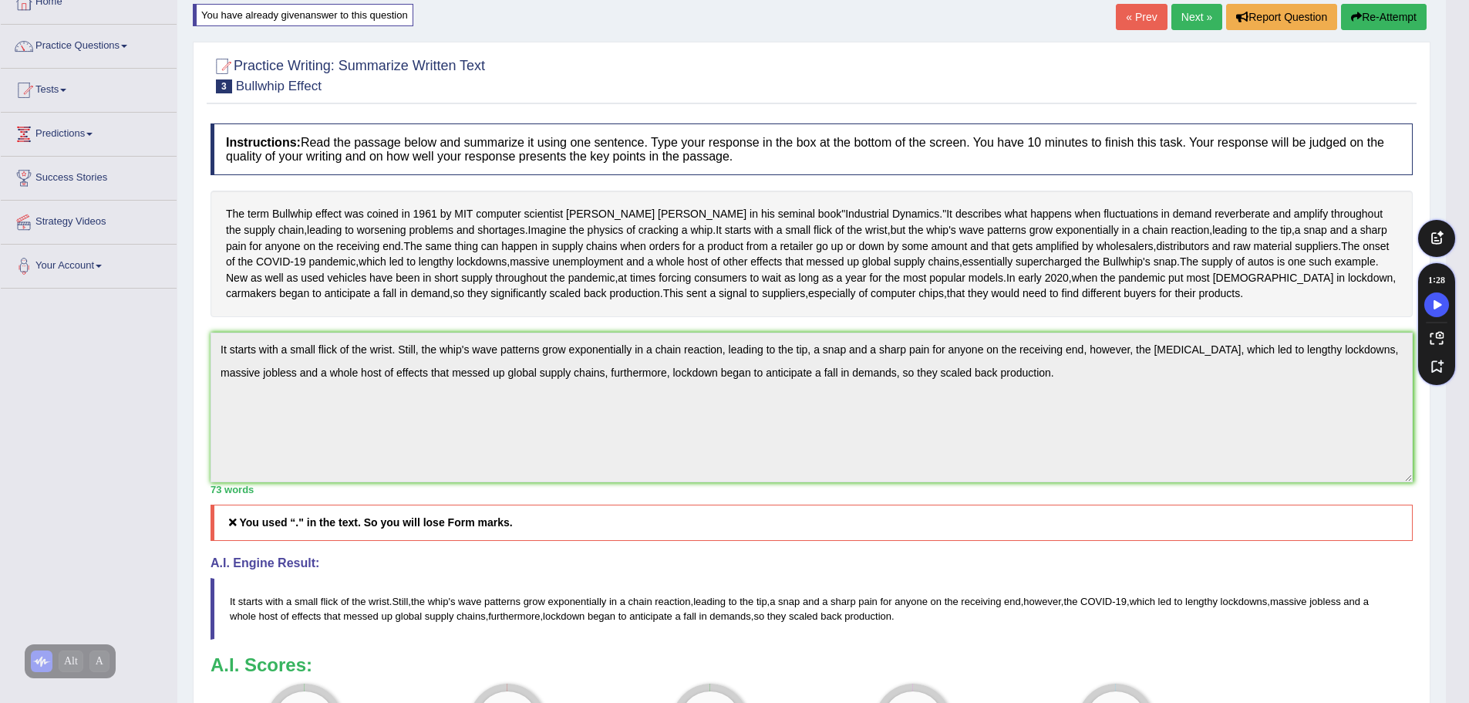
click at [1399, 19] on button "Re-Attempt" at bounding box center [1384, 17] width 86 height 26
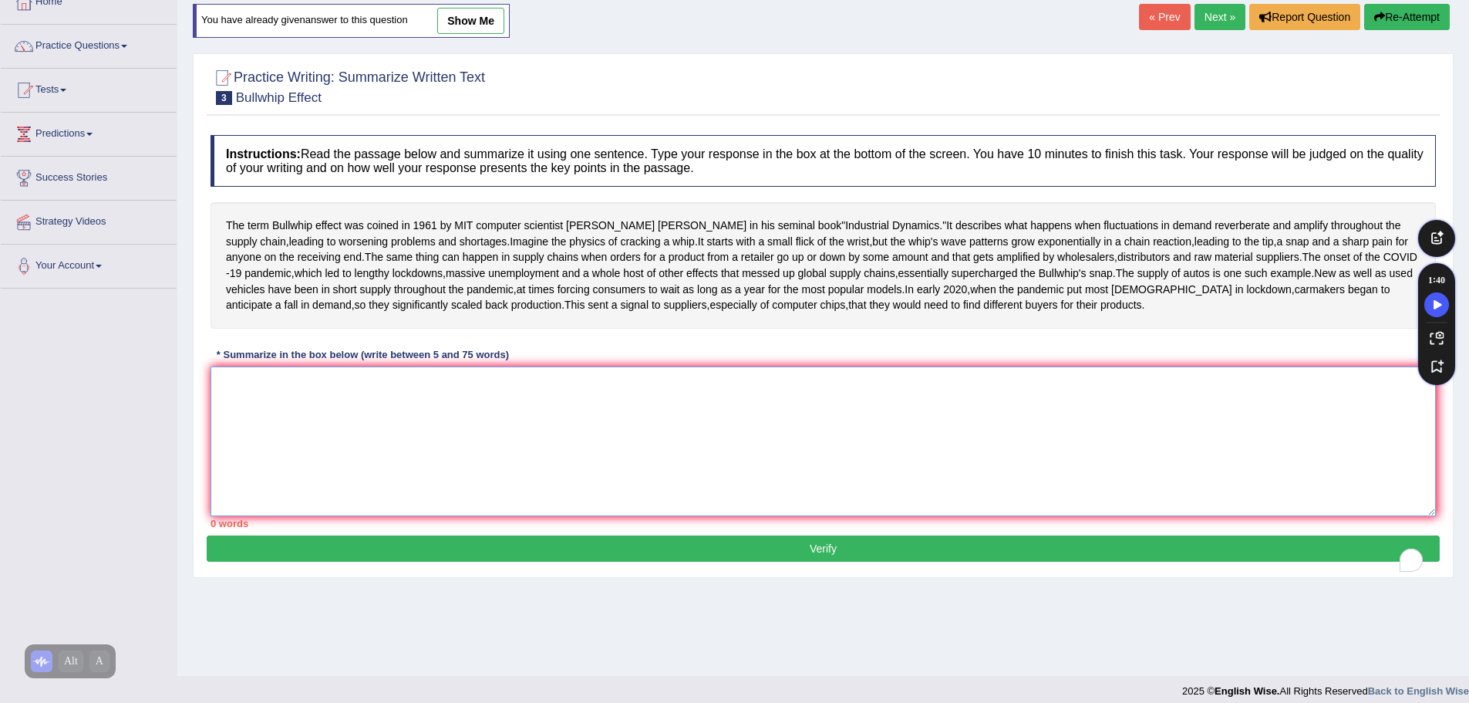
paste textarea "It starts with a small flick of the wrist, but the whip's wave patterns grow ex…"
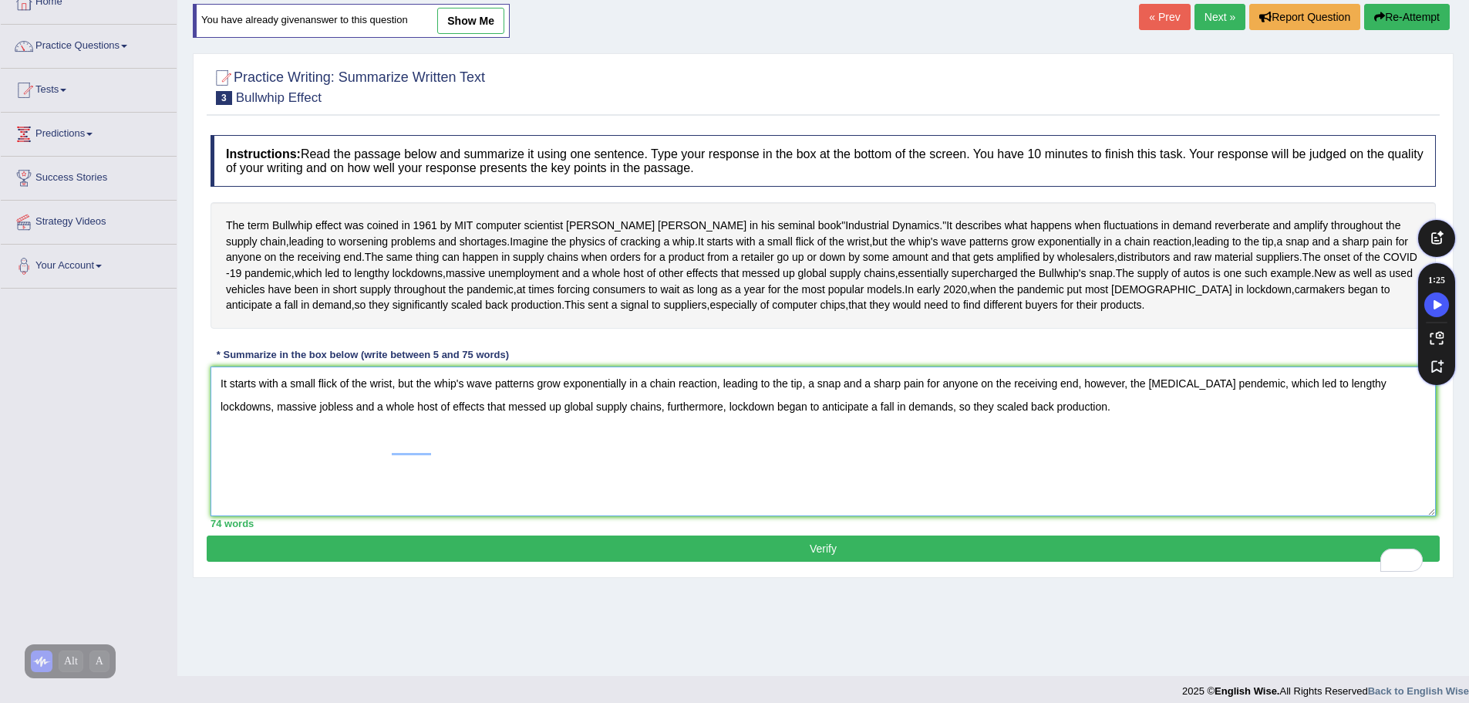
type textarea "It starts with a small flick of the wrist, but the whip's wave patterns grow ex…"
click at [542, 561] on button "Verify" at bounding box center [823, 548] width 1233 height 26
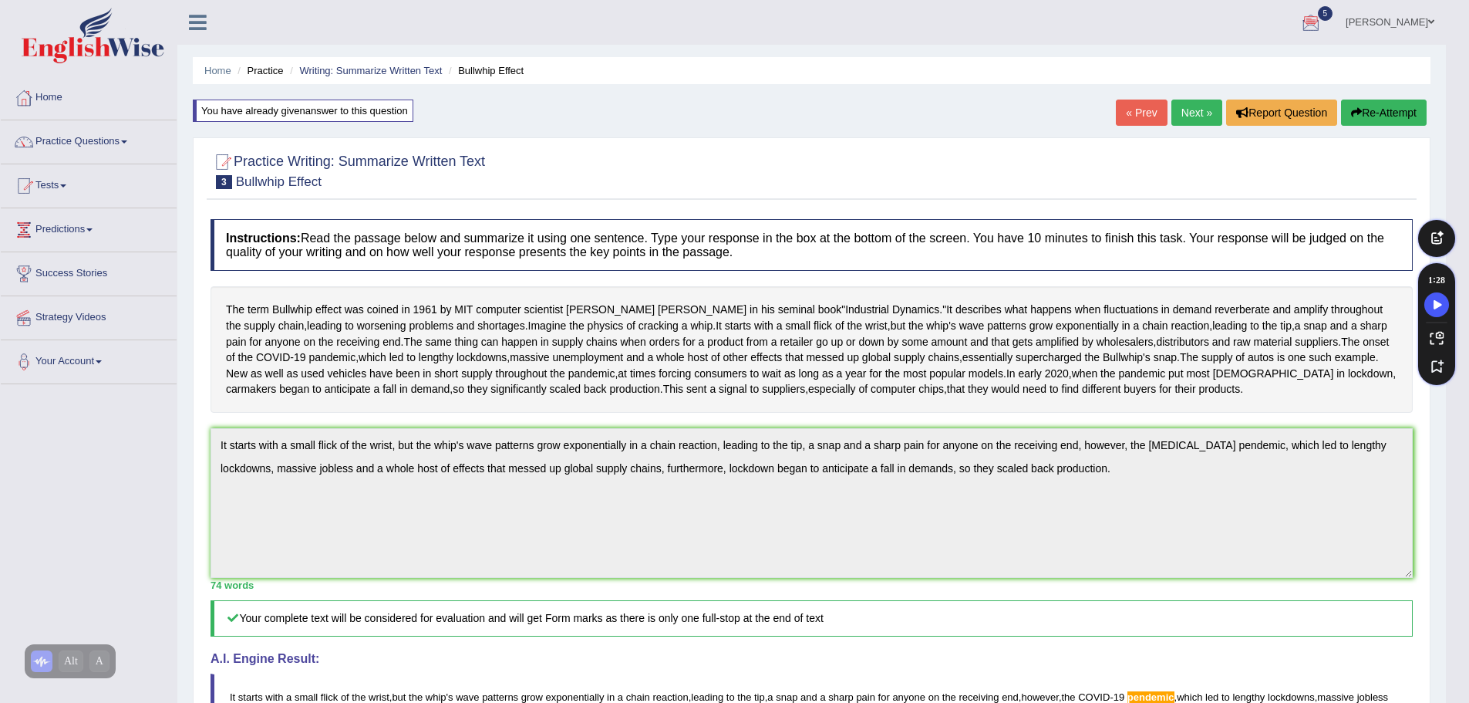
click at [1377, 110] on button "Re-Attempt" at bounding box center [1384, 112] width 86 height 26
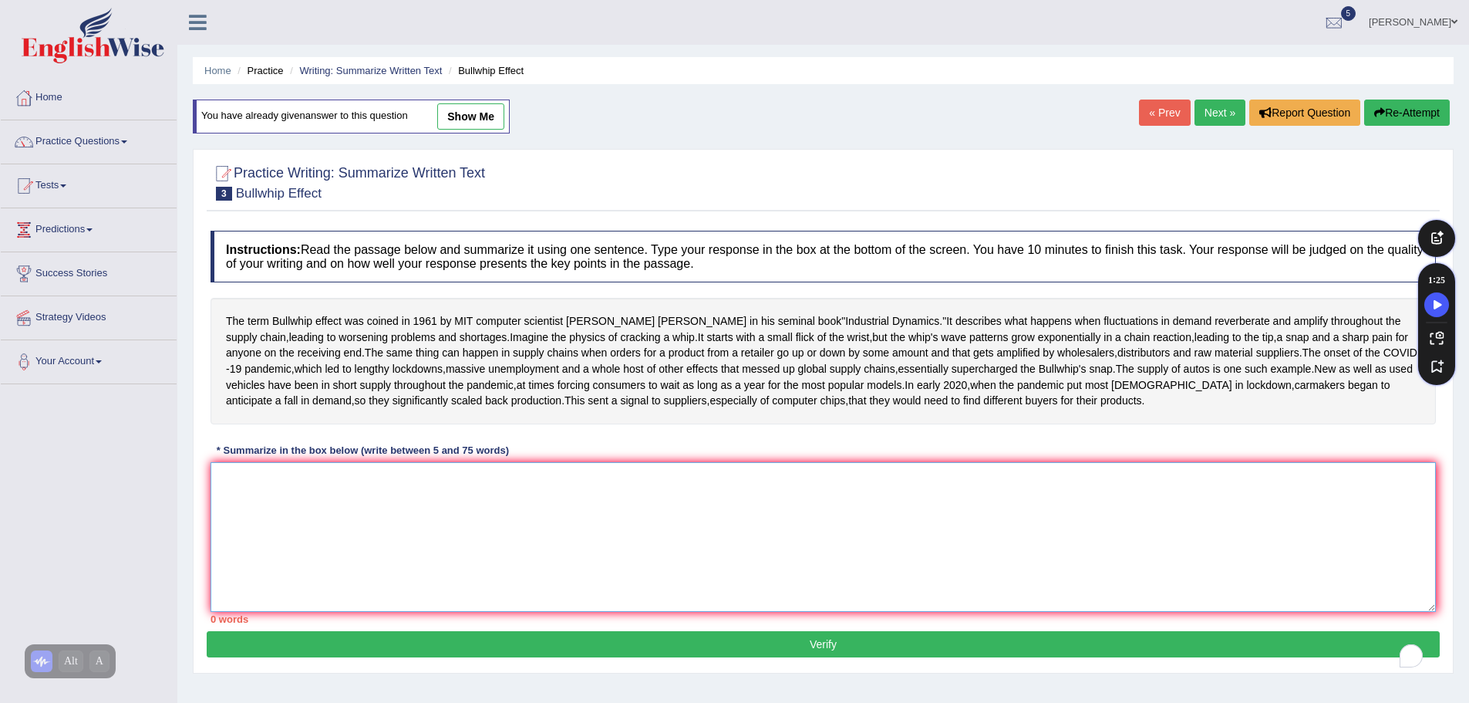
paste textarea "It starts with a small flick of the wrist, but the whip's wave patterns grow ex…"
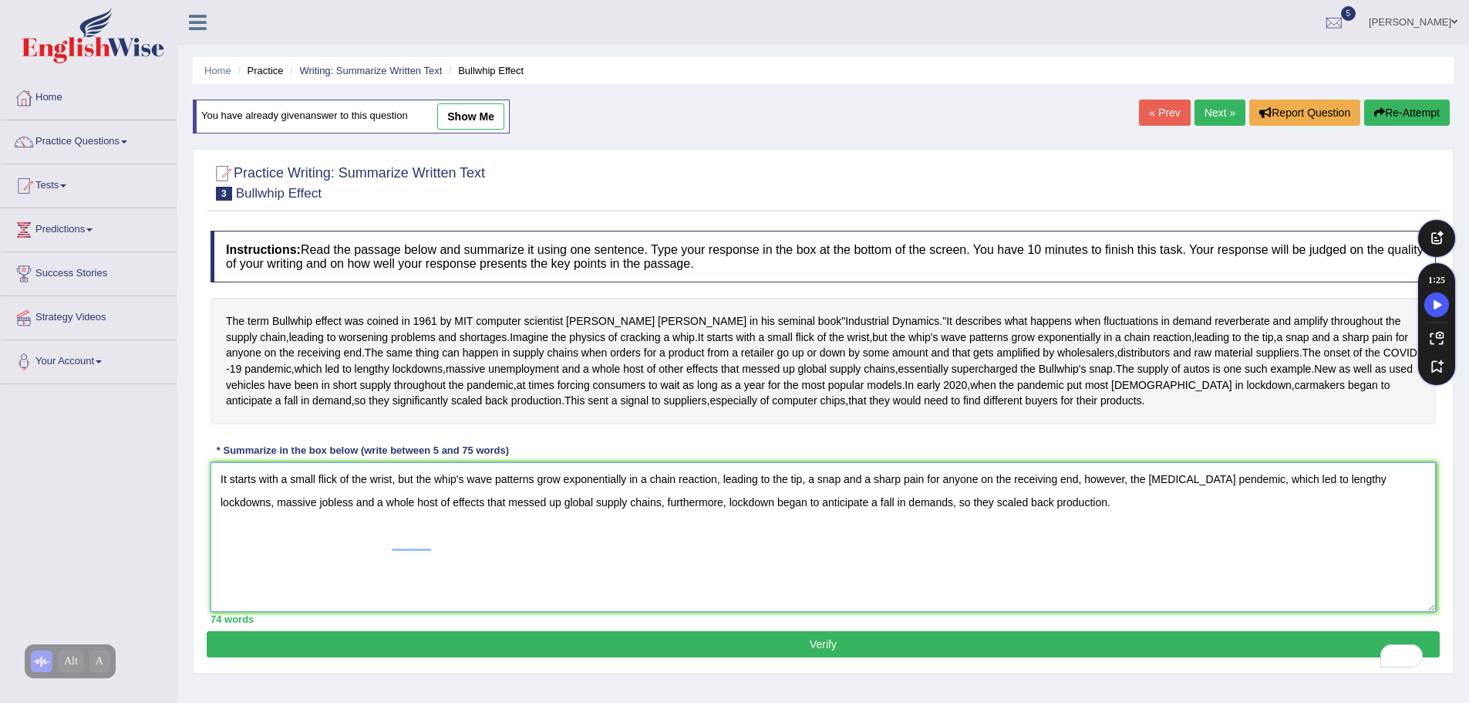
click at [1198, 545] on textarea "It starts with a small flick of the wrist, but the whip's wave patterns grow ex…" at bounding box center [823, 537] width 1225 height 150
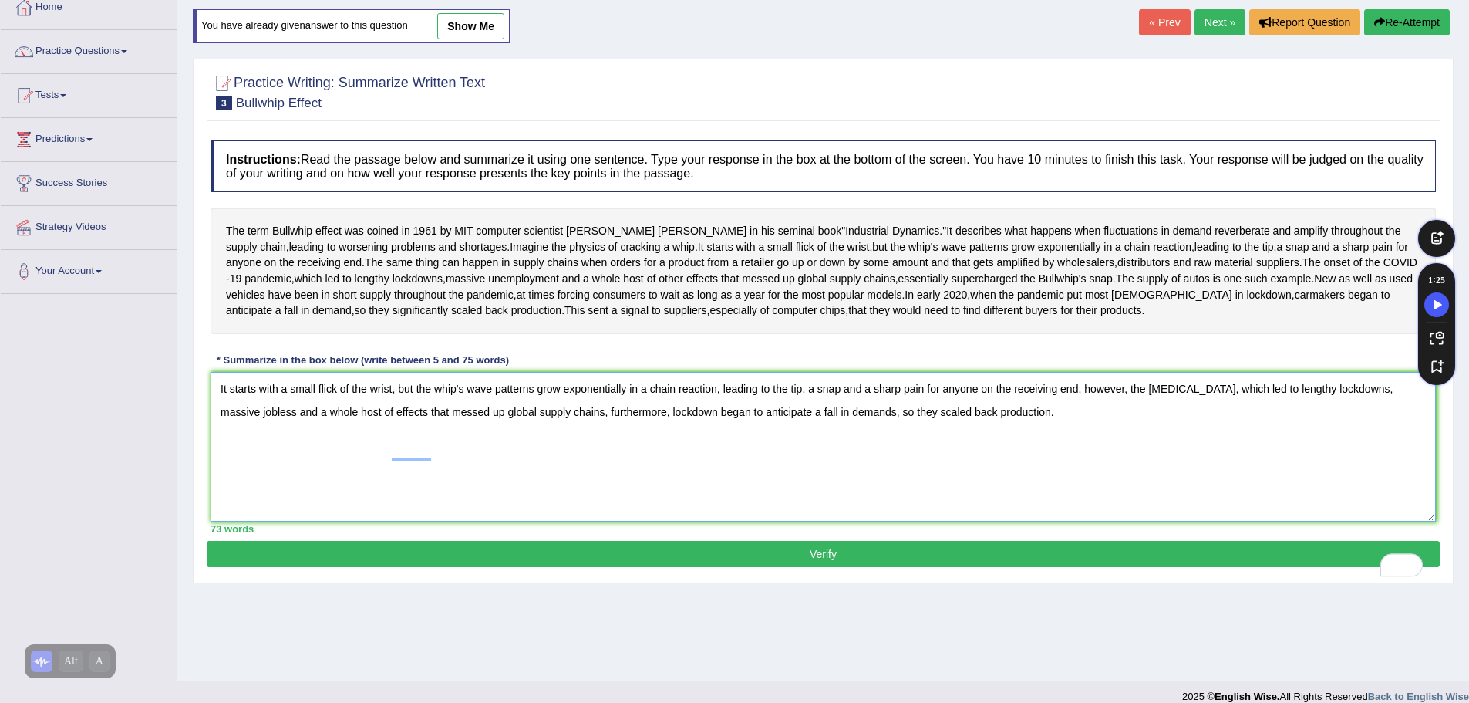
scroll to position [107, 0]
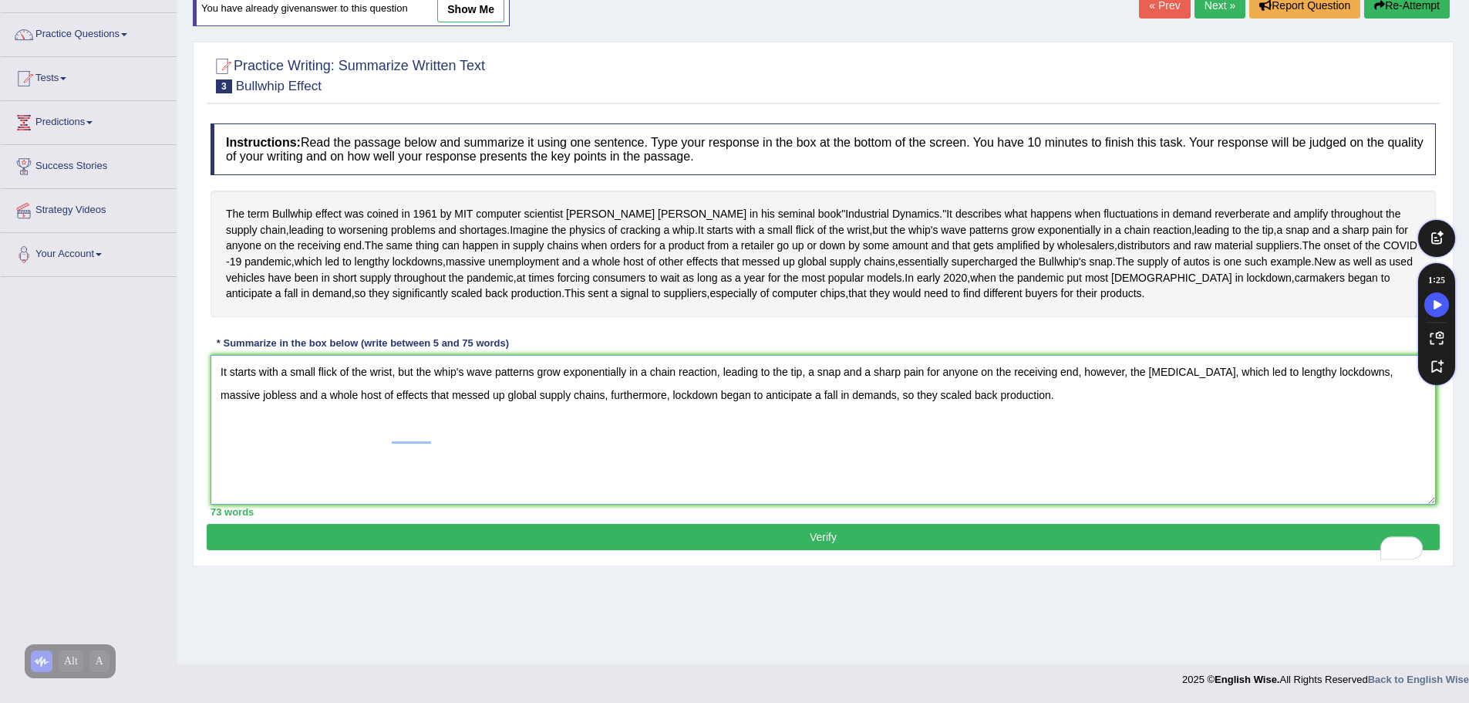
type textarea "It starts with a small flick of the wrist, but the whip's wave patterns grow ex…"
click at [944, 550] on button "Verify" at bounding box center [823, 537] width 1233 height 26
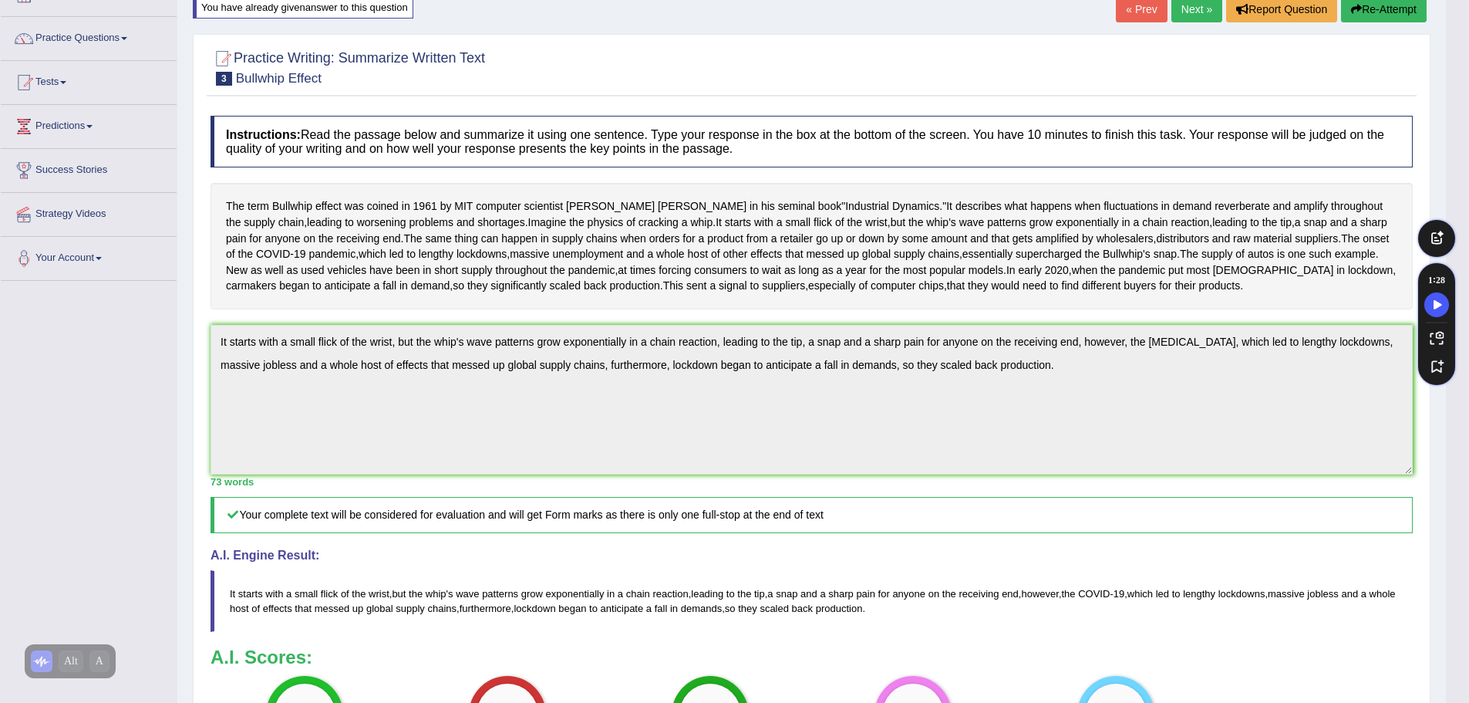
scroll to position [0, 0]
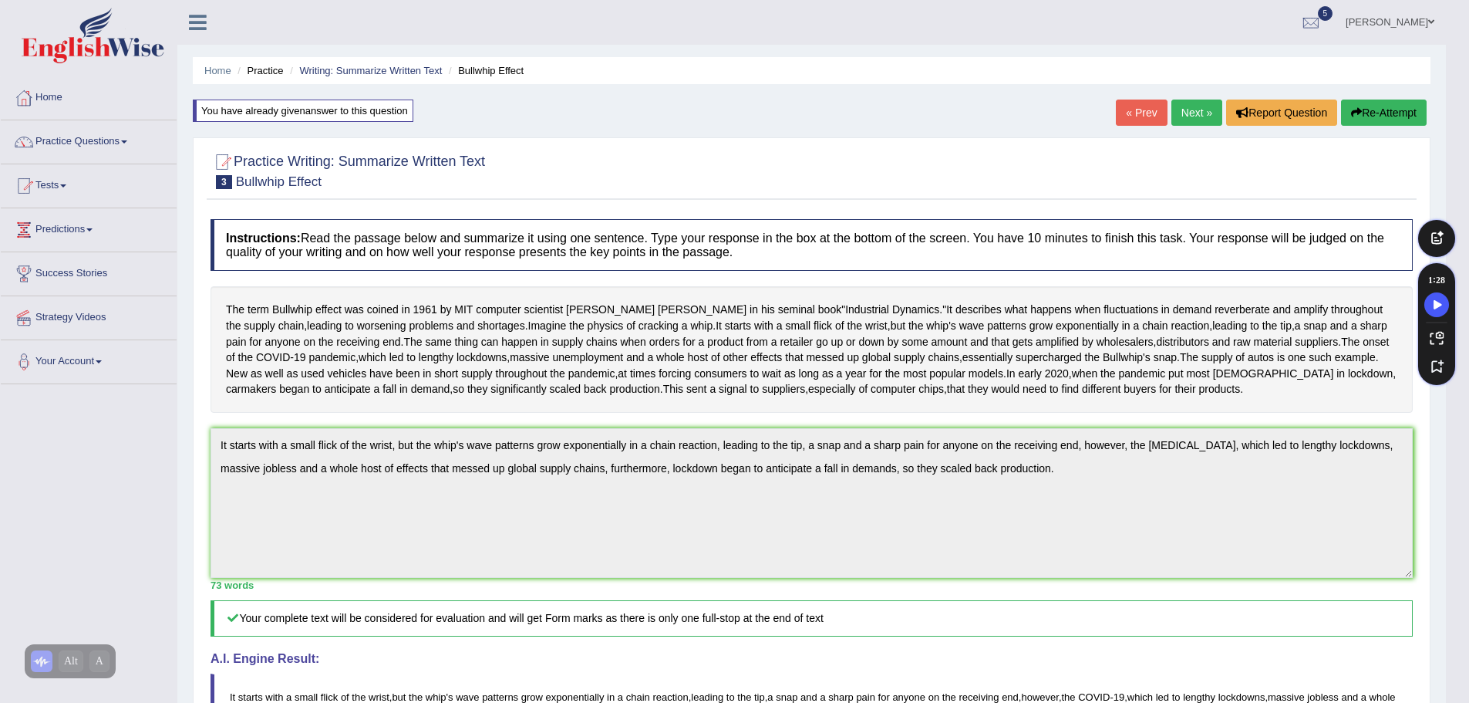
click at [1377, 115] on button "Re-Attempt" at bounding box center [1384, 112] width 86 height 26
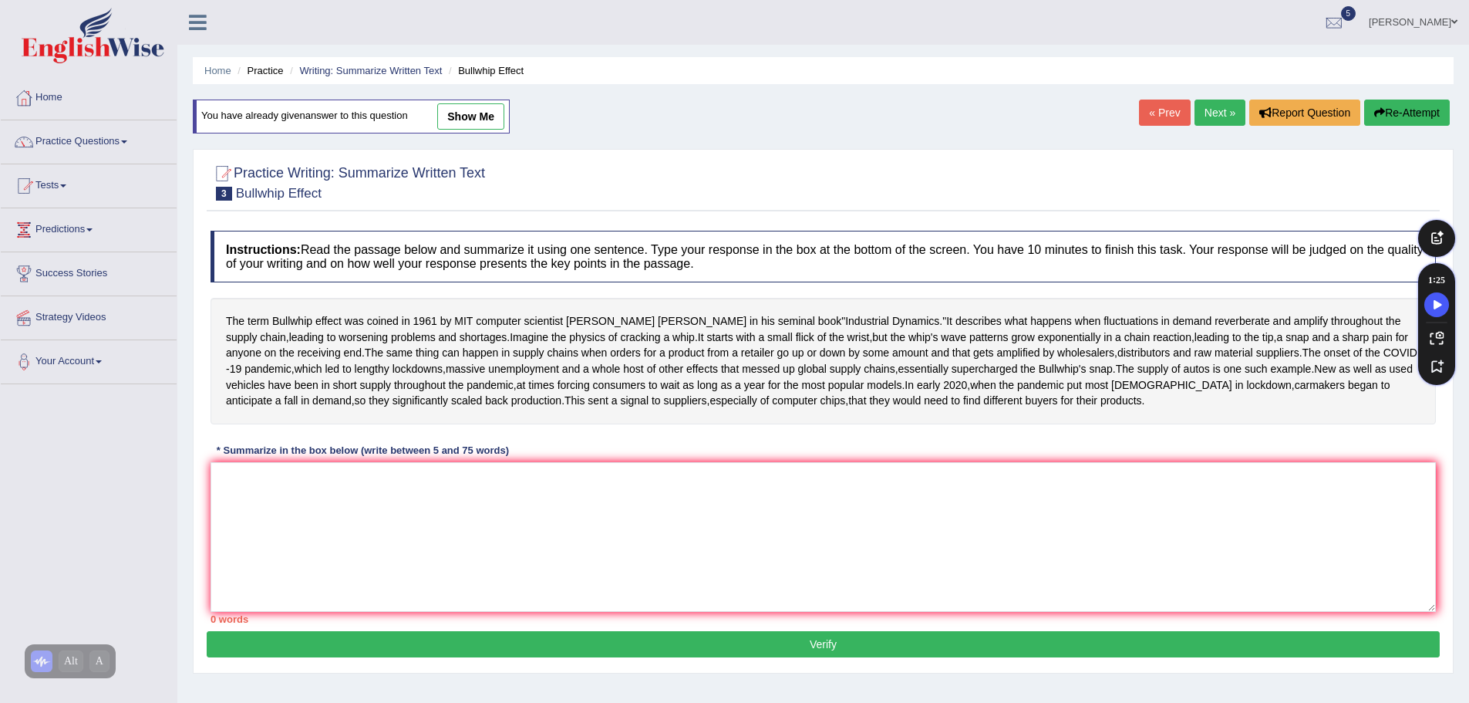
click at [1228, 115] on link "Next »" at bounding box center [1220, 112] width 51 height 26
